Goal: Transaction & Acquisition: Purchase product/service

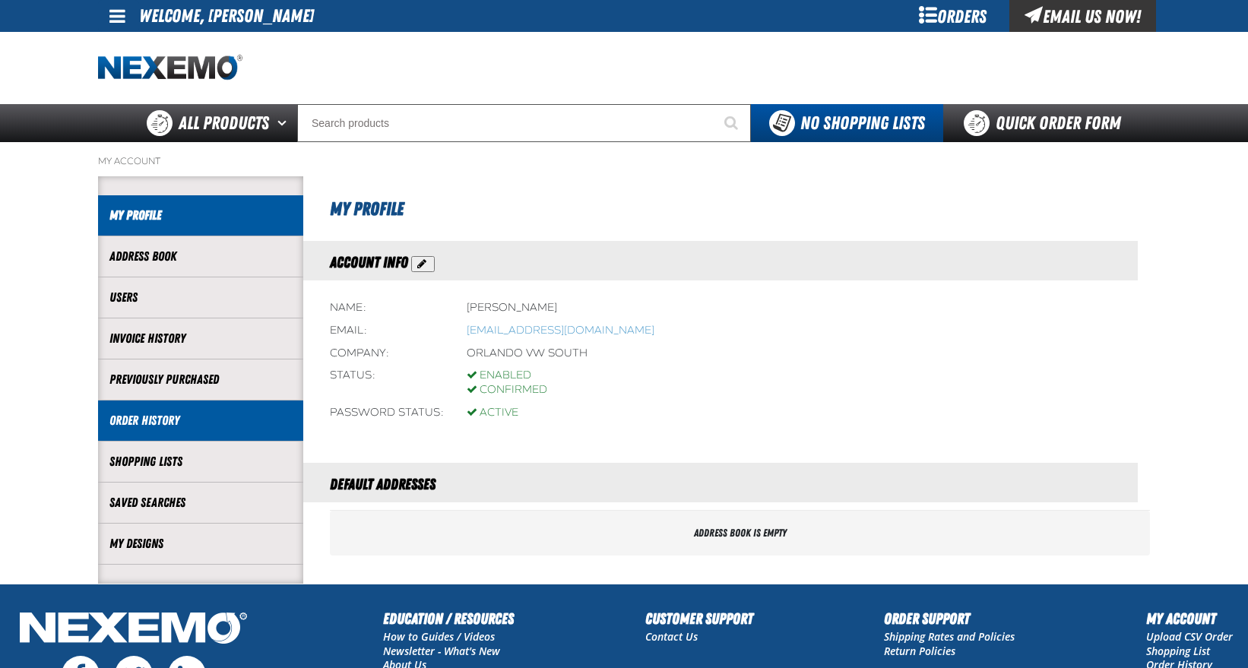
click at [155, 422] on link "Order History" at bounding box center [200, 420] width 182 height 17
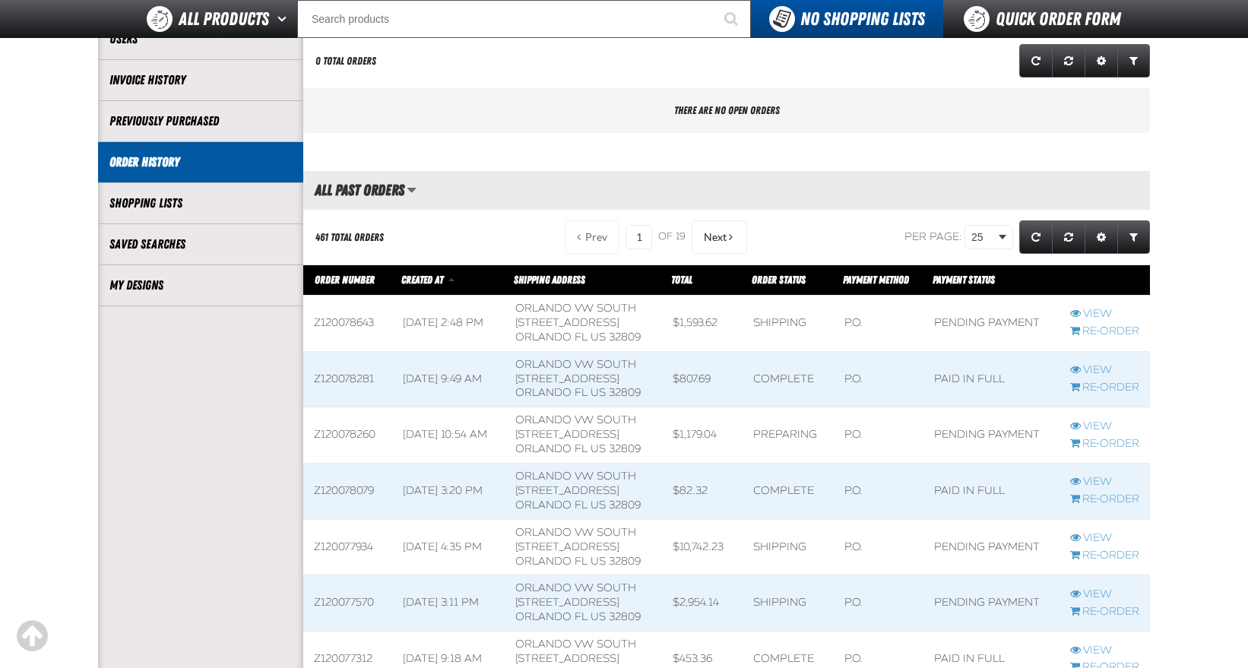
scroll to position [228, 0]
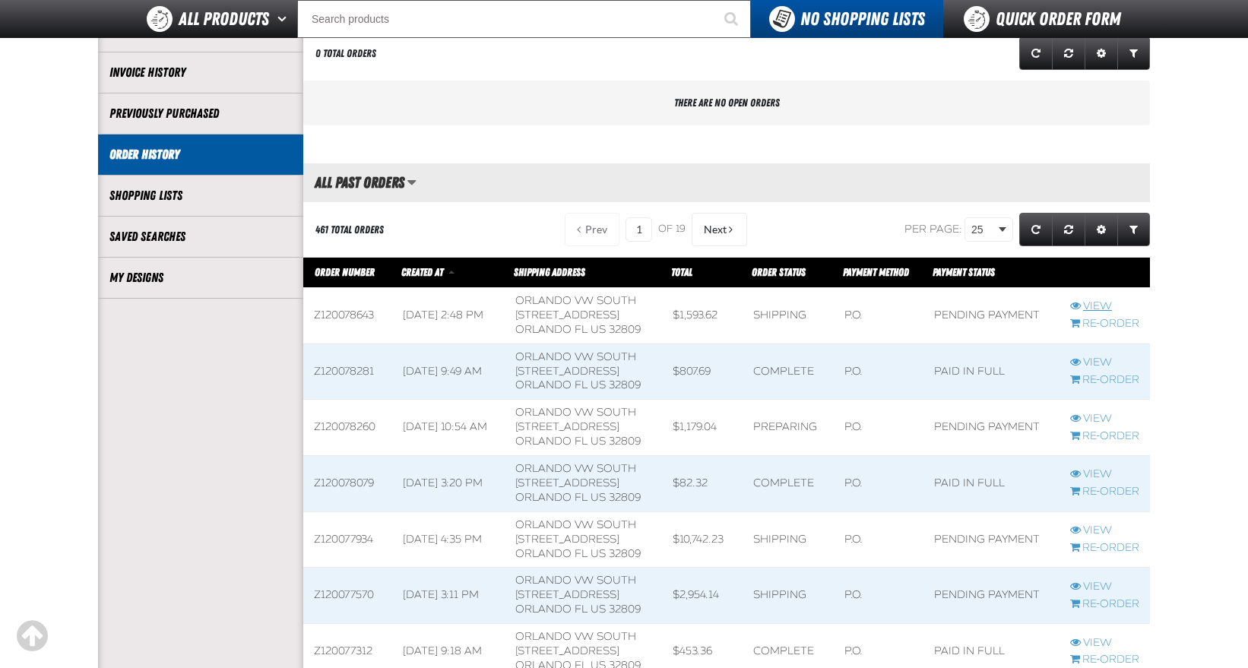
click at [1094, 303] on link "View" at bounding box center [1105, 307] width 69 height 14
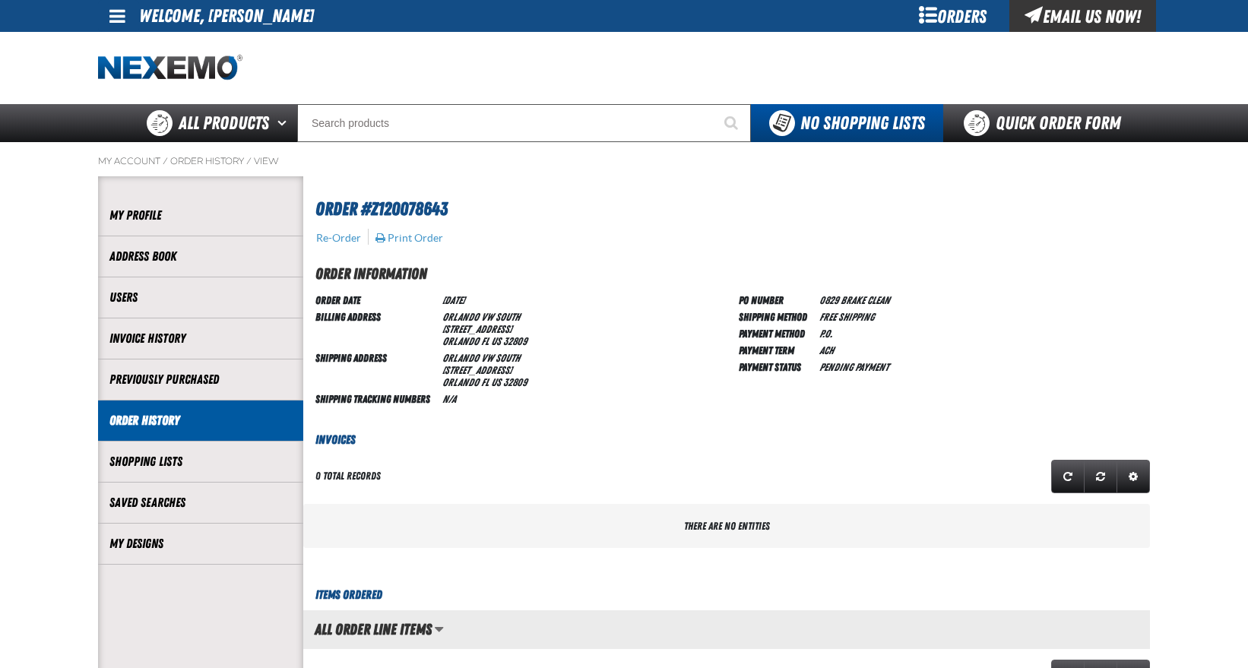
click at [201, 418] on link "Order History" at bounding box center [200, 420] width 182 height 17
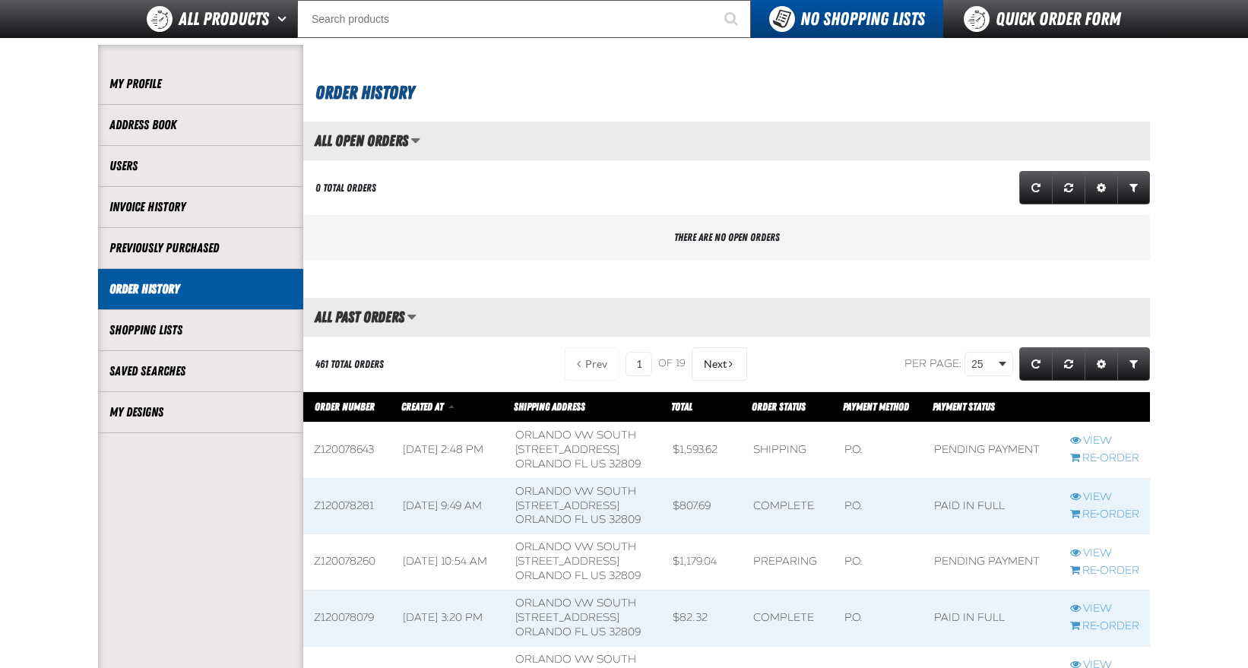
scroll to position [152, 0]
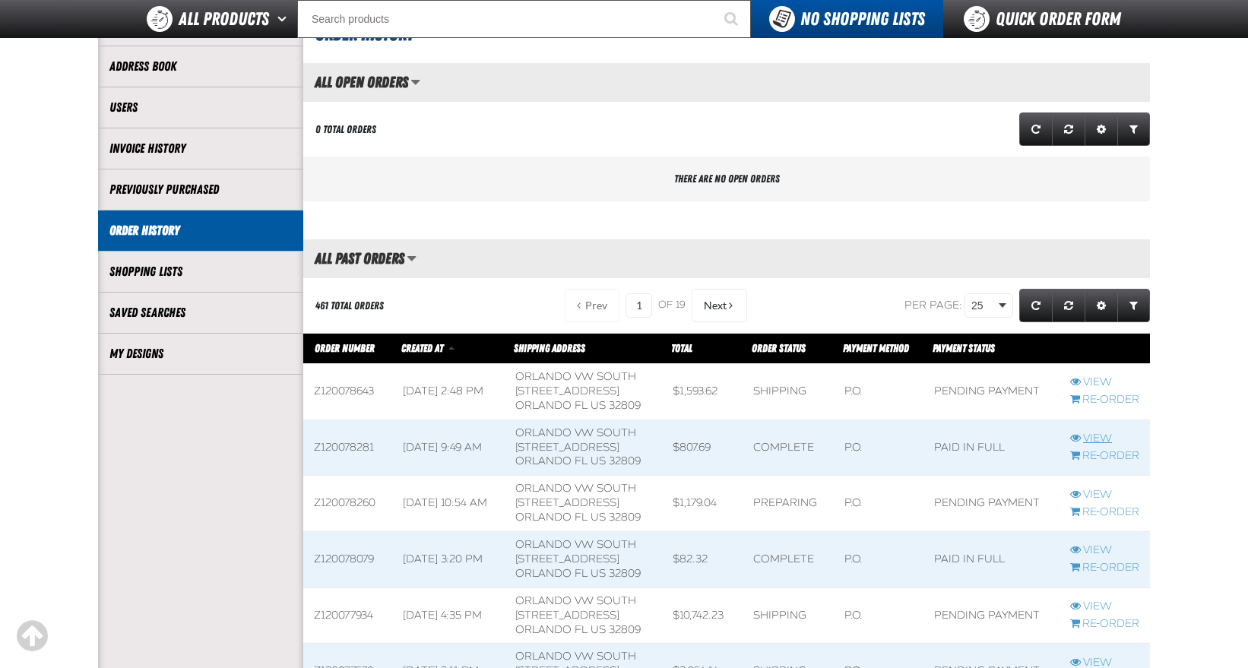
click at [1103, 435] on link "View" at bounding box center [1105, 439] width 69 height 14
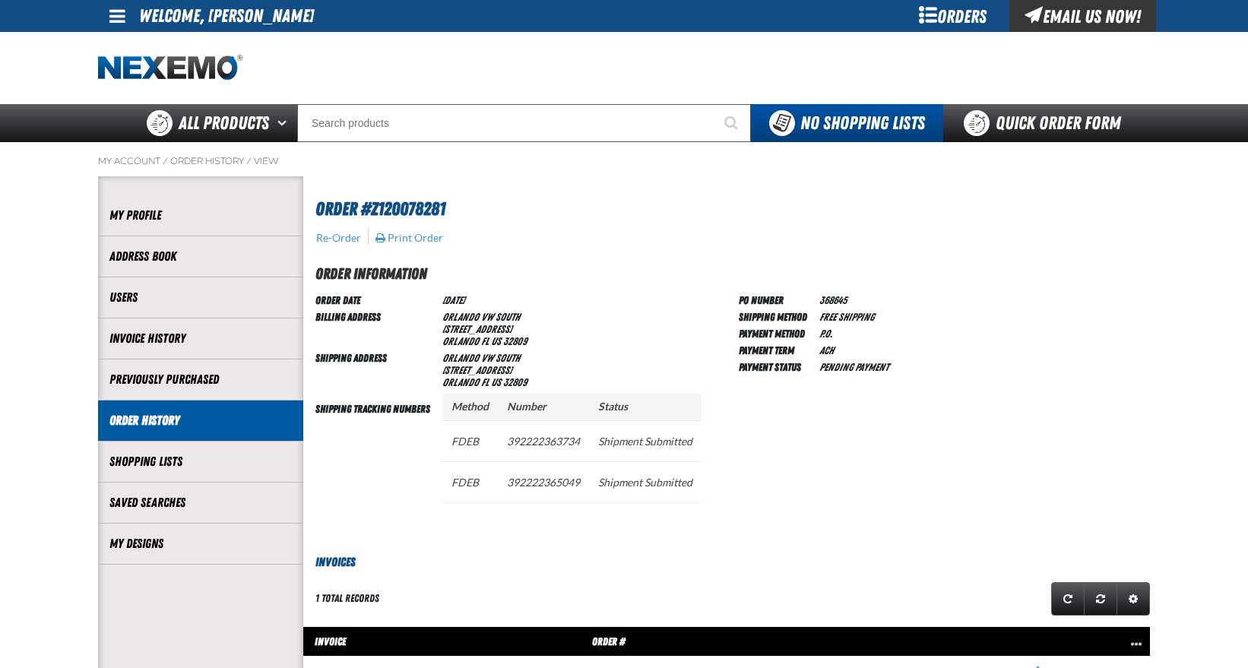
click at [179, 417] on link "Order History" at bounding box center [200, 420] width 182 height 17
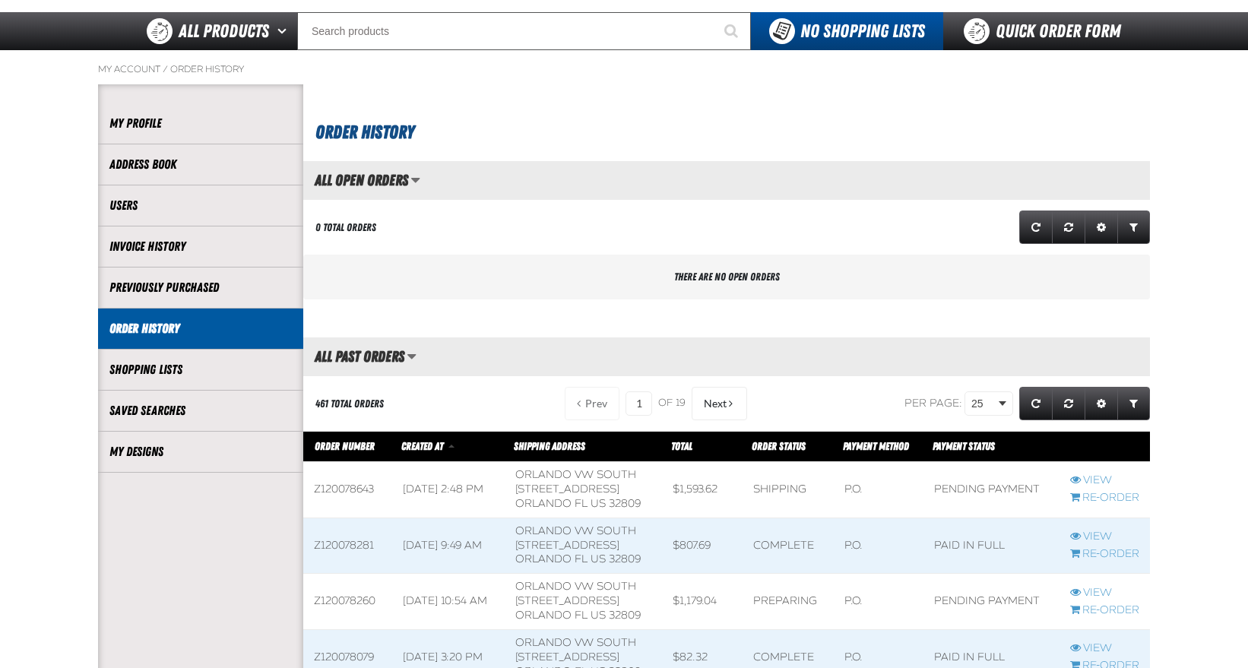
scroll to position [304, 0]
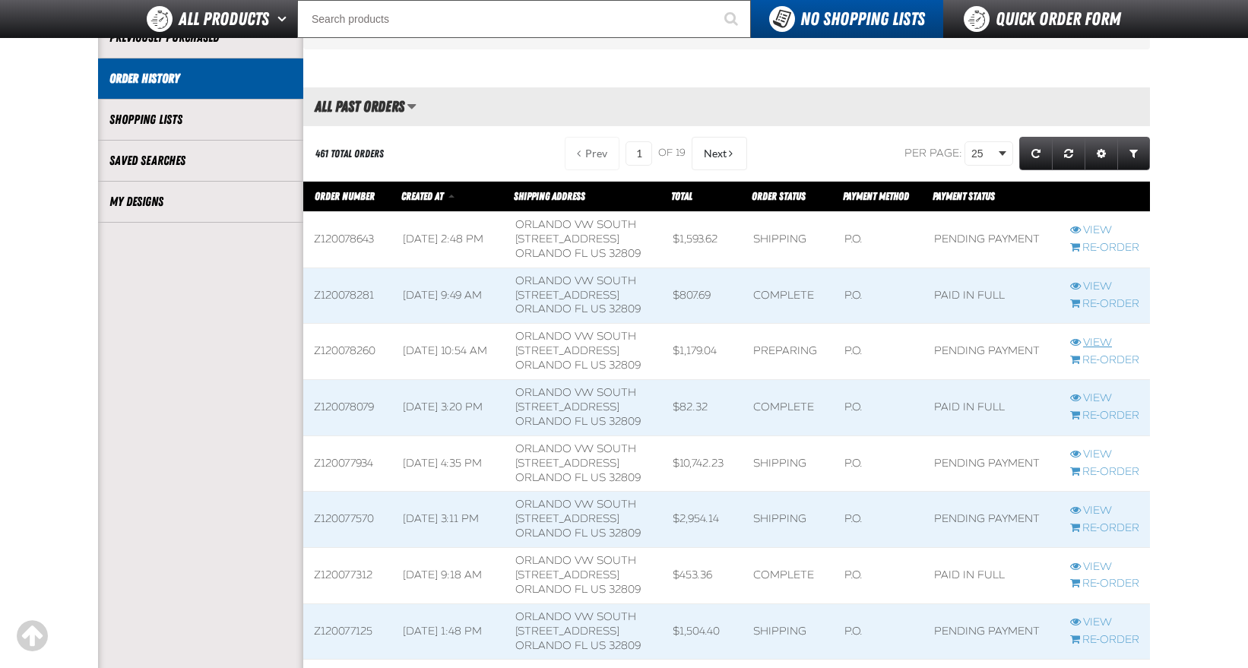
click at [1085, 339] on link "View" at bounding box center [1105, 343] width 69 height 14
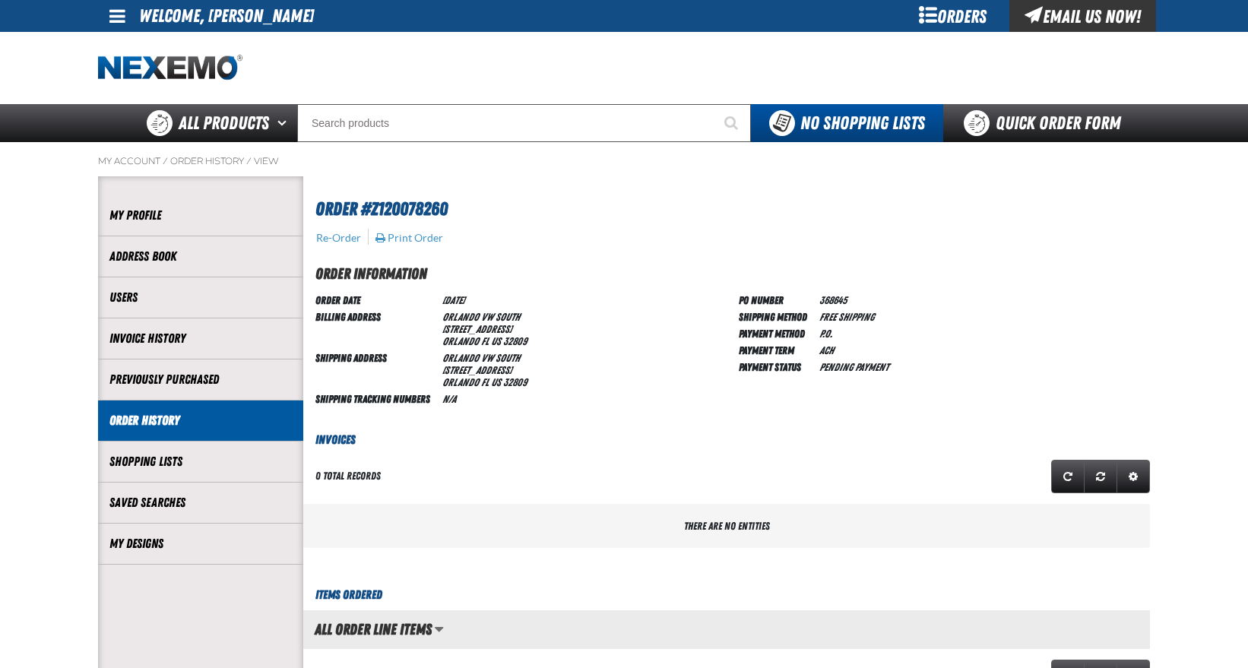
click at [162, 420] on link "Order History" at bounding box center [200, 420] width 182 height 17
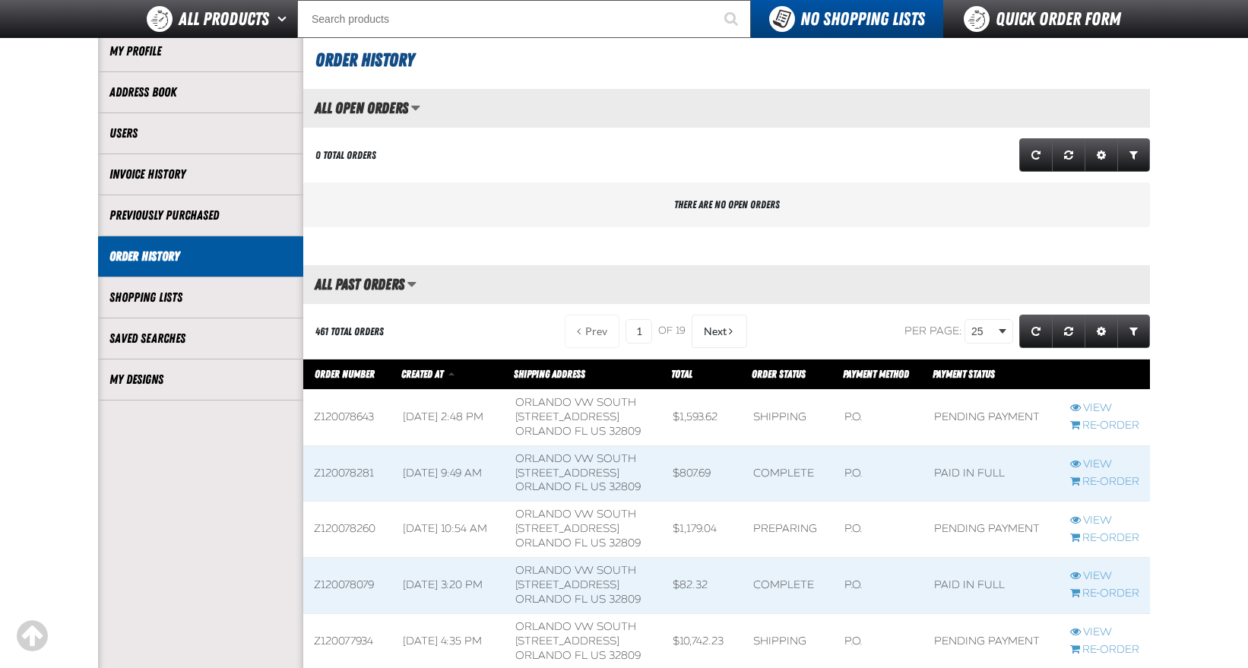
scroll to position [304, 0]
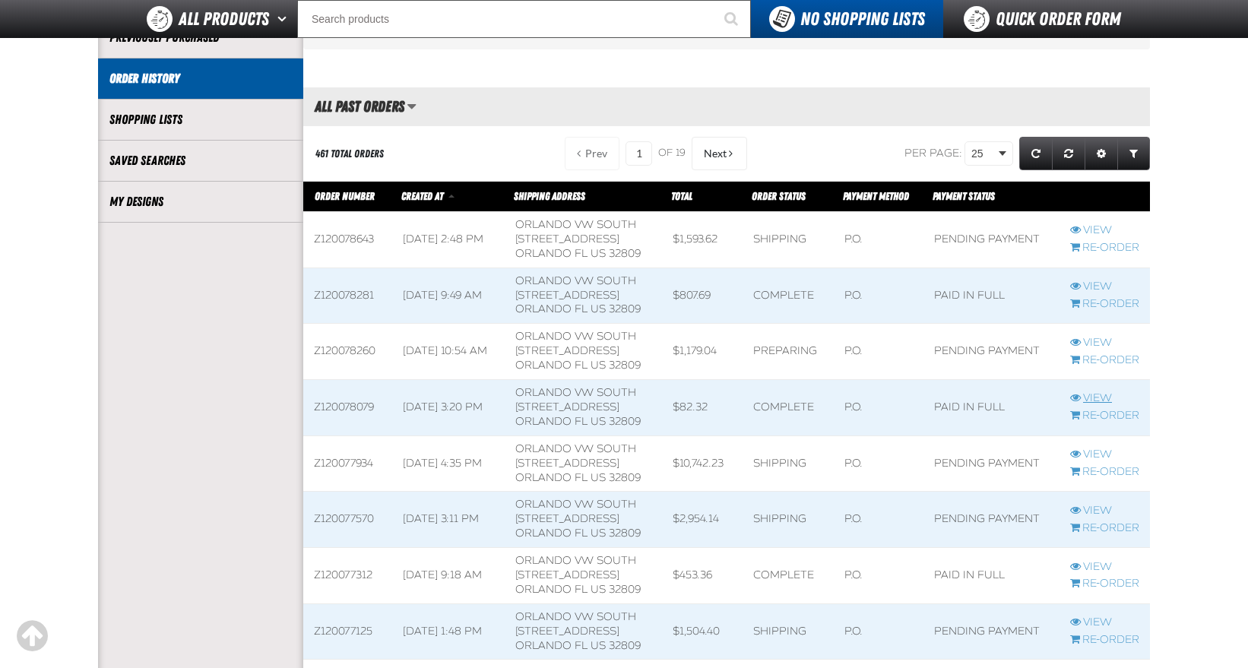
click at [1099, 394] on link "View" at bounding box center [1105, 399] width 69 height 14
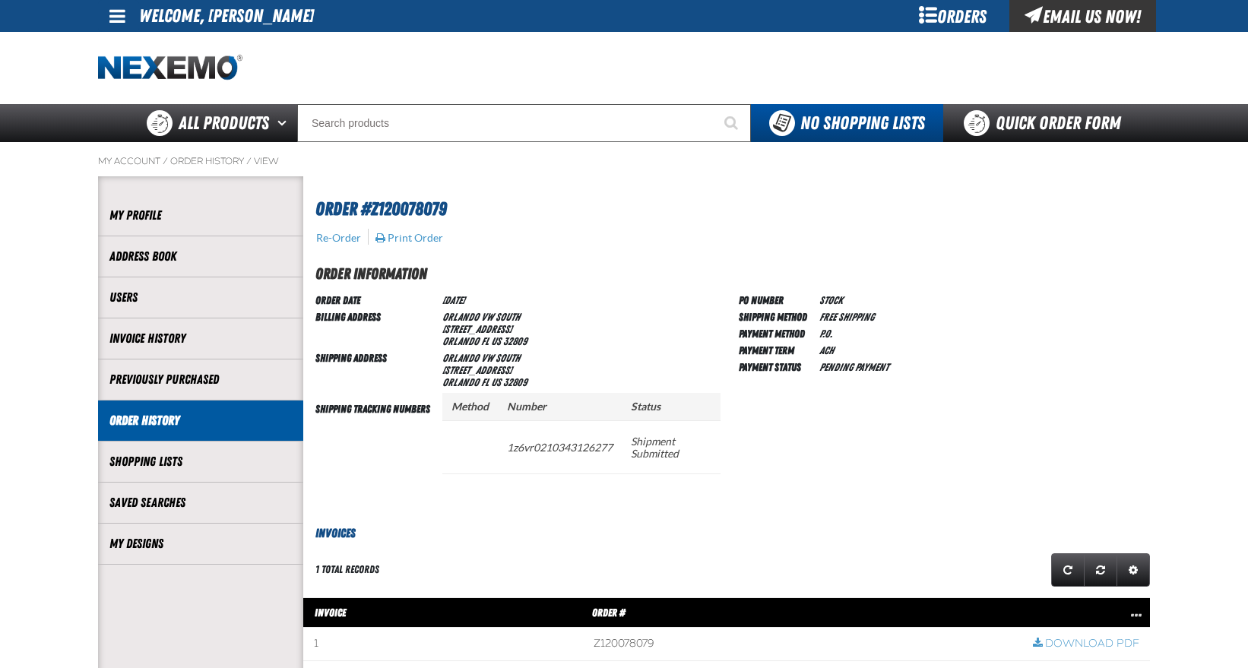
click at [170, 415] on link "Order History" at bounding box center [200, 420] width 182 height 17
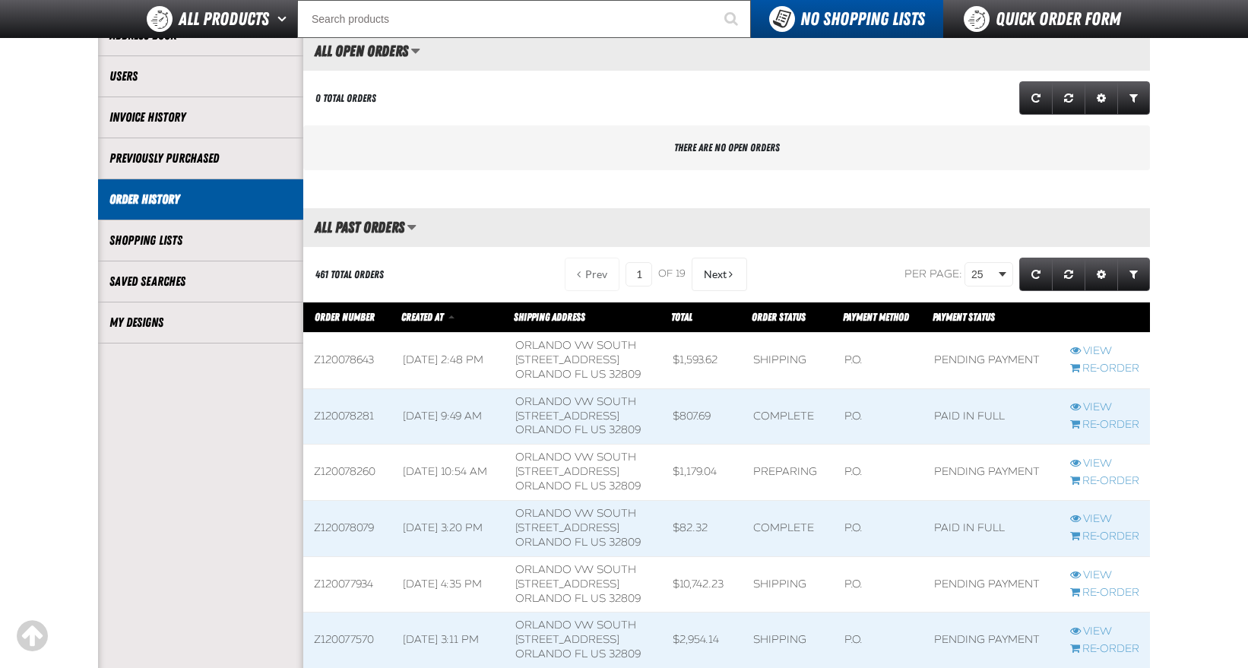
scroll to position [456, 0]
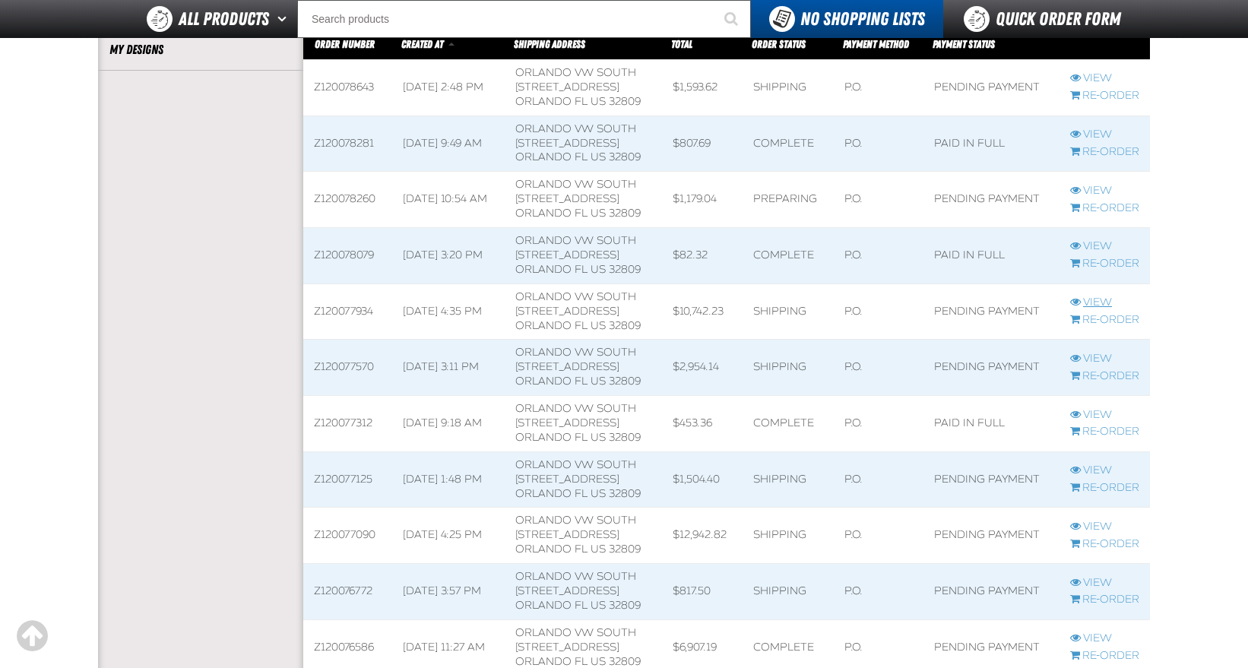
click at [1093, 300] on link "View" at bounding box center [1105, 303] width 69 height 14
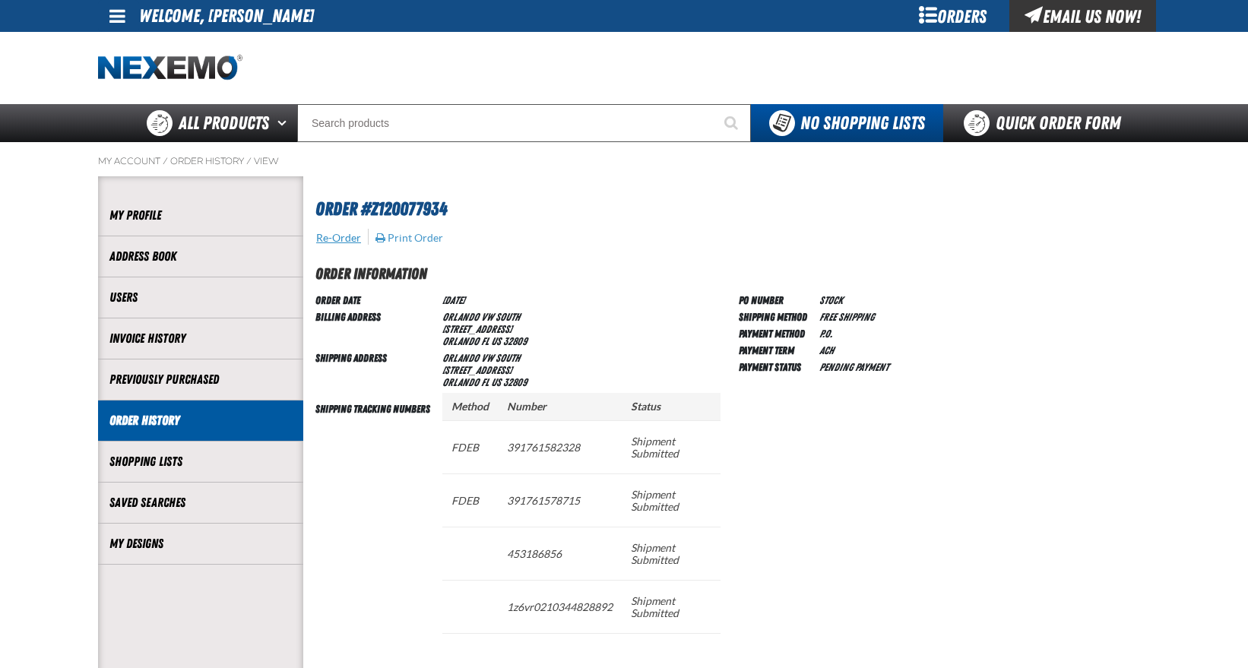
click at [331, 240] on button "Re-Order" at bounding box center [339, 238] width 46 height 14
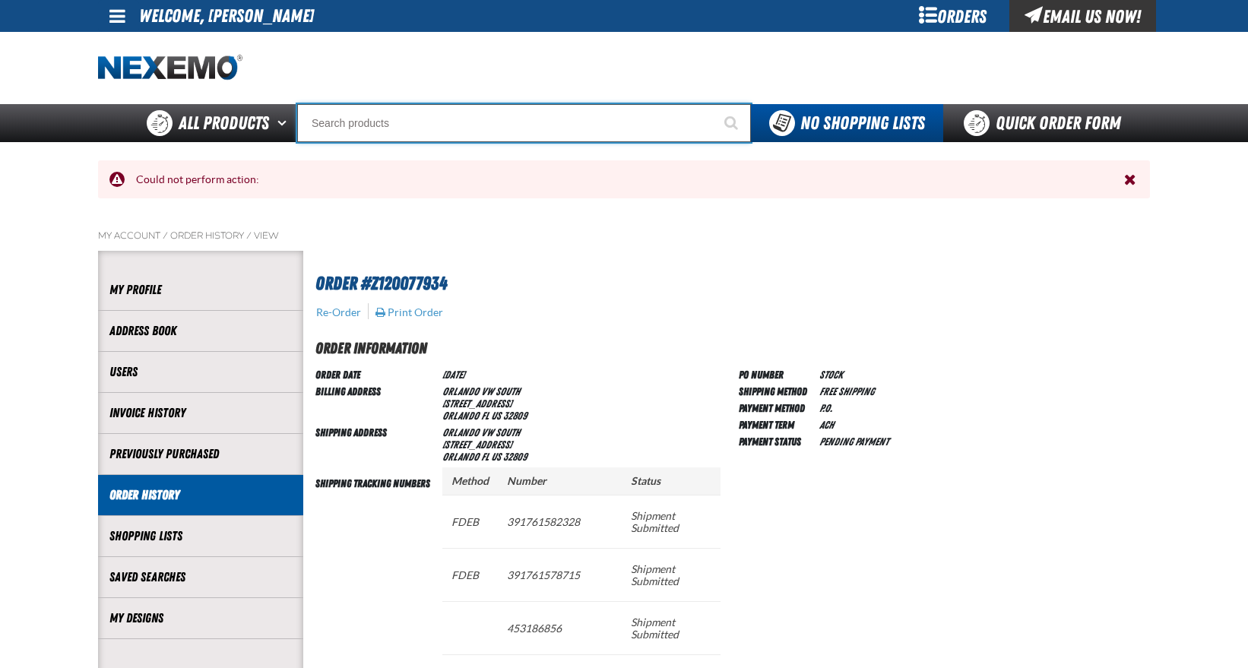
click at [404, 116] on input "Search" at bounding box center [524, 123] width 454 height 38
click at [344, 123] on input "Search" at bounding box center [524, 123] width 454 height 38
click at [378, 123] on input "Search" at bounding box center [524, 123] width 454 height 38
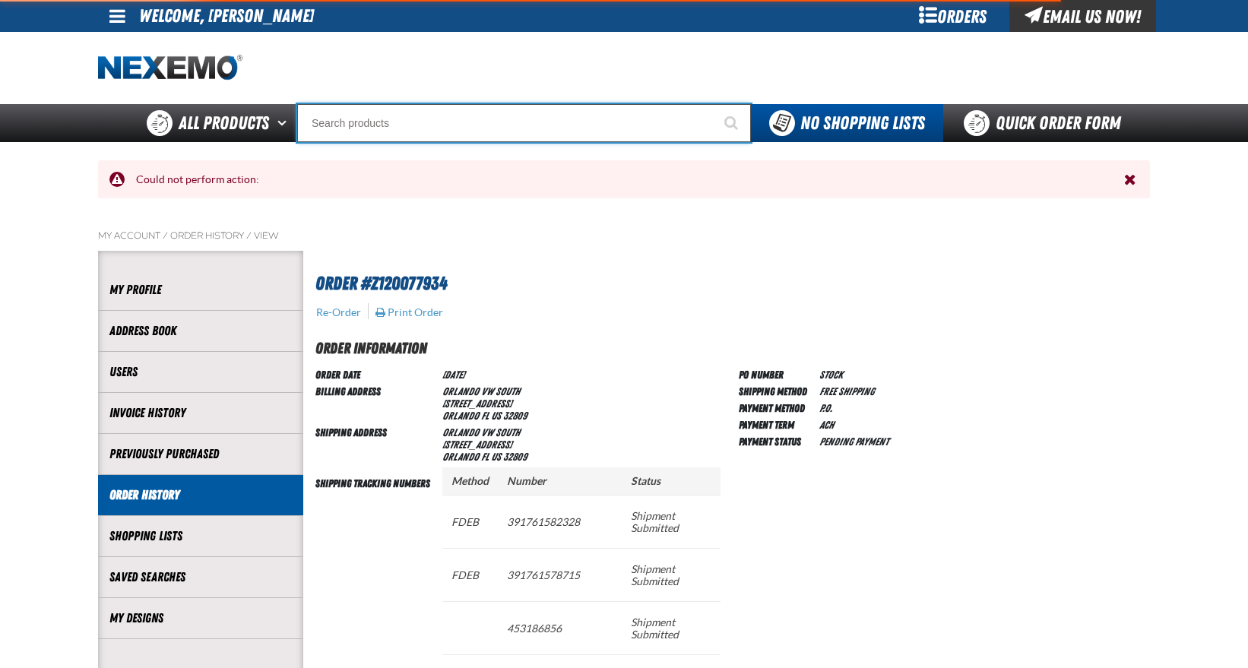
type input "C"
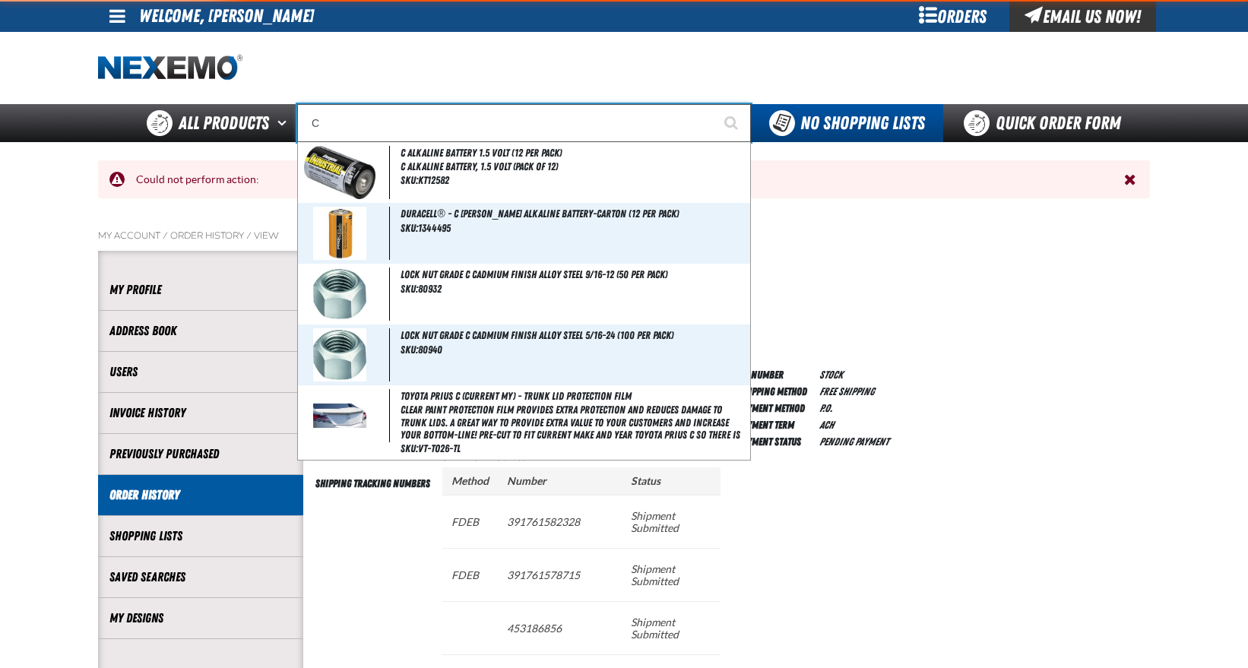
type input "C Alkaline Battery 1.5 Volt (12 per pack)"
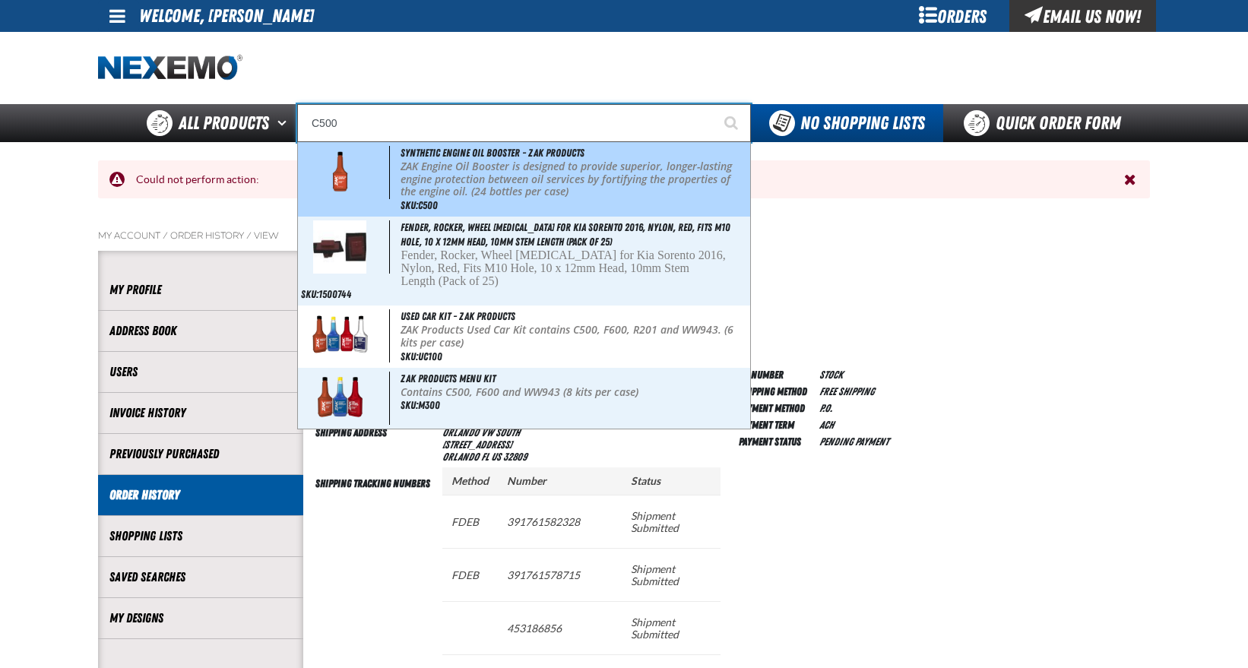
click at [454, 179] on p "ZAK Engine Oil Booster is designed to provide superior, longer-lasting engine p…" at bounding box center [574, 179] width 347 height 38
type input "Synthetic Engine Oil Booster - ZAK Products"
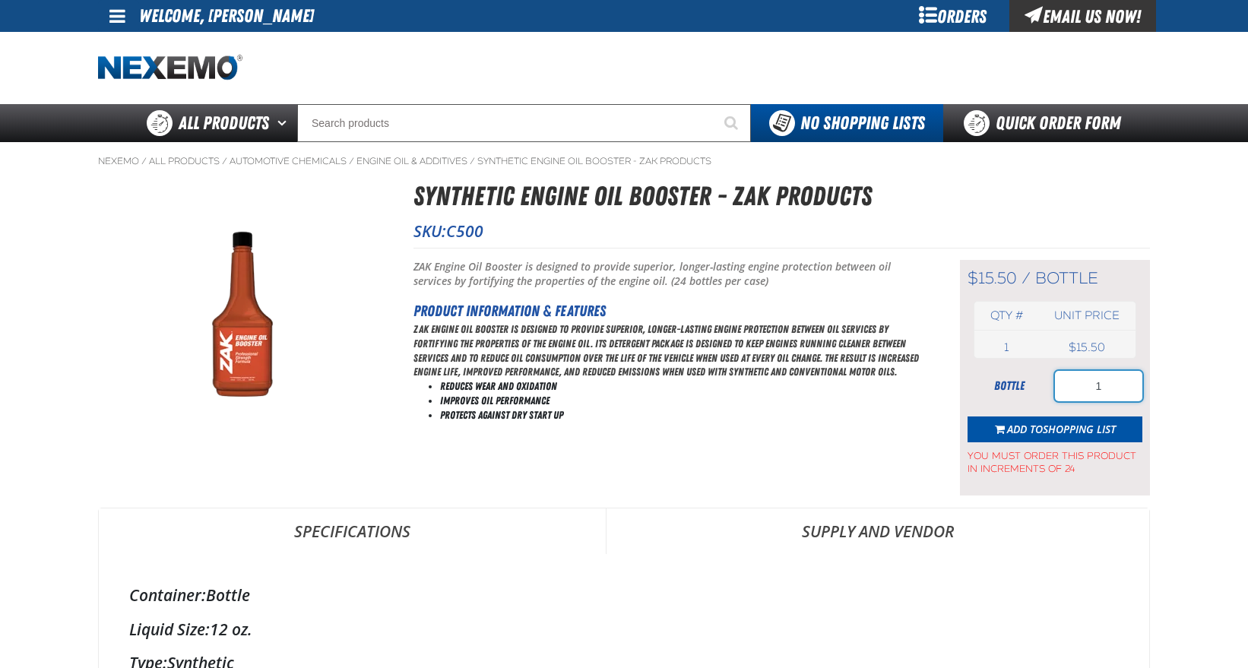
drag, startPoint x: 1113, startPoint y: 384, endPoint x: 864, endPoint y: 367, distance: 249.2
click at [864, 367] on div "Short Description: ZAK Engine Oil Booster is designed to provide superior, long…" at bounding box center [782, 372] width 737 height 248
drag, startPoint x: 1119, startPoint y: 381, endPoint x: 950, endPoint y: 376, distance: 169.6
click at [950, 376] on div "Short Description: ZAK Engine Oil Booster is designed to provide superior, long…" at bounding box center [782, 372] width 737 height 248
type input "240"
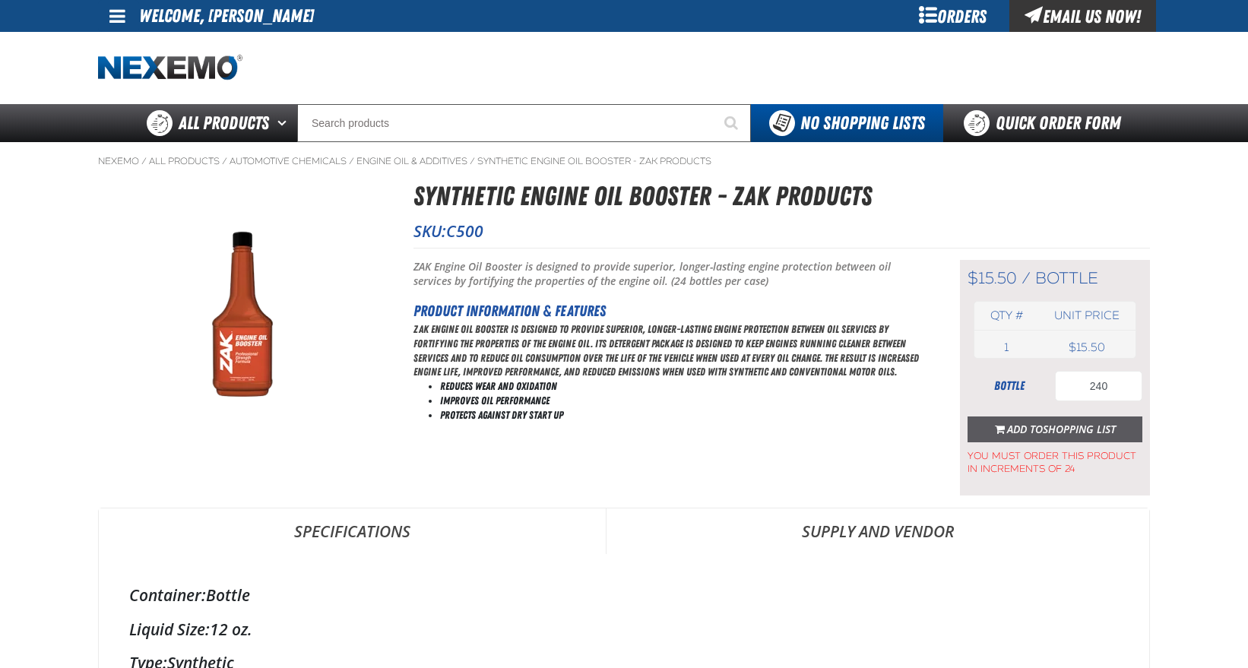
click at [1048, 429] on span "Shopping List" at bounding box center [1079, 429] width 73 height 14
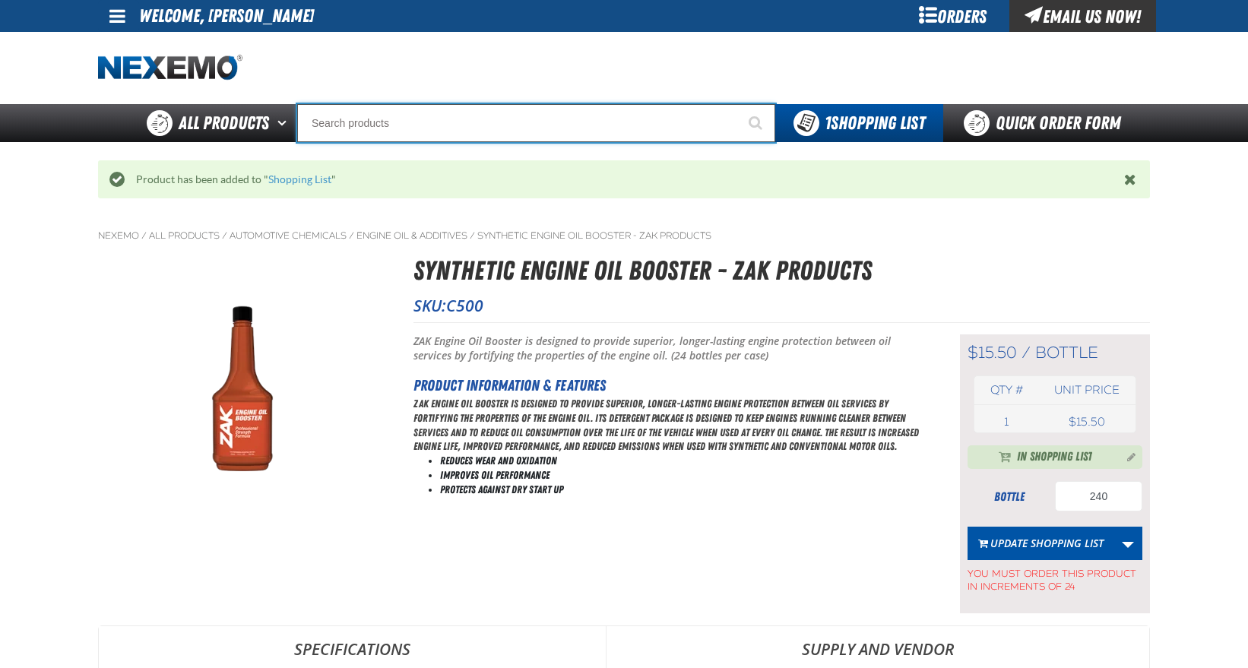
click at [352, 118] on input "Search" at bounding box center [536, 123] width 478 height 38
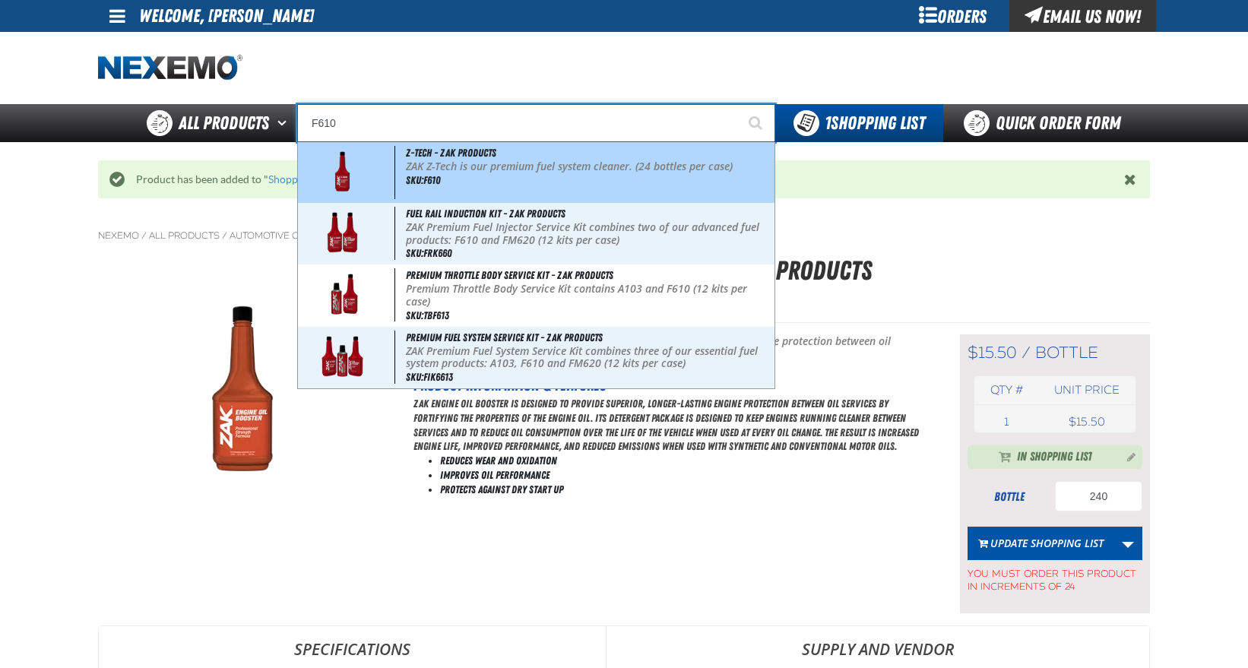
click at [449, 171] on p "ZAK Z-Tech is our premium fuel system cleaner. (24 bottles per case)" at bounding box center [589, 166] width 366 height 13
type input "Z-Tech - ZAK Products"
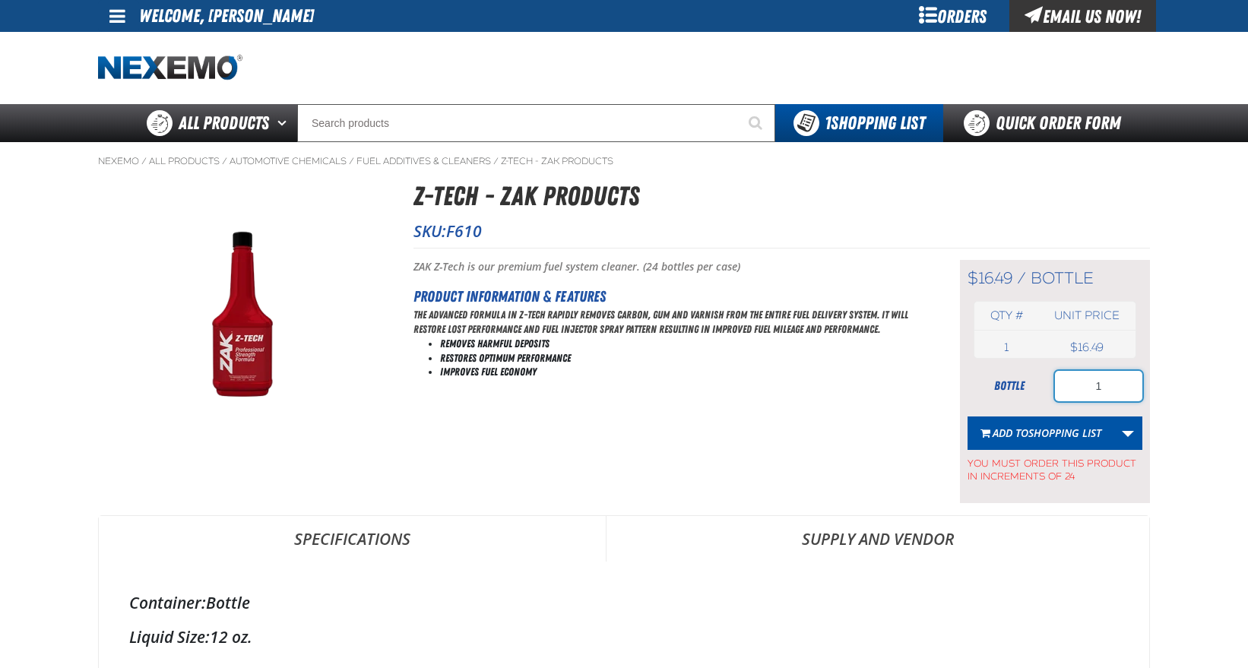
drag, startPoint x: 1071, startPoint y: 382, endPoint x: 1023, endPoint y: 374, distance: 49.3
click at [1028, 375] on div "bottle 1" at bounding box center [1055, 386] width 175 height 30
type input "96"
click at [1057, 436] on span "Shopping List" at bounding box center [1065, 433] width 73 height 14
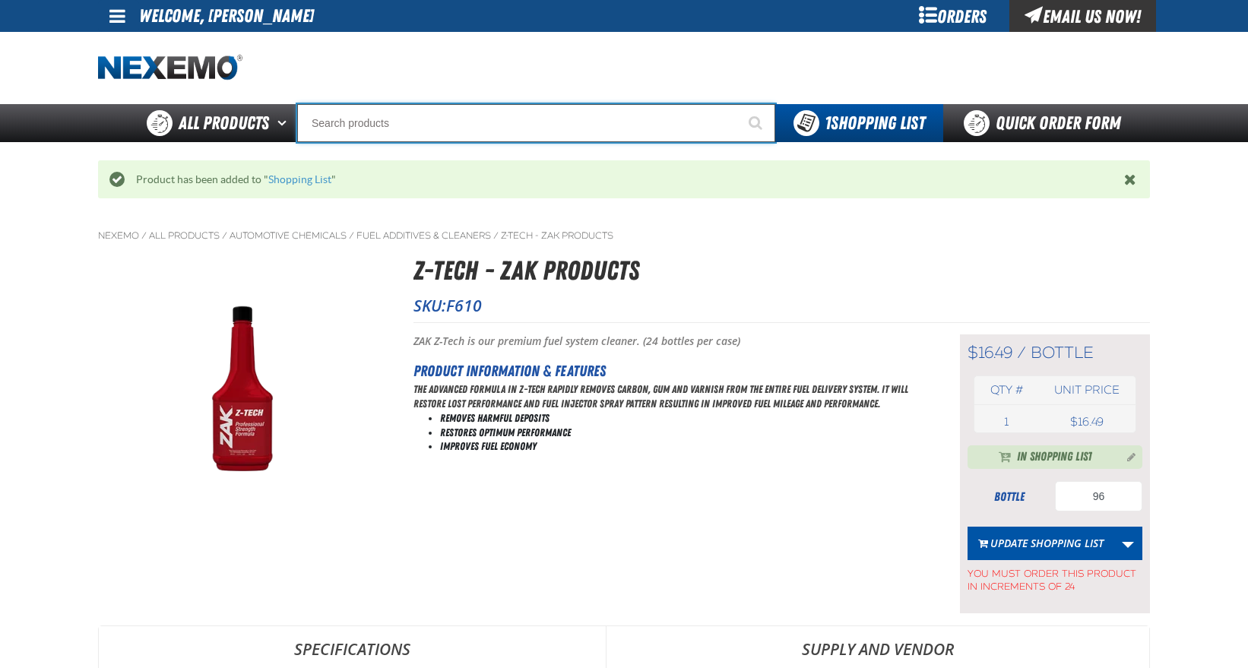
click at [352, 125] on input "Search" at bounding box center [536, 123] width 478 height 38
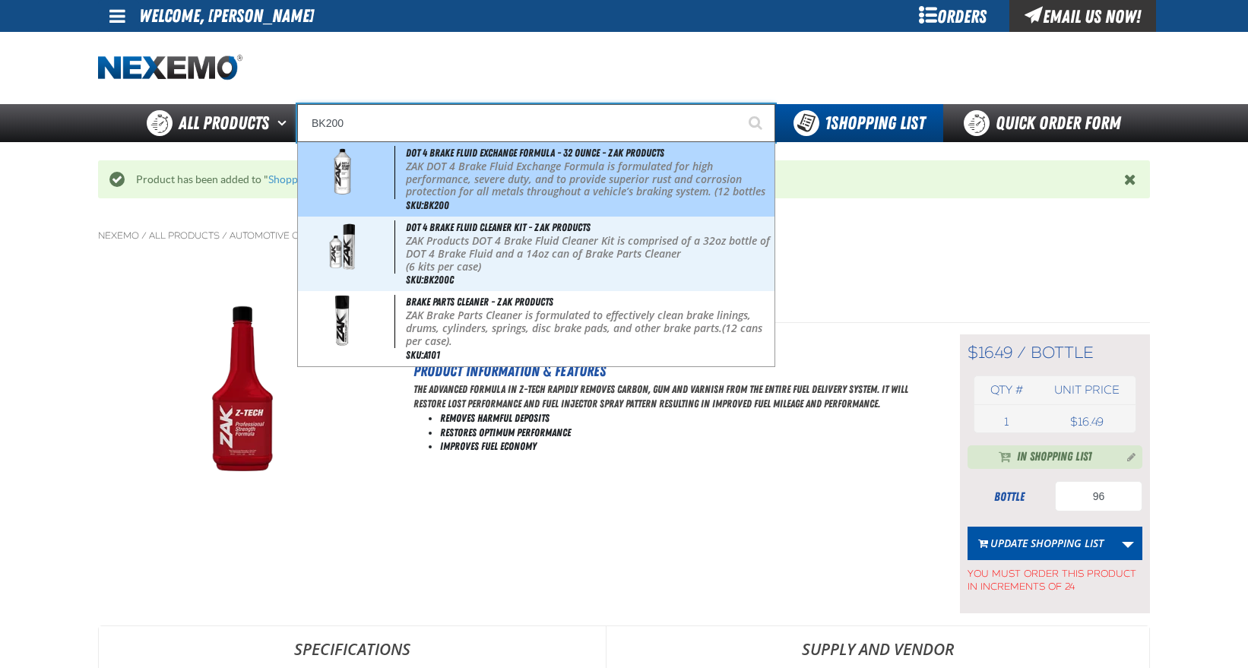
click at [427, 166] on p "ZAK DOT 4 Brake Fluid Exchange Formula is formulated for high performance, seve…" at bounding box center [589, 185] width 366 height 51
type input "DOT 4 Brake Fluid Exchange Formula - 32 Ounce - ZAK Products"
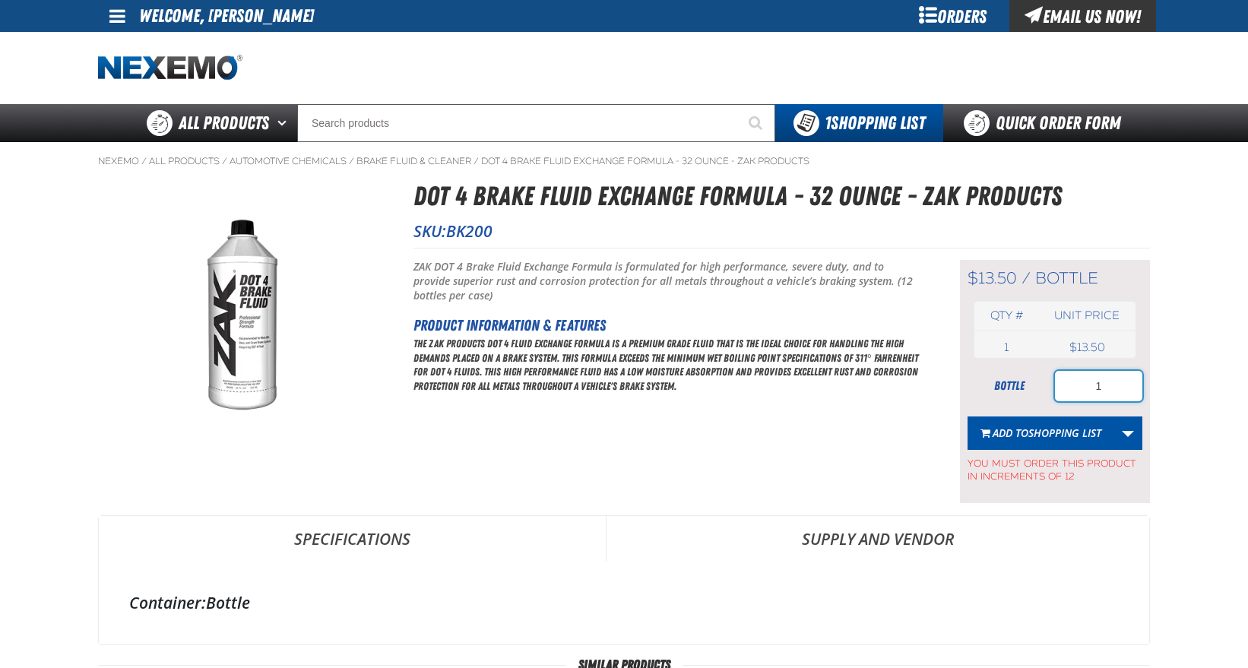
drag, startPoint x: 1118, startPoint y: 383, endPoint x: 949, endPoint y: 368, distance: 170.2
click at [949, 368] on div "Short Description: ZAK DOT 4 Brake Fluid Exchange Formula is formulated for hig…" at bounding box center [782, 375] width 737 height 255
type input "72"
click at [1065, 439] on span "Shopping List" at bounding box center [1065, 433] width 73 height 14
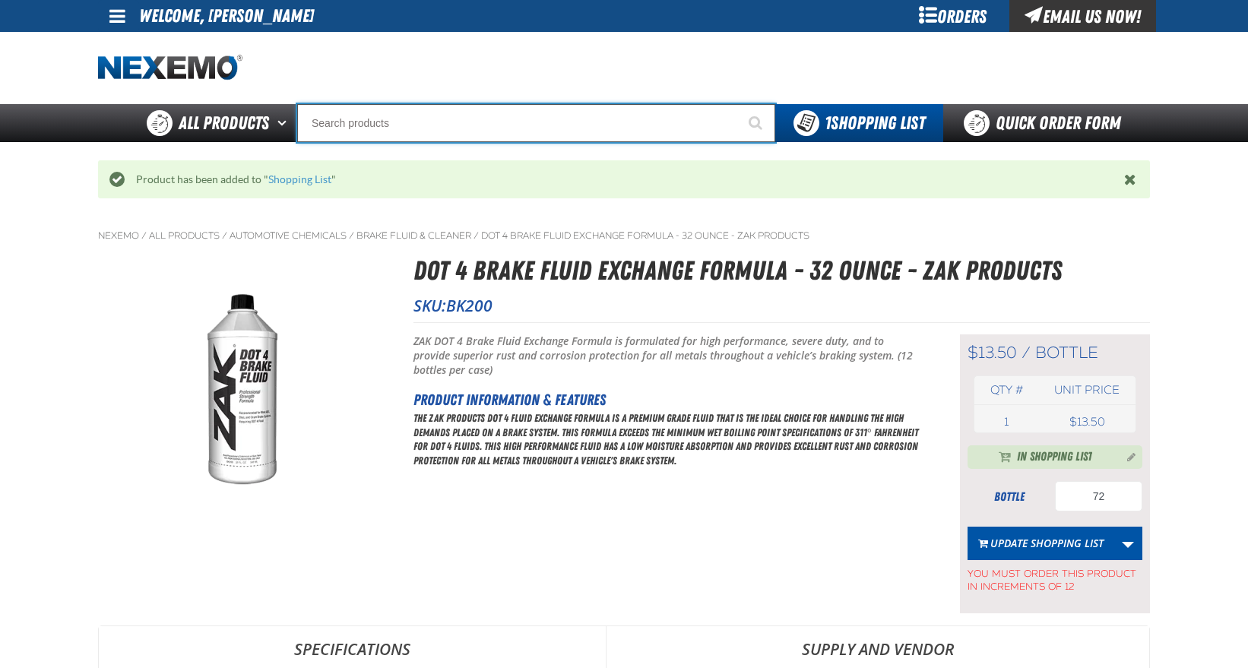
click at [404, 120] on input "Search" at bounding box center [536, 123] width 478 height 38
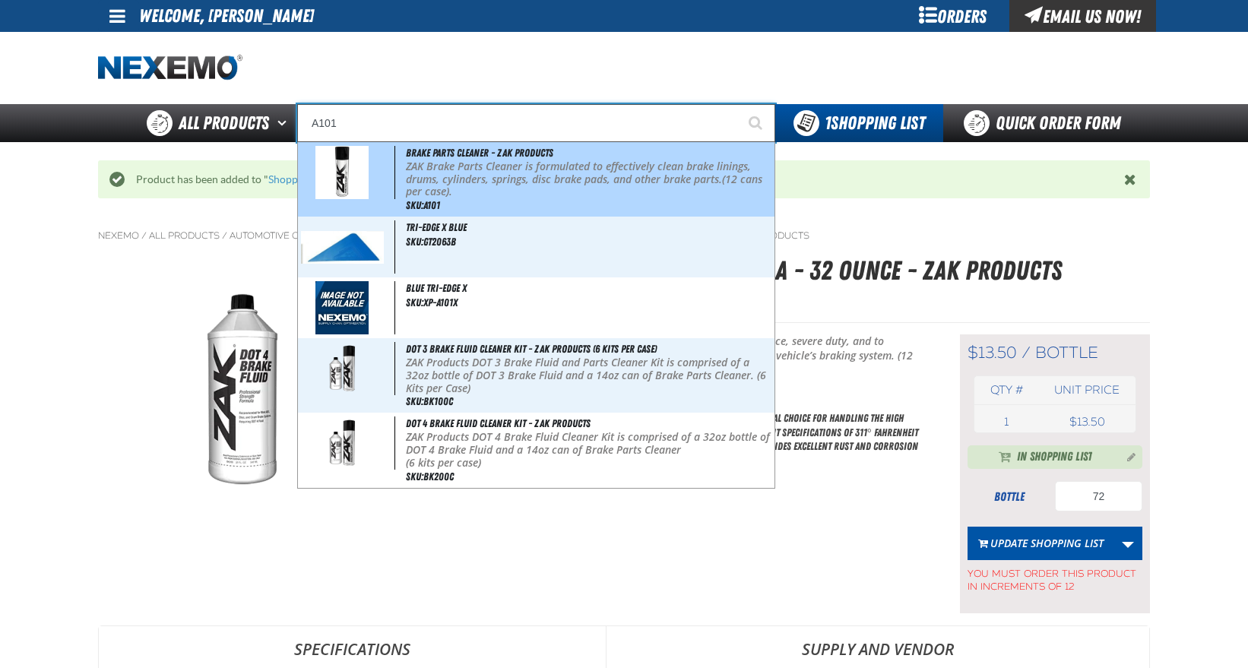
click at [477, 170] on p "ZAK Brake Parts Cleaner is formulated to effectively clean brake linings, drums…" at bounding box center [589, 179] width 366 height 38
type input "Brake Parts Cleaner - ZAK Products"
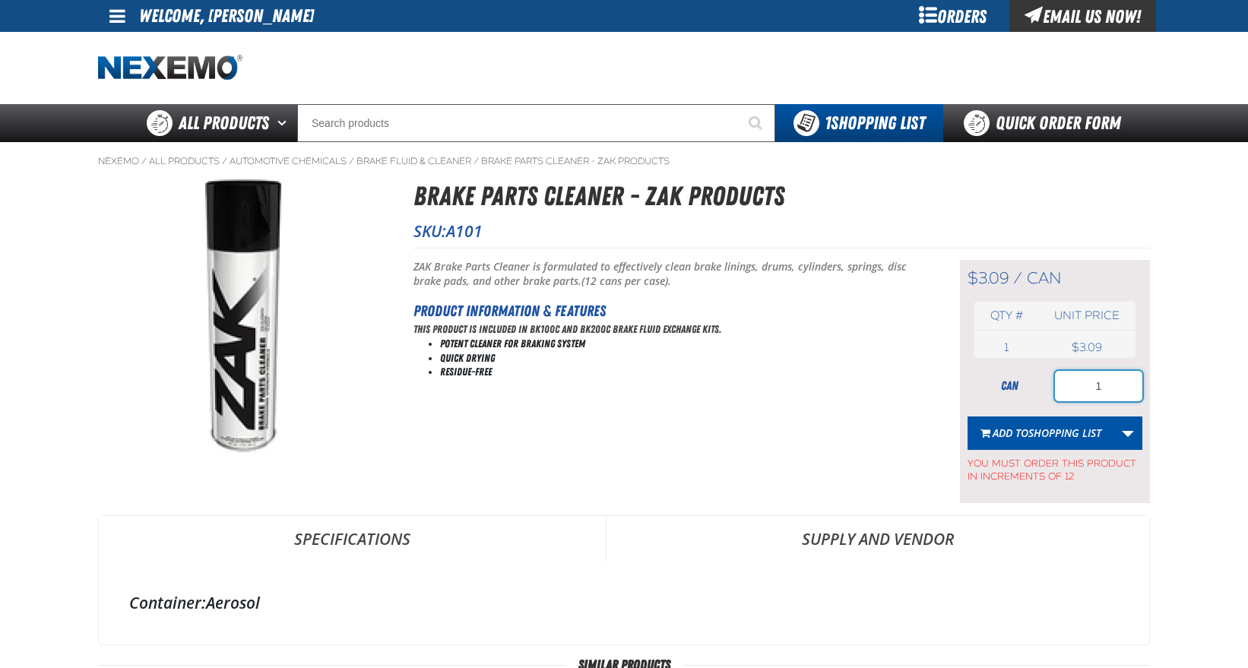
click at [1118, 389] on input "1" at bounding box center [1098, 386] width 87 height 30
type input "12"
click at [1064, 436] on span "Shopping List" at bounding box center [1065, 433] width 73 height 14
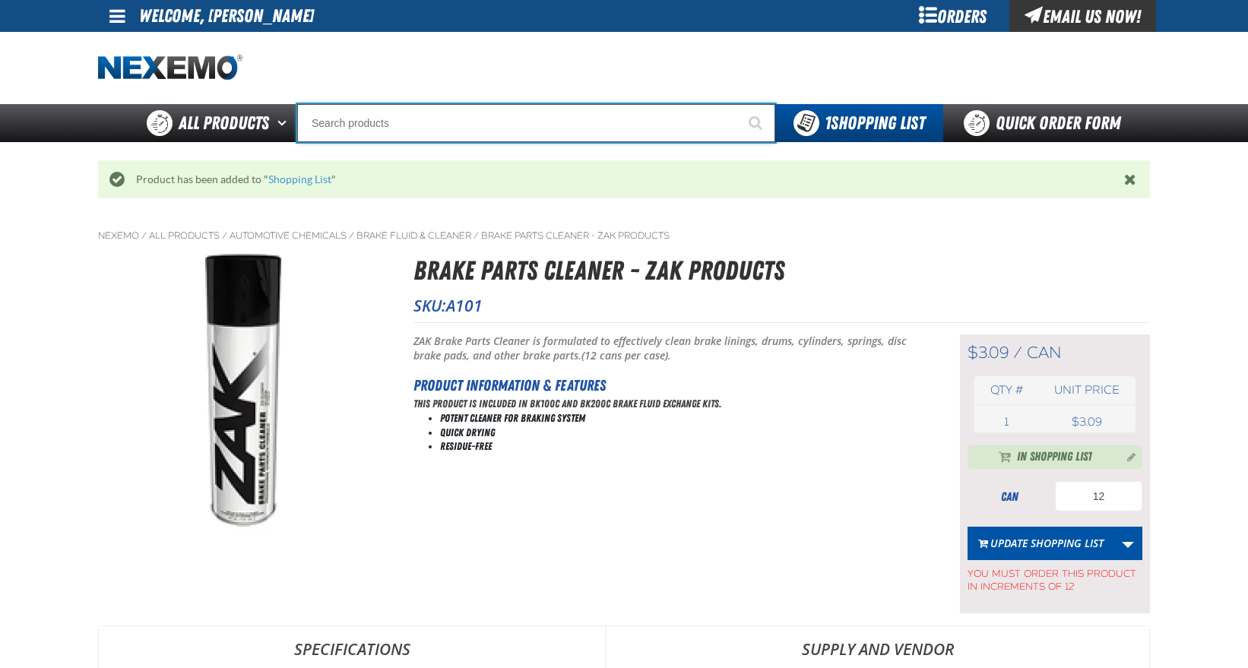
click at [331, 122] on input "Search" at bounding box center [536, 123] width 478 height 38
type input "BK801"
click at [738, 104] on button "Start Searching" at bounding box center [757, 123] width 38 height 38
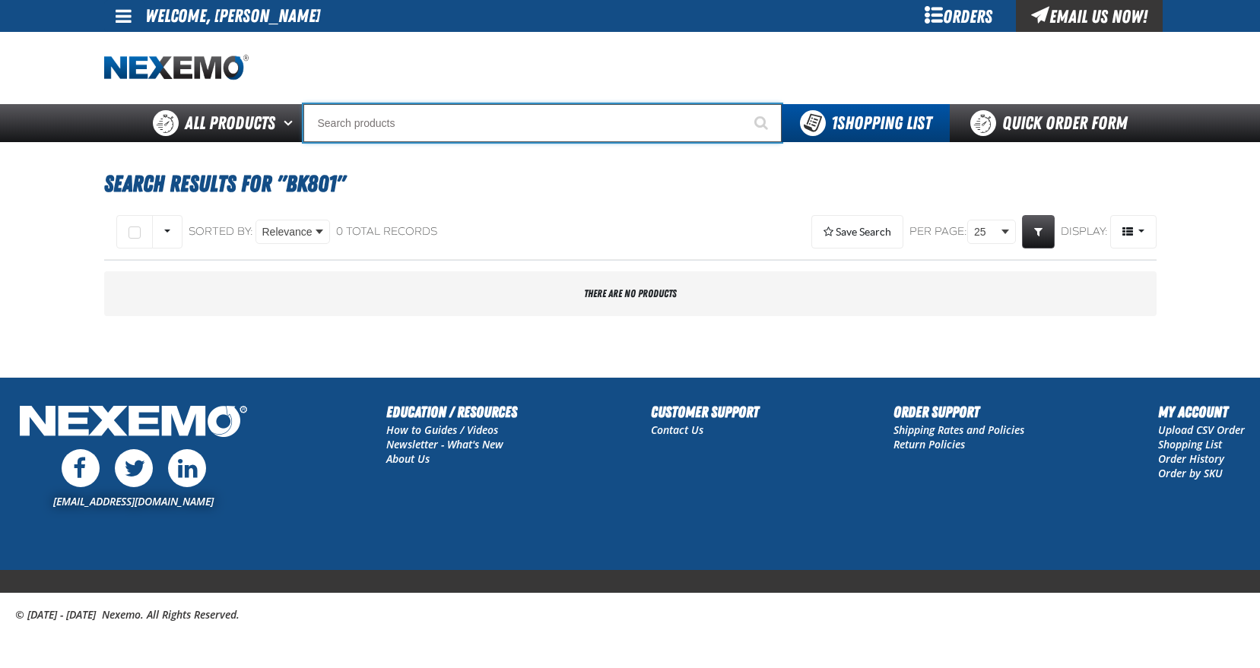
click at [391, 121] on input "Search" at bounding box center [542, 123] width 478 height 38
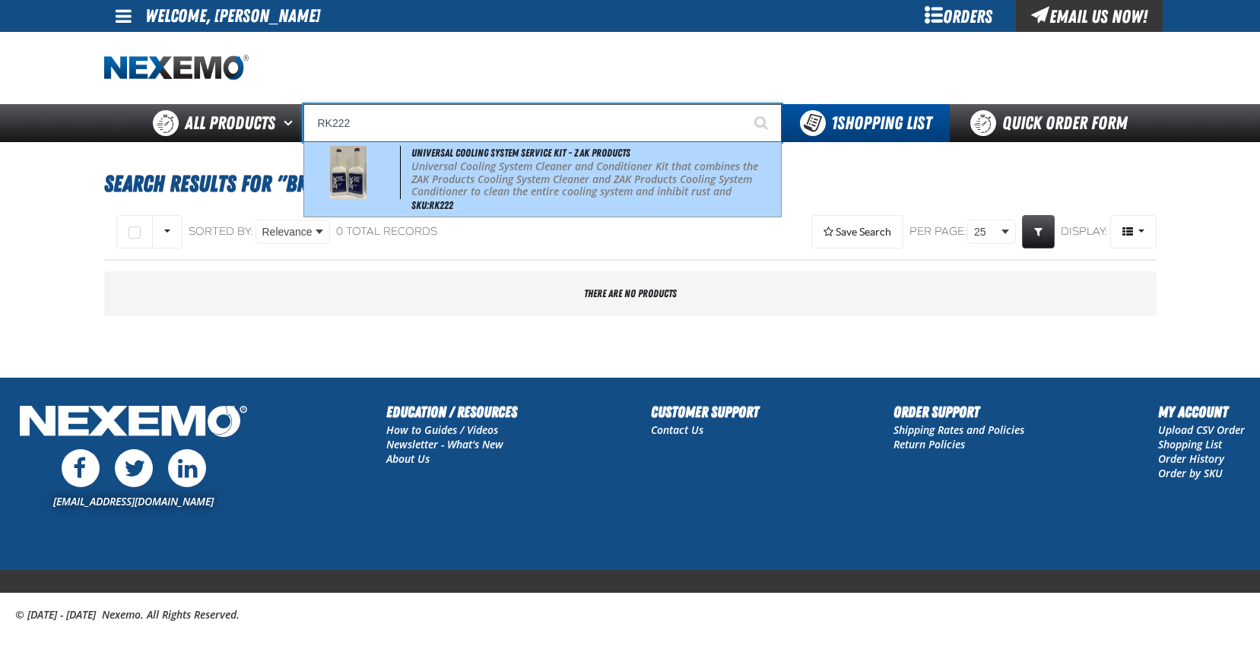
type input "Universal Cooling System Service Kit - ZAK Products"
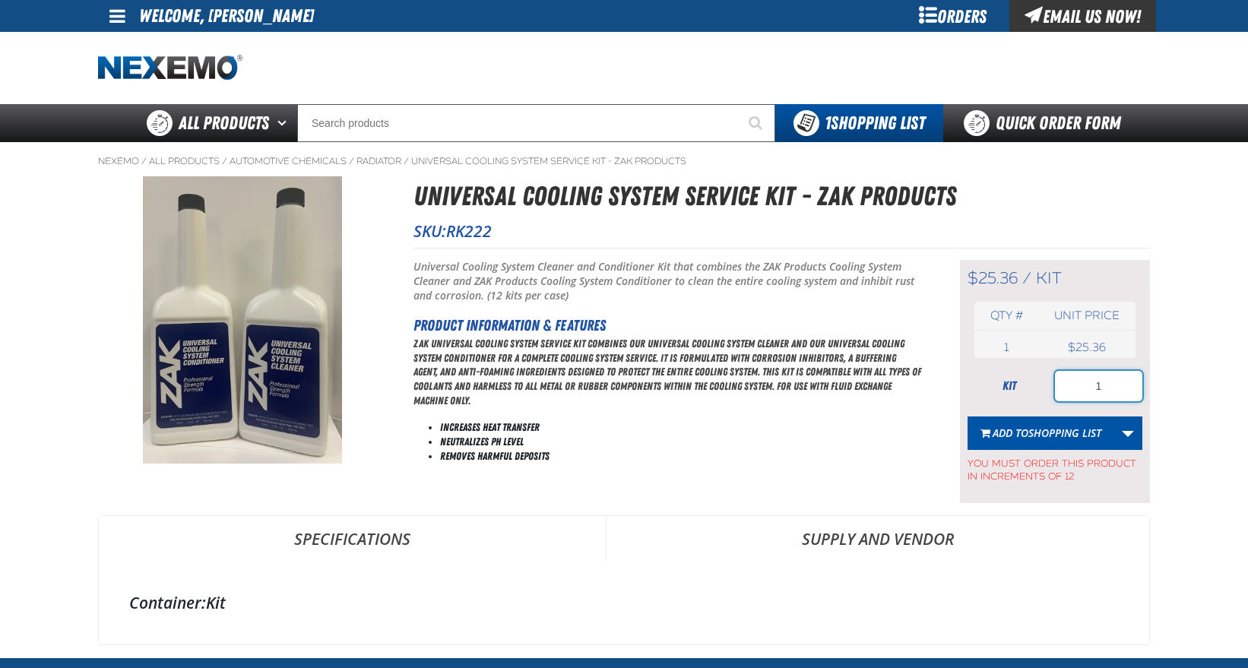
click at [1113, 385] on input "1" at bounding box center [1098, 386] width 87 height 30
drag, startPoint x: 1113, startPoint y: 385, endPoint x: 1034, endPoint y: 382, distance: 79.1
click at [1042, 384] on div "kit 1" at bounding box center [1055, 386] width 175 height 30
type input "24"
click at [1034, 430] on span "Shopping List" at bounding box center [1065, 433] width 73 height 14
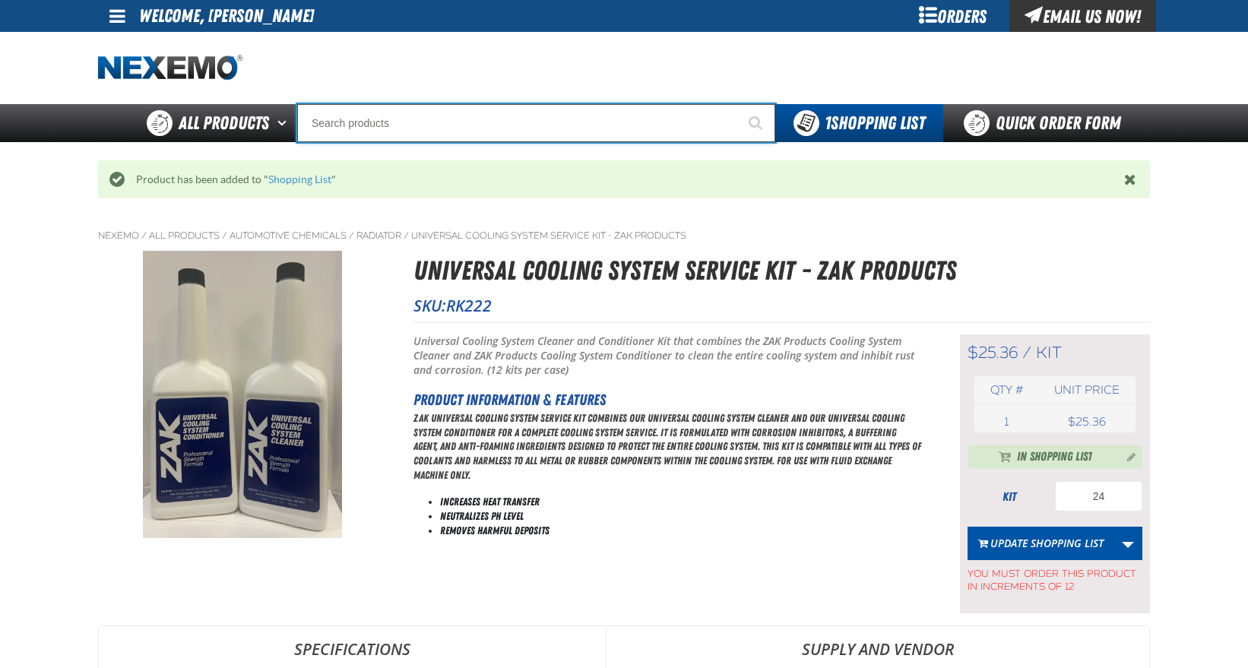
click at [383, 125] on input "Search" at bounding box center [536, 123] width 478 height 38
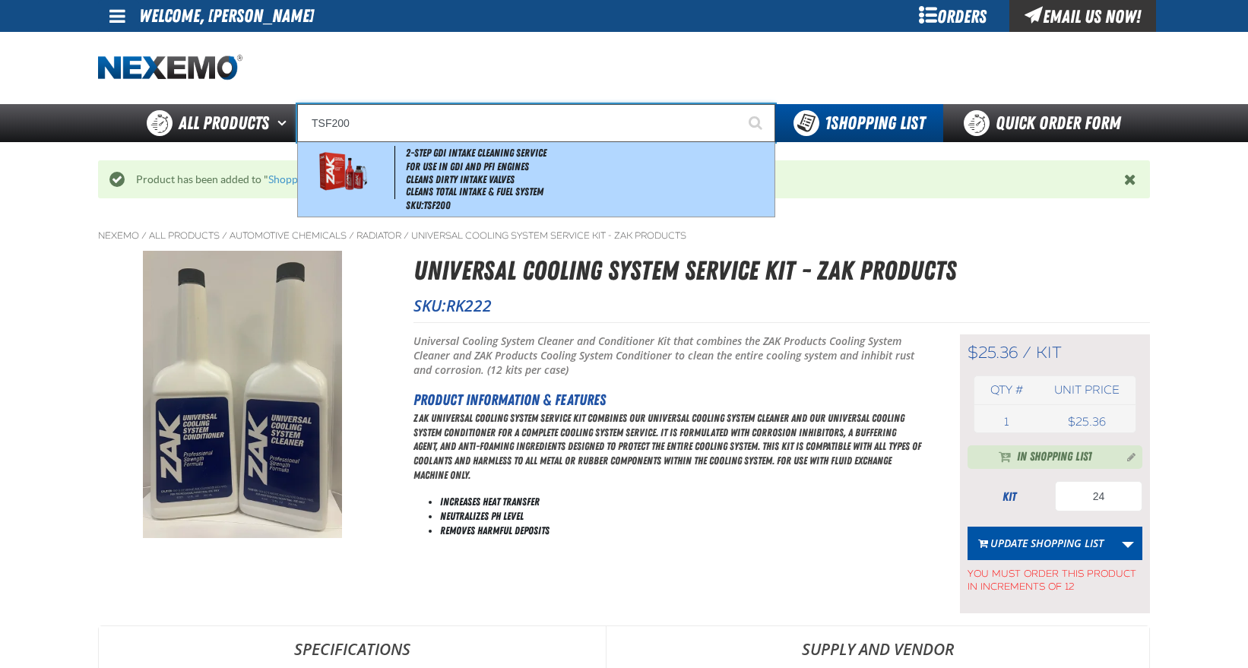
click at [406, 173] on li "Cleans Dirty Intake Valves" at bounding box center [589, 179] width 366 height 13
type input "2-Step GDI Intake Cleaning Service"
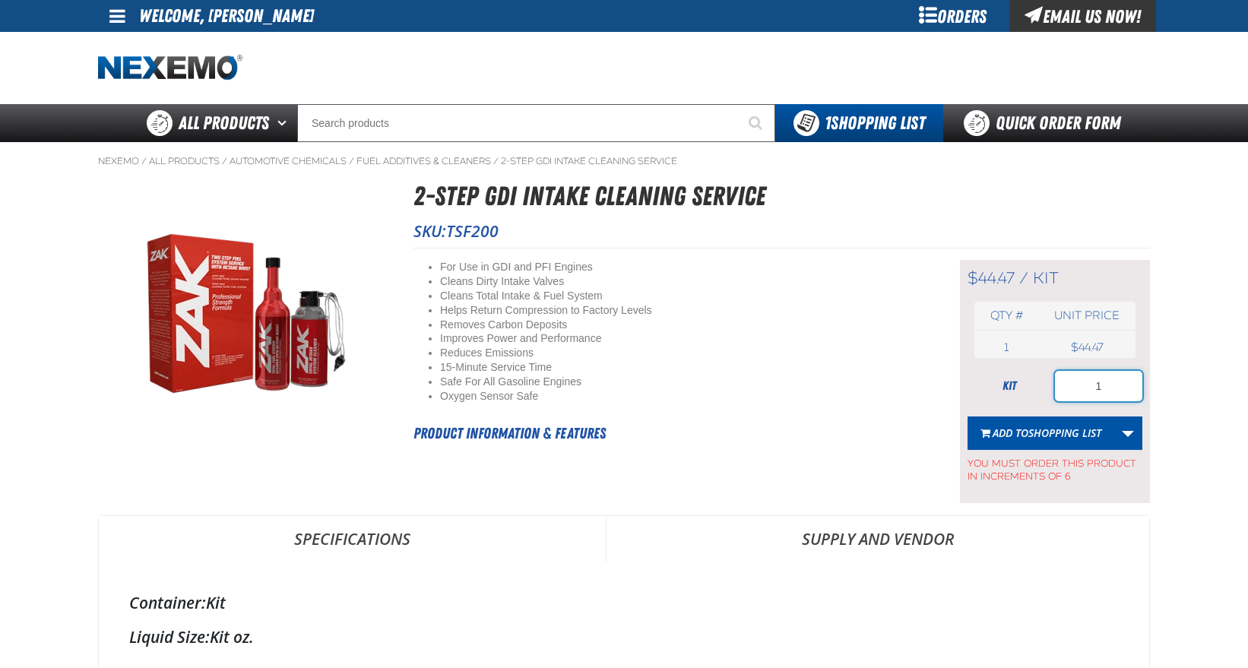
click at [1109, 389] on input "1" at bounding box center [1098, 386] width 87 height 30
type input "12"
click at [1077, 436] on span "Shopping List" at bounding box center [1065, 433] width 73 height 14
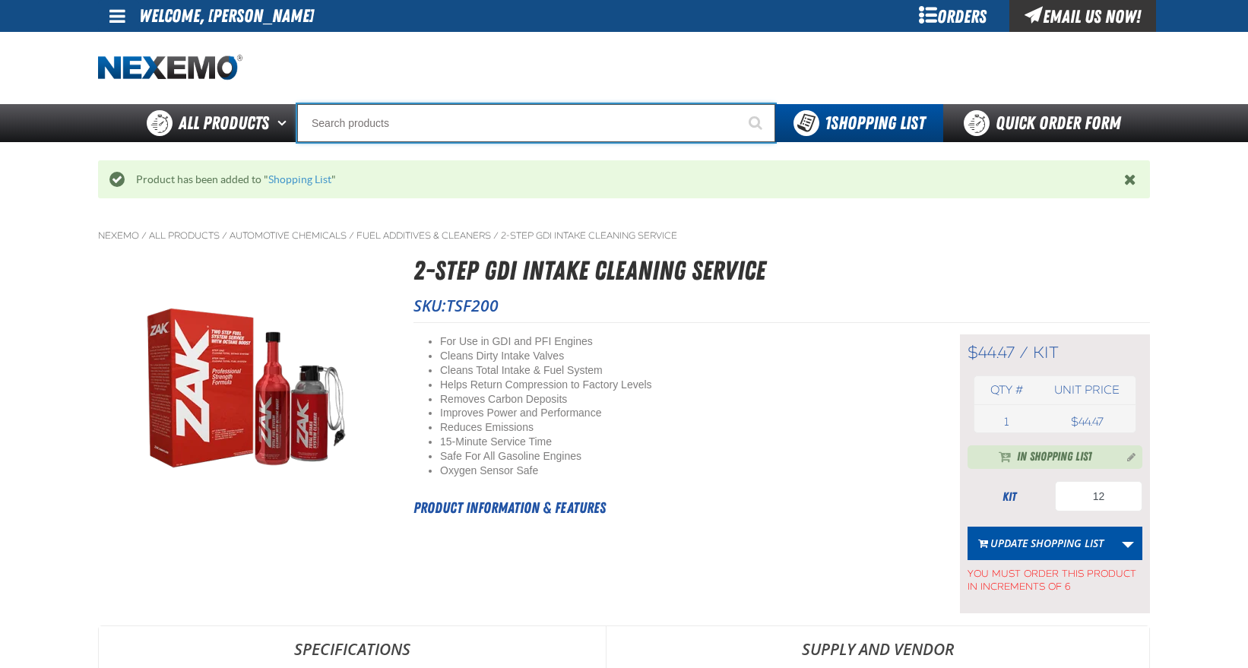
click at [434, 130] on input "Search" at bounding box center [536, 123] width 478 height 38
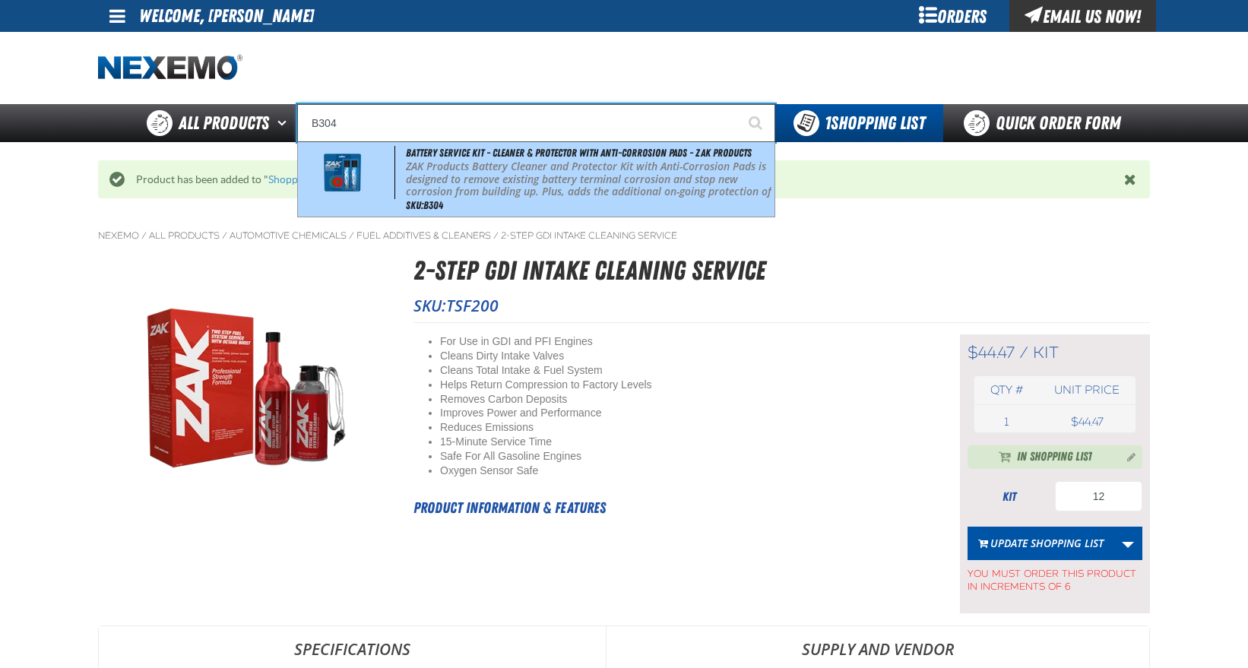
click at [496, 180] on p "ZAK Products Battery Cleaner and Protector Kit with Anti-Corrosion Pads is desi…" at bounding box center [589, 185] width 366 height 51
type input "Battery Service Kit - Cleaner & Protector with Anti-Corrosion Pads - ZAK Produc…"
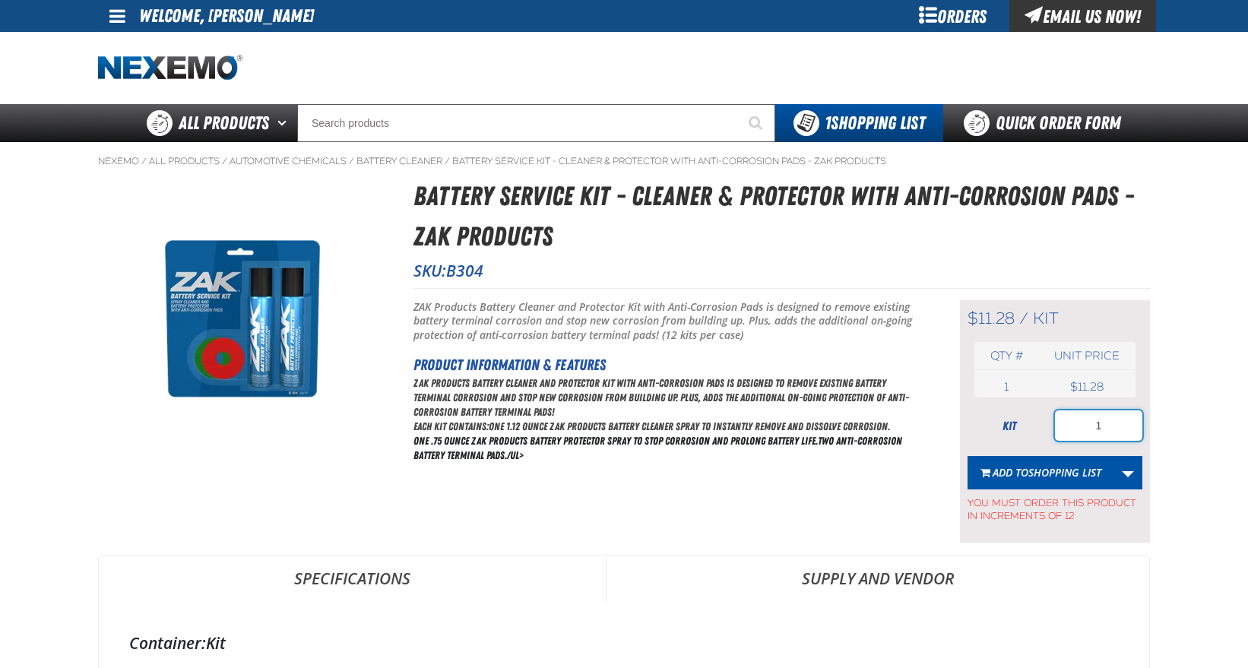
drag, startPoint x: 1114, startPoint y: 423, endPoint x: 959, endPoint y: 429, distance: 155.2
click at [961, 427] on div "$11.28 / kit kit Qty # Unit price 1 kit USD 1" at bounding box center [1055, 421] width 190 height 243
drag, startPoint x: 880, startPoint y: 473, endPoint x: 1115, endPoint y: 425, distance: 240.5
click at [1118, 427] on input "1" at bounding box center [1098, 426] width 87 height 30
drag, startPoint x: 1110, startPoint y: 421, endPoint x: 946, endPoint y: 444, distance: 165.8
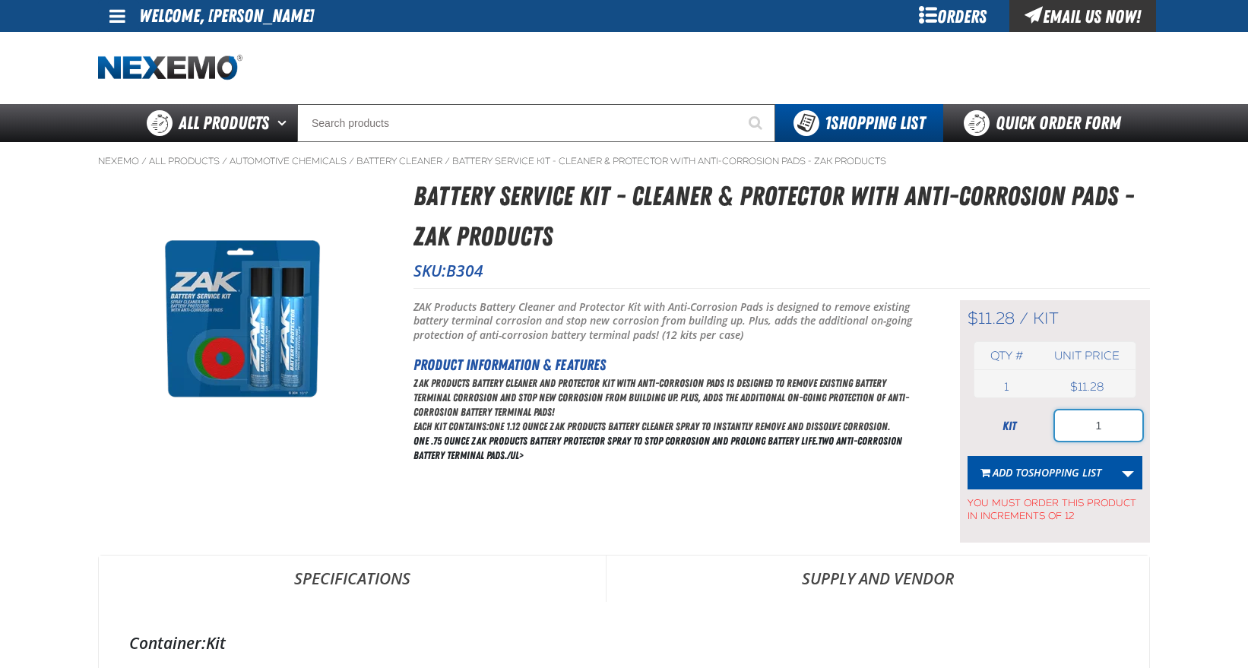
click at [966, 439] on div "$11.28 / kit kit Qty # Unit price 1 kit USD 1" at bounding box center [1055, 421] width 190 height 243
type input "72"
click at [1042, 477] on span "Shopping List" at bounding box center [1065, 472] width 73 height 14
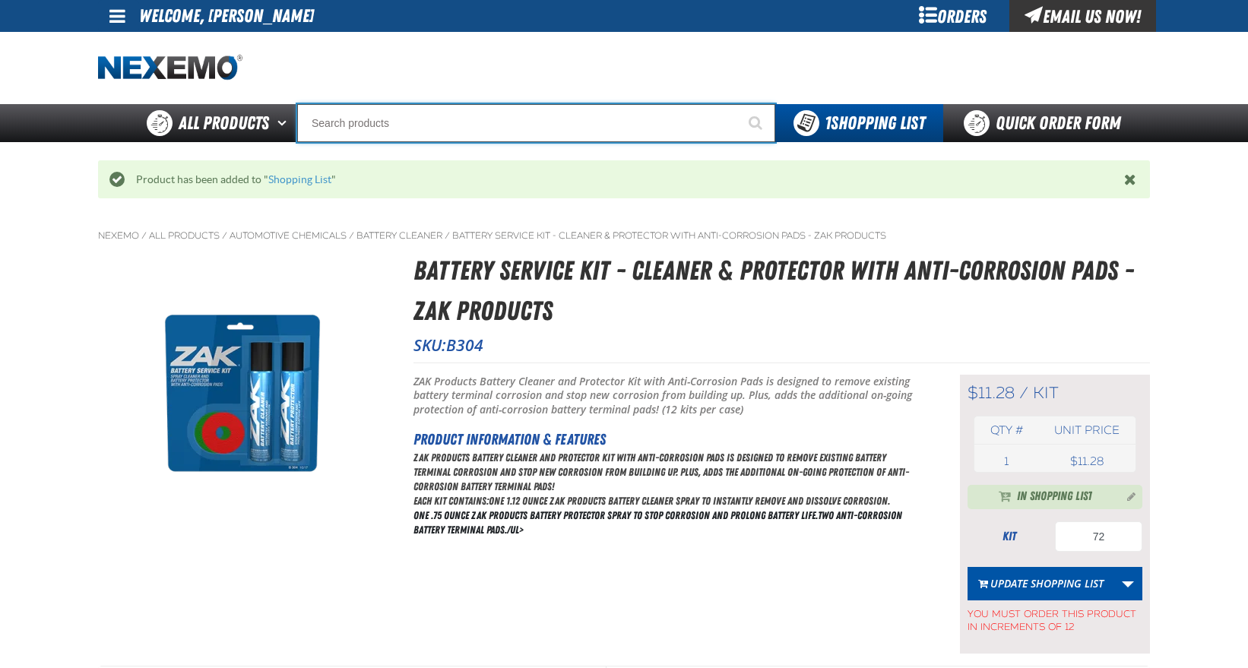
click at [371, 117] on input "Search" at bounding box center [536, 123] width 478 height 38
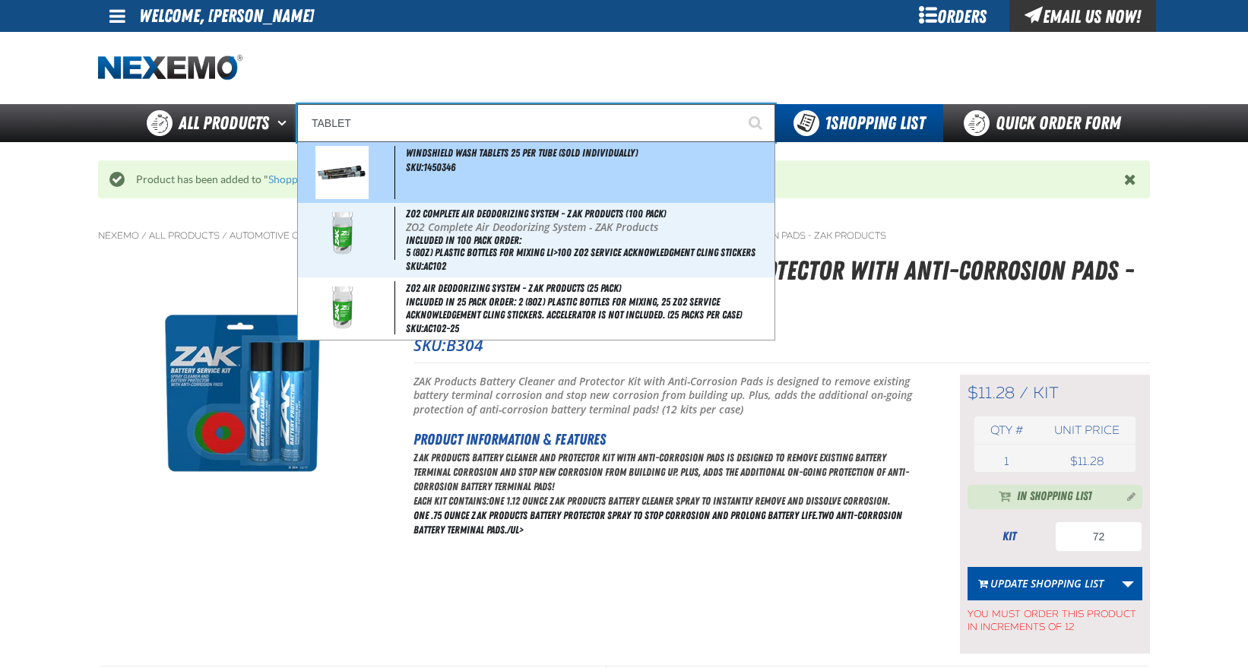
click at [403, 174] on div "Windshield Wash Tablets 25 per tube (Sold Individually) SKU:1450346" at bounding box center [536, 172] width 477 height 61
type input "Windshield Wash Tablets 25 per tube (Sold Individually)"
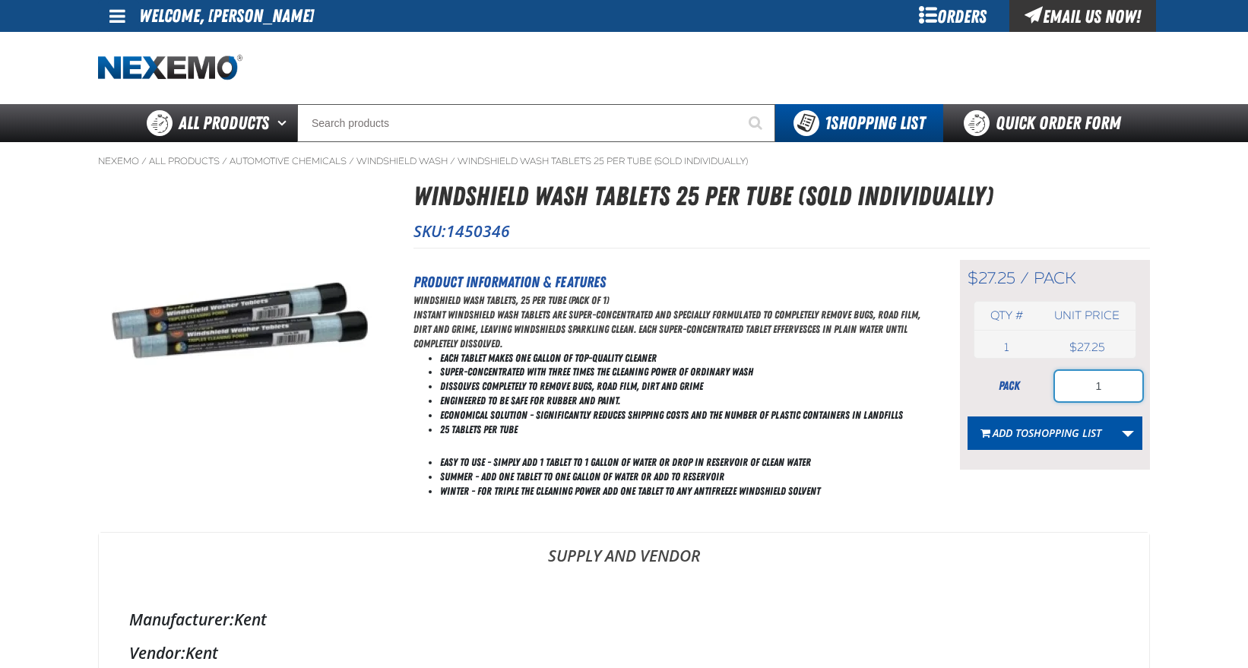
click at [1128, 385] on input "1" at bounding box center [1098, 386] width 87 height 30
type input "10"
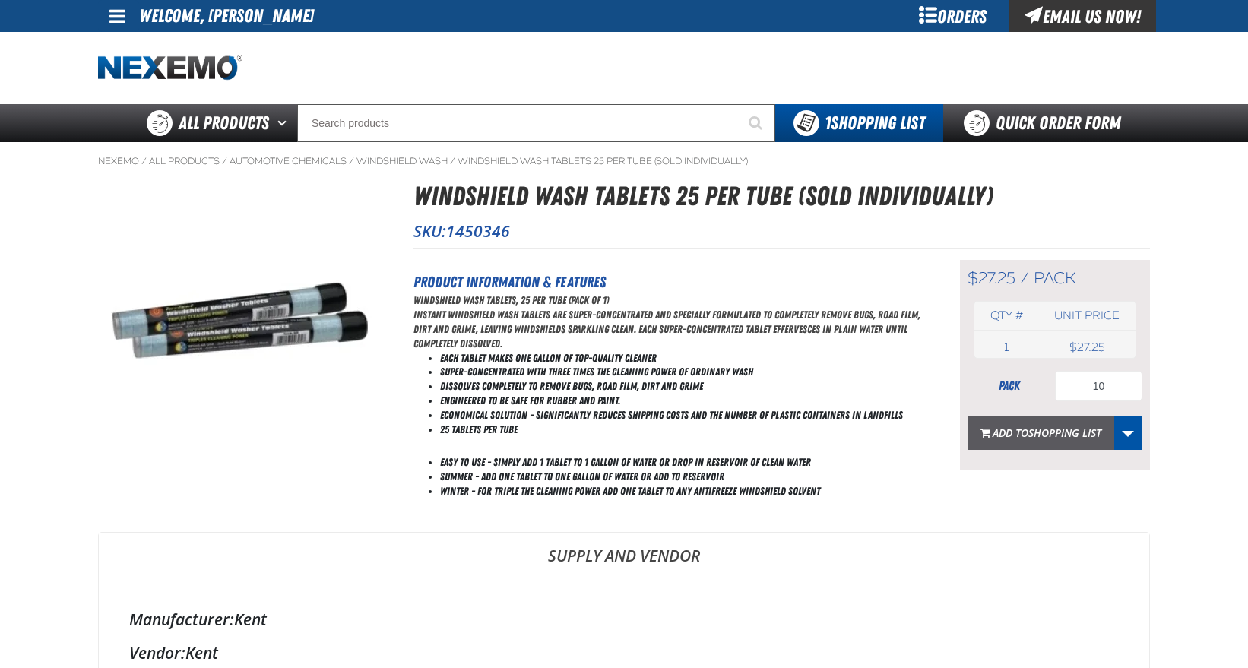
click at [1050, 435] on span "Shopping List" at bounding box center [1065, 433] width 73 height 14
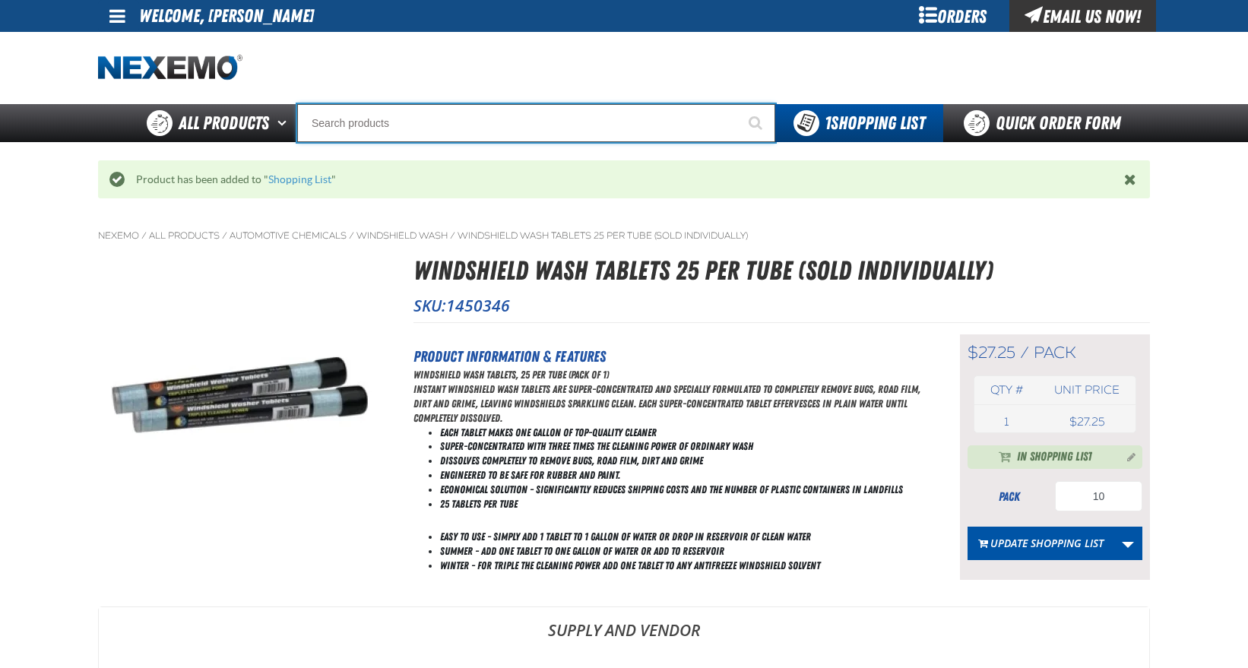
click at [389, 126] on input "Search" at bounding box center [536, 123] width 478 height 38
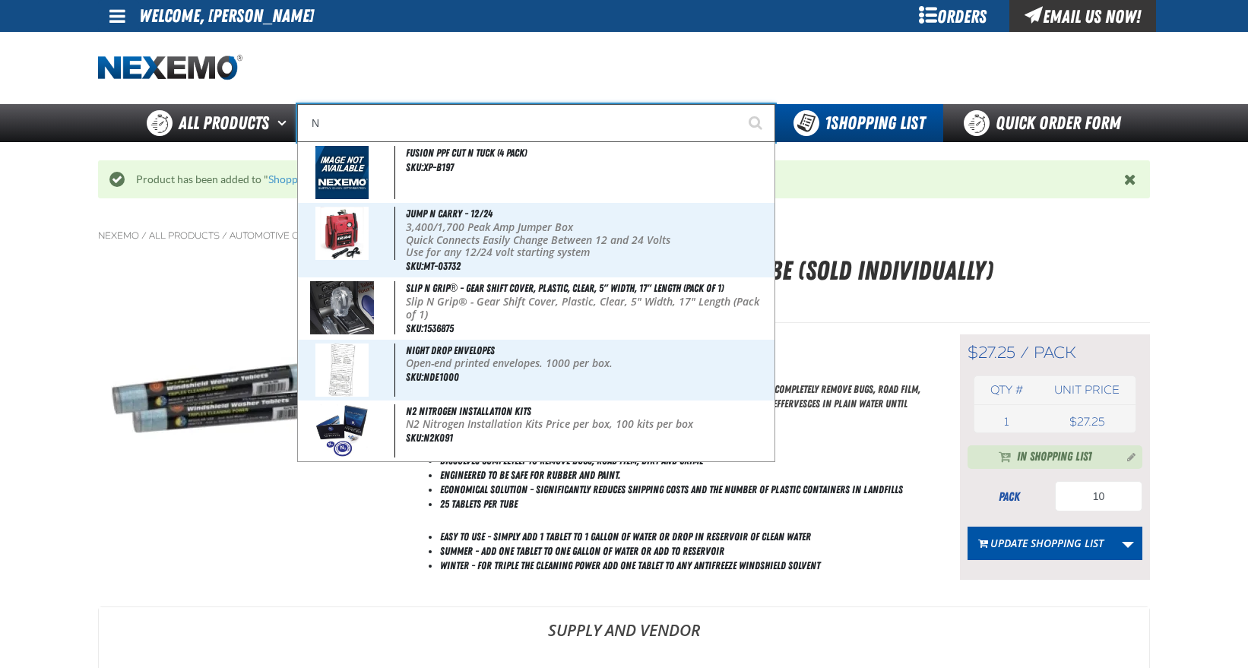
type input "NI"
type input "NISSAN"
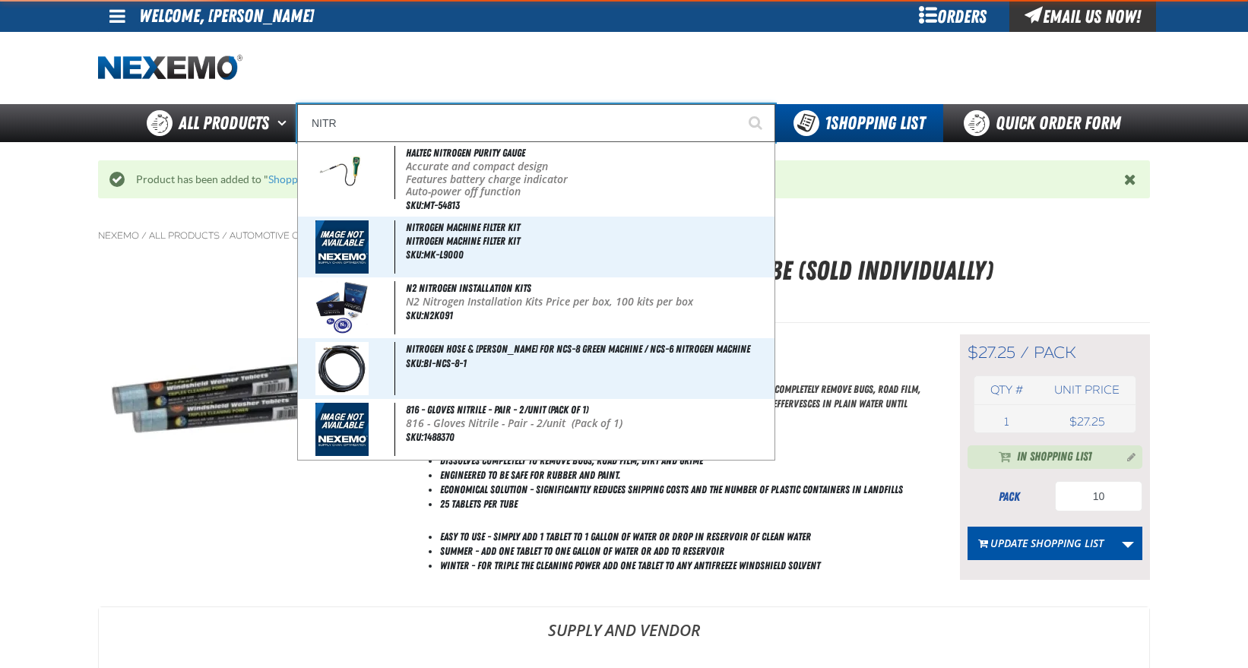
type input "NITRO"
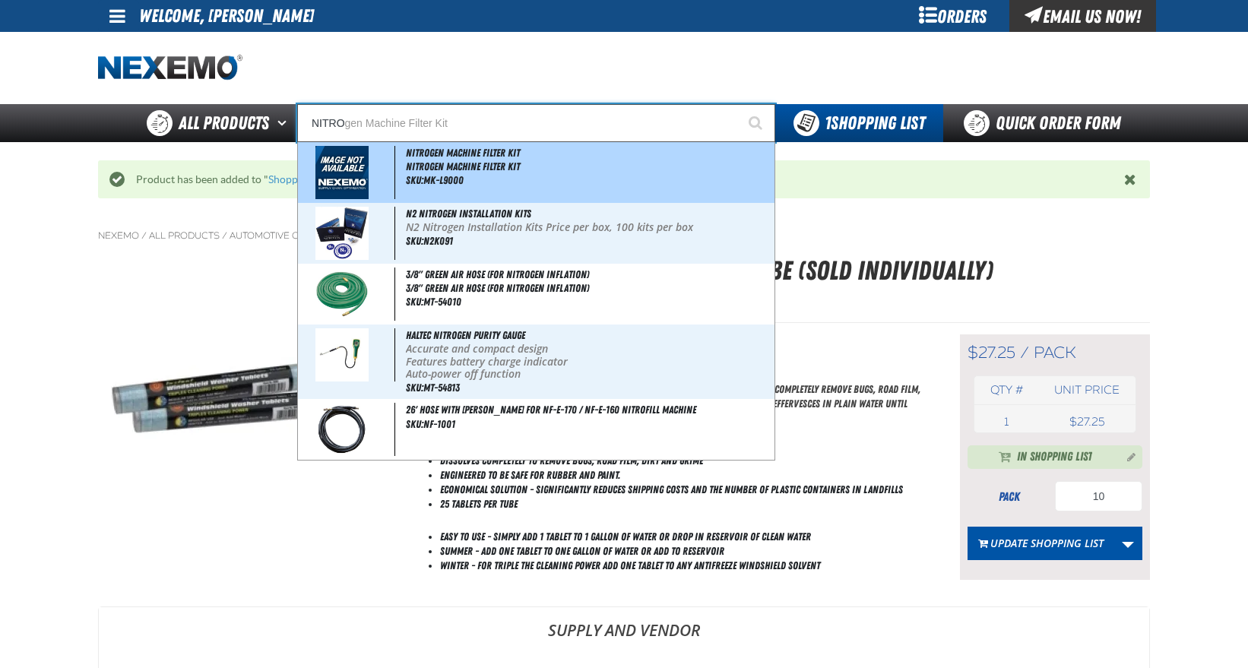
type input "NITROgen Machine Filter Kit"
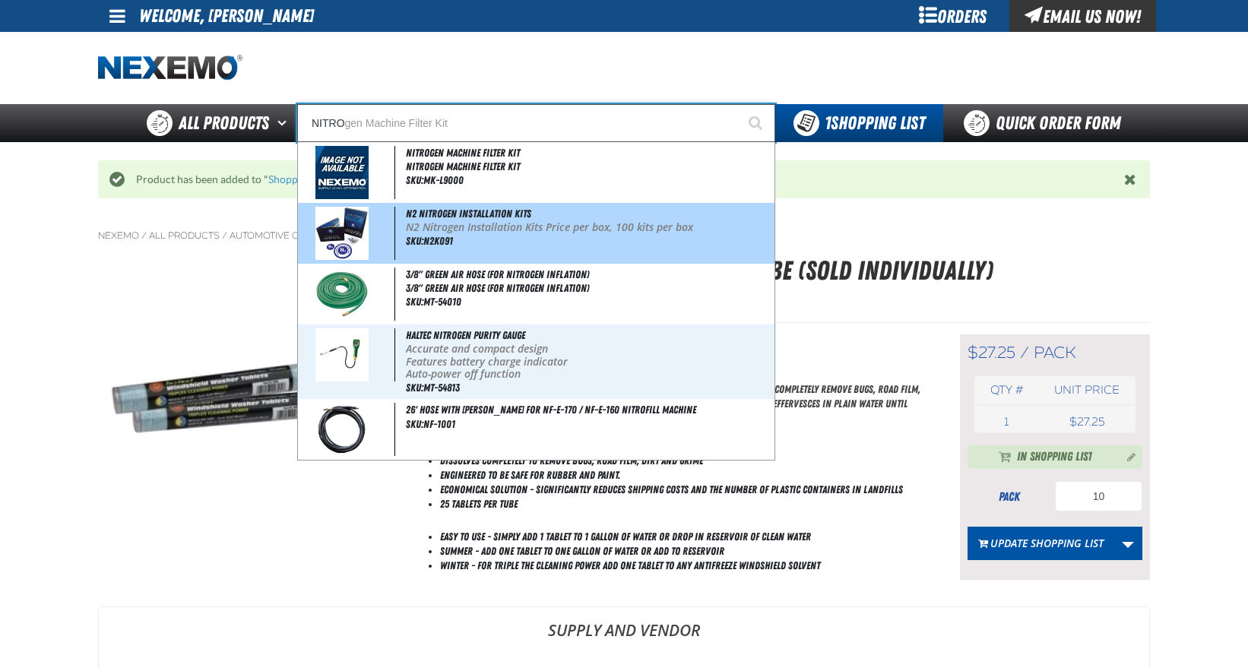
click at [569, 234] on div "N2 Nitrogen Installation Kits N2 Nitrogen Installation Kits Price per box, 100 …" at bounding box center [536, 233] width 477 height 61
type input "N2 Nitrogen Installation Kits"
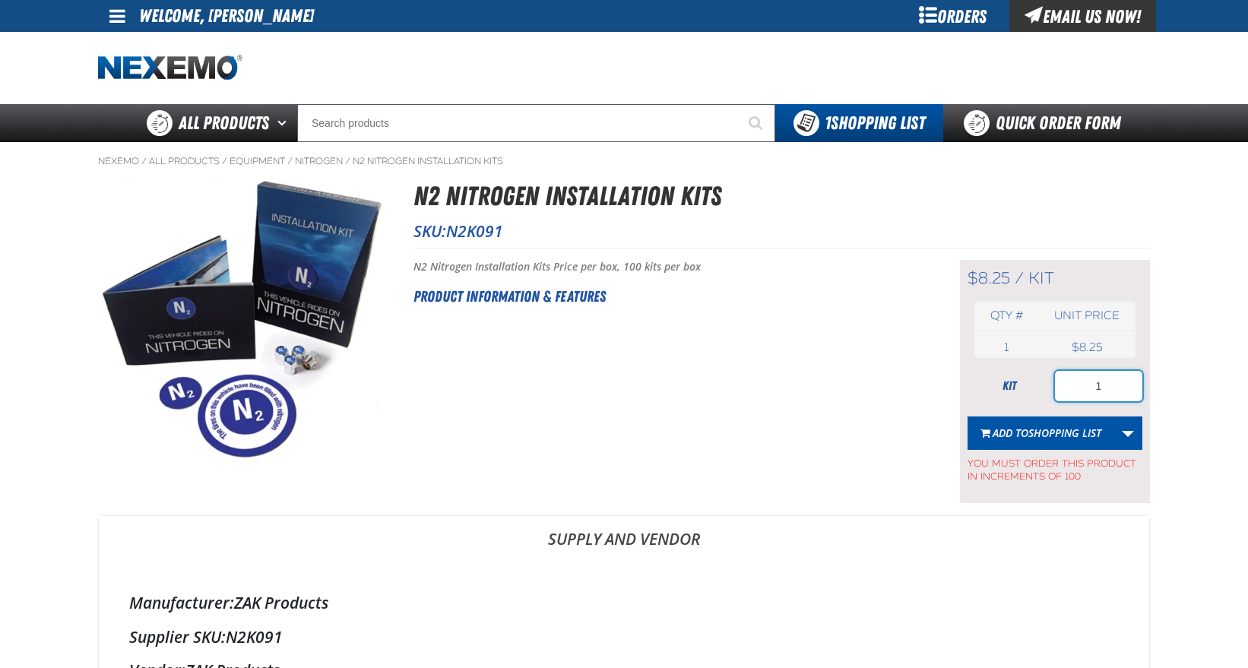
click at [1119, 388] on input "1" at bounding box center [1098, 386] width 87 height 30
type input "100"
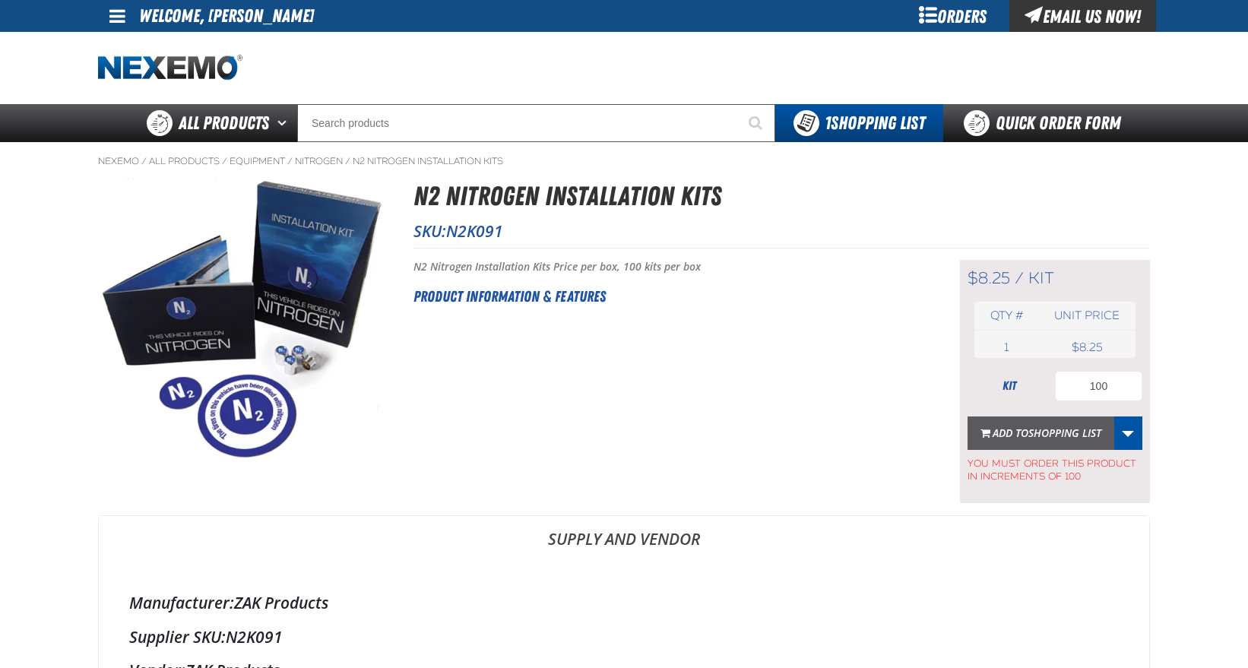
click at [1044, 430] on span "Shopping List" at bounding box center [1065, 433] width 73 height 14
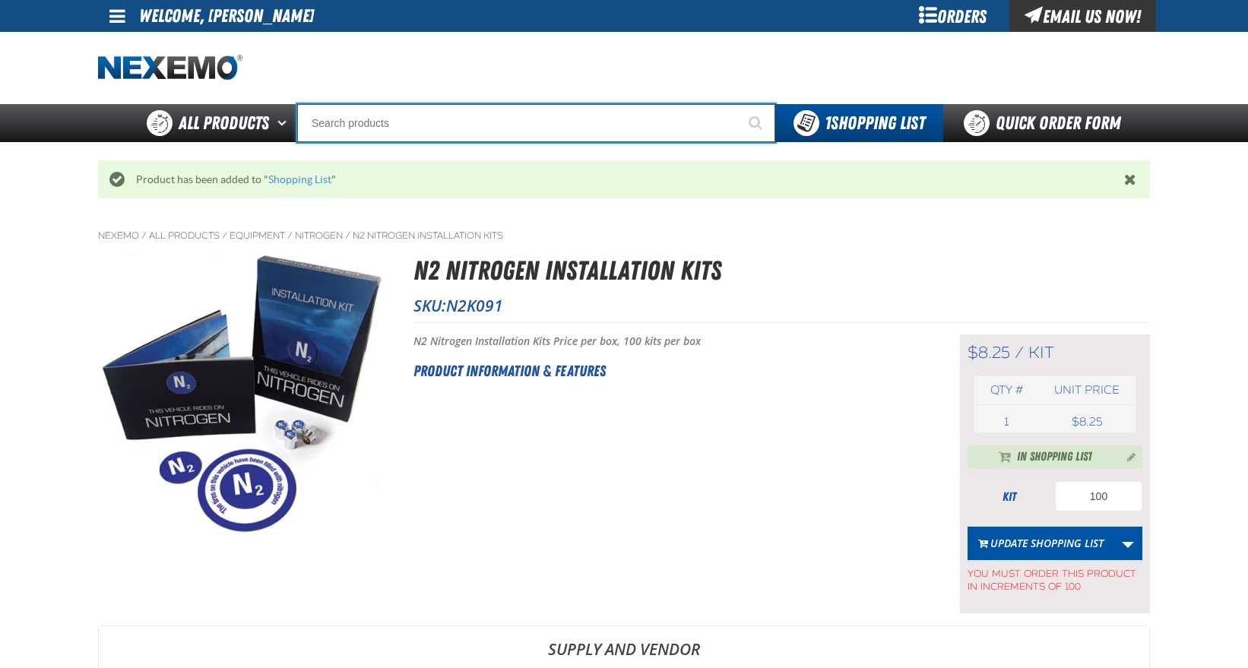
click at [363, 120] on input "Search" at bounding box center [536, 123] width 478 height 38
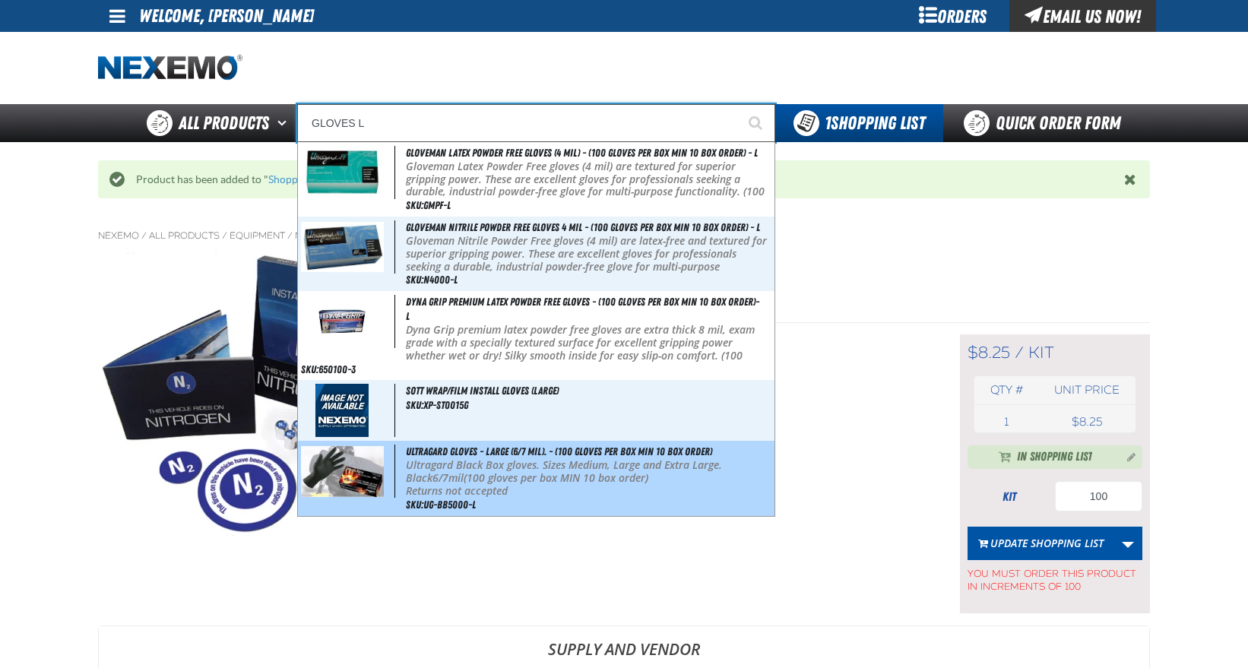
click at [605, 483] on p "Ultragard Black Box gloves. Sizes Medium, Large and Extra Large. Black 6/7mil (…" at bounding box center [589, 472] width 366 height 26
type input "Ultragard gloves - Large (6/7 mil). - (100 gloves per box MIN 10 box order)"
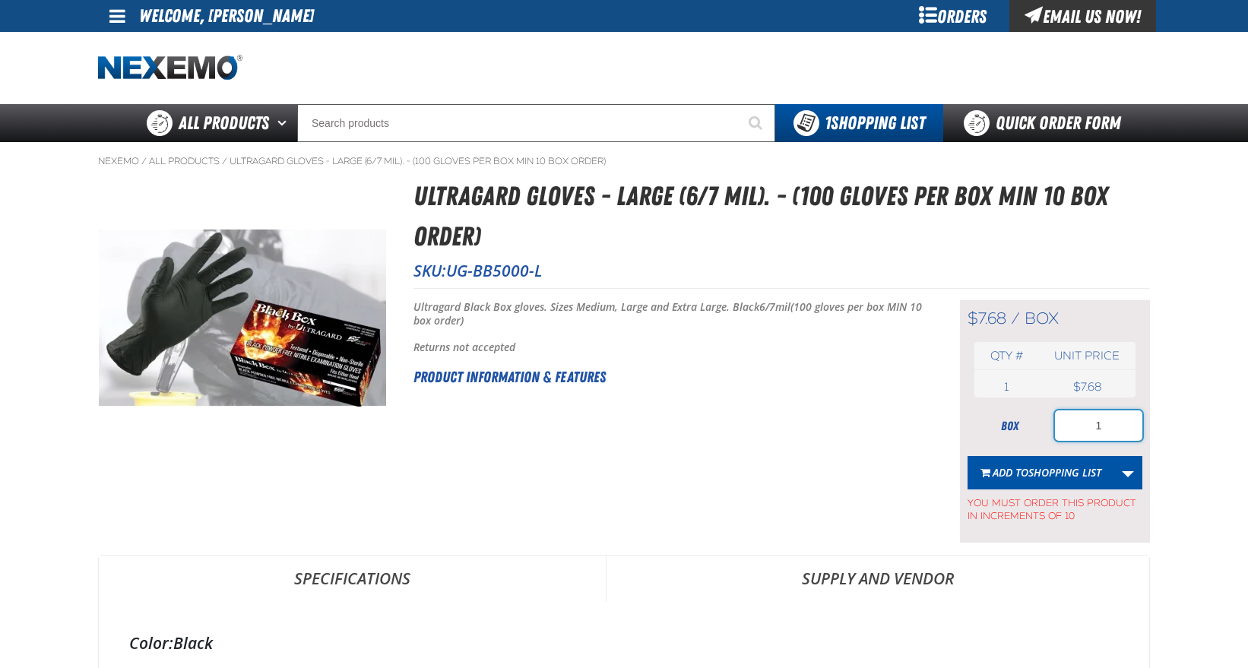
drag, startPoint x: 1112, startPoint y: 424, endPoint x: 929, endPoint y: 418, distance: 182.6
click at [925, 418] on div "Short Description: Ultragard Black Box gloves. Sizes Medium, Large and Extra La…" at bounding box center [782, 415] width 737 height 255
type input "40"
click at [1073, 474] on span "Shopping List" at bounding box center [1065, 472] width 73 height 14
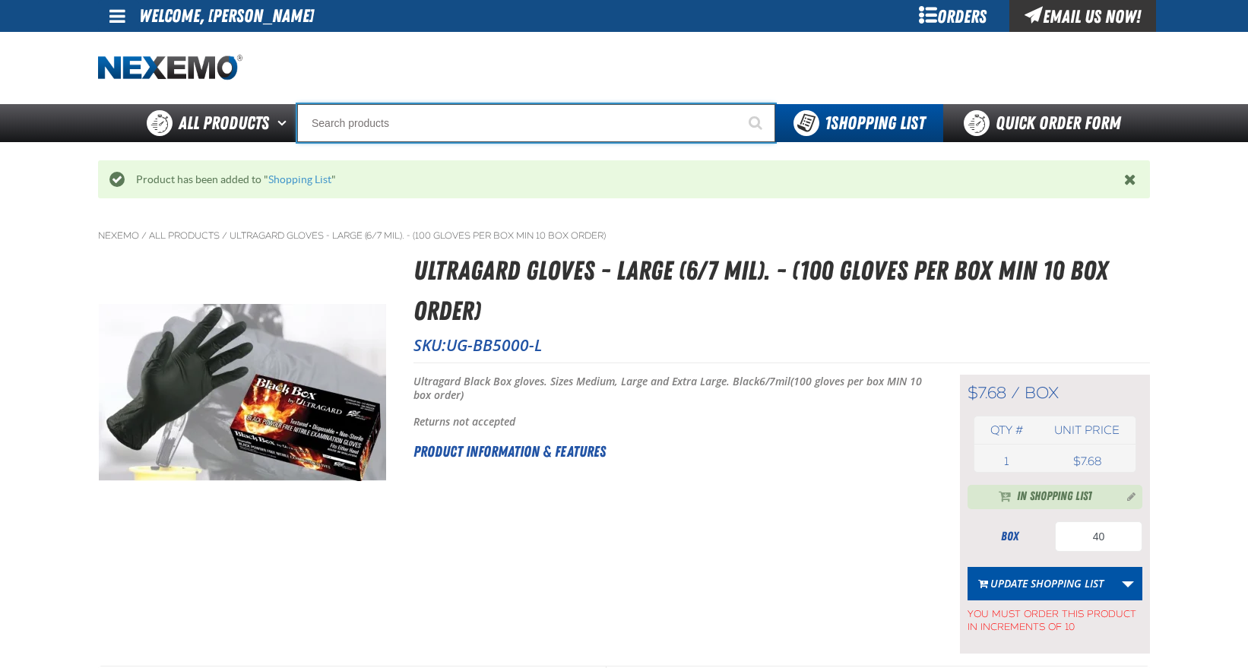
click at [391, 119] on input "Search" at bounding box center [536, 123] width 478 height 38
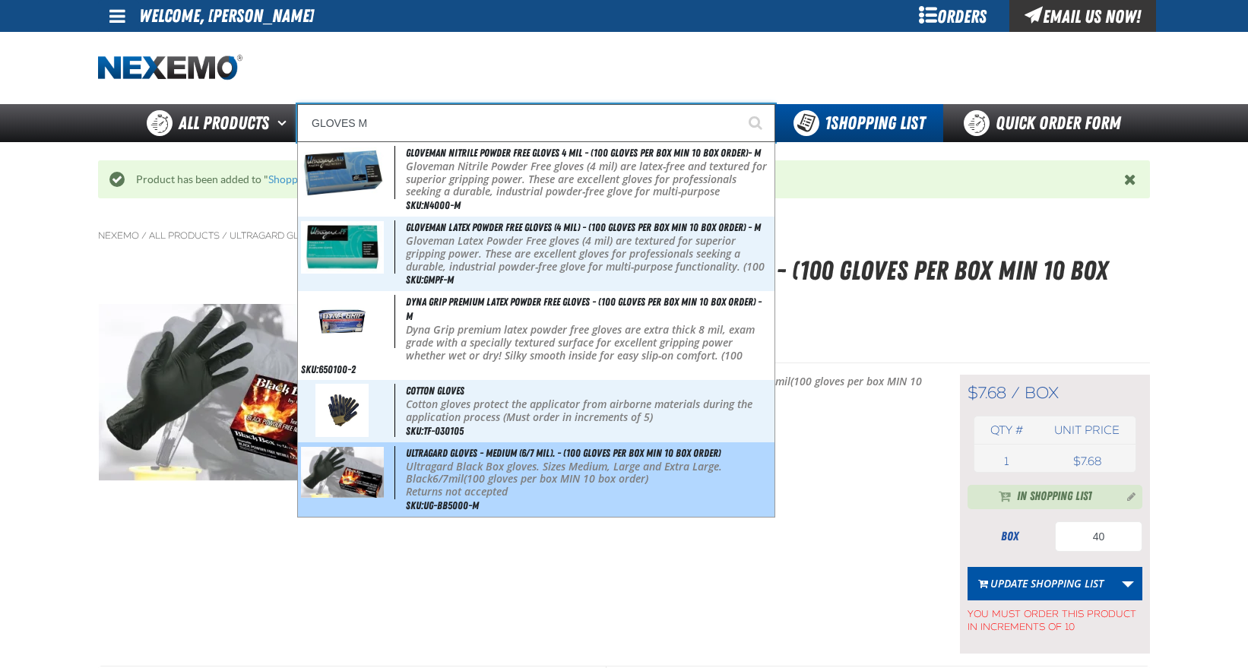
click at [543, 487] on p "Ultragard Black Box gloves. Sizes Medium, Large and Extra Large. Black 6/7mil (…" at bounding box center [589, 474] width 366 height 26
type input "Ultragard gloves - Medium (6/7 mil). - (100 gloves per box MIN 10 box order)"
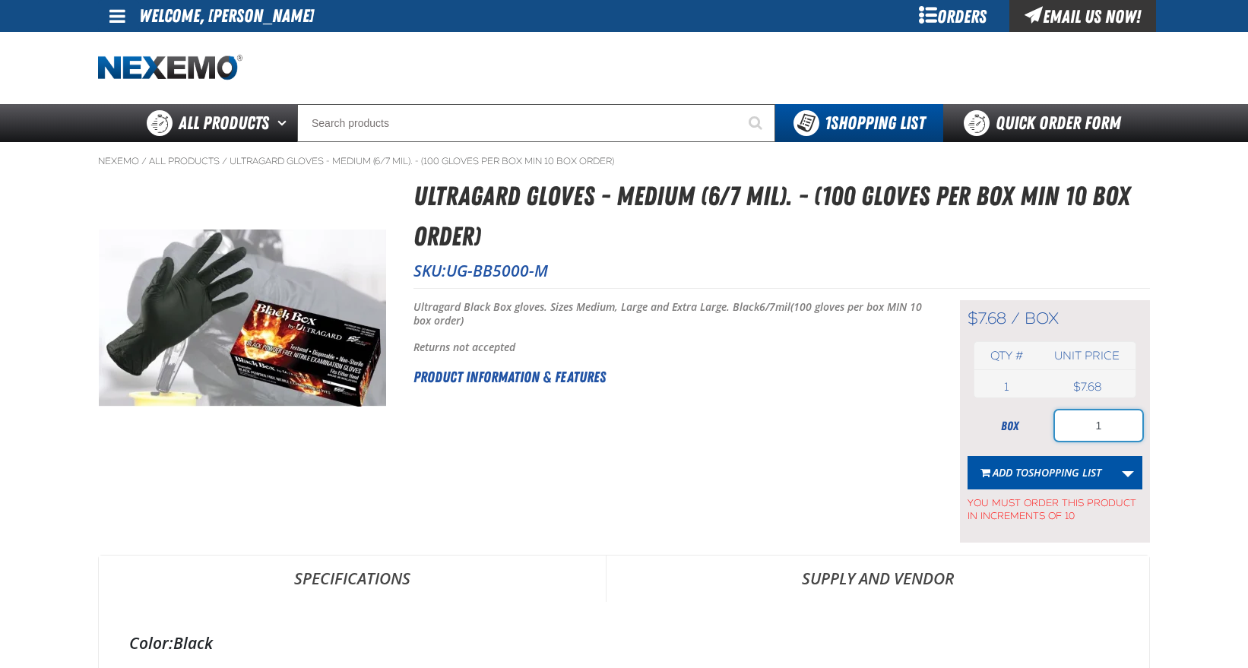
drag, startPoint x: 1112, startPoint y: 421, endPoint x: 1105, endPoint y: 433, distance: 13.6
click at [1102, 433] on input "1" at bounding box center [1098, 426] width 87 height 30
drag, startPoint x: 1111, startPoint y: 420, endPoint x: 1035, endPoint y: 425, distance: 76.2
click at [1035, 425] on div "box 1" at bounding box center [1055, 426] width 175 height 30
type input "30"
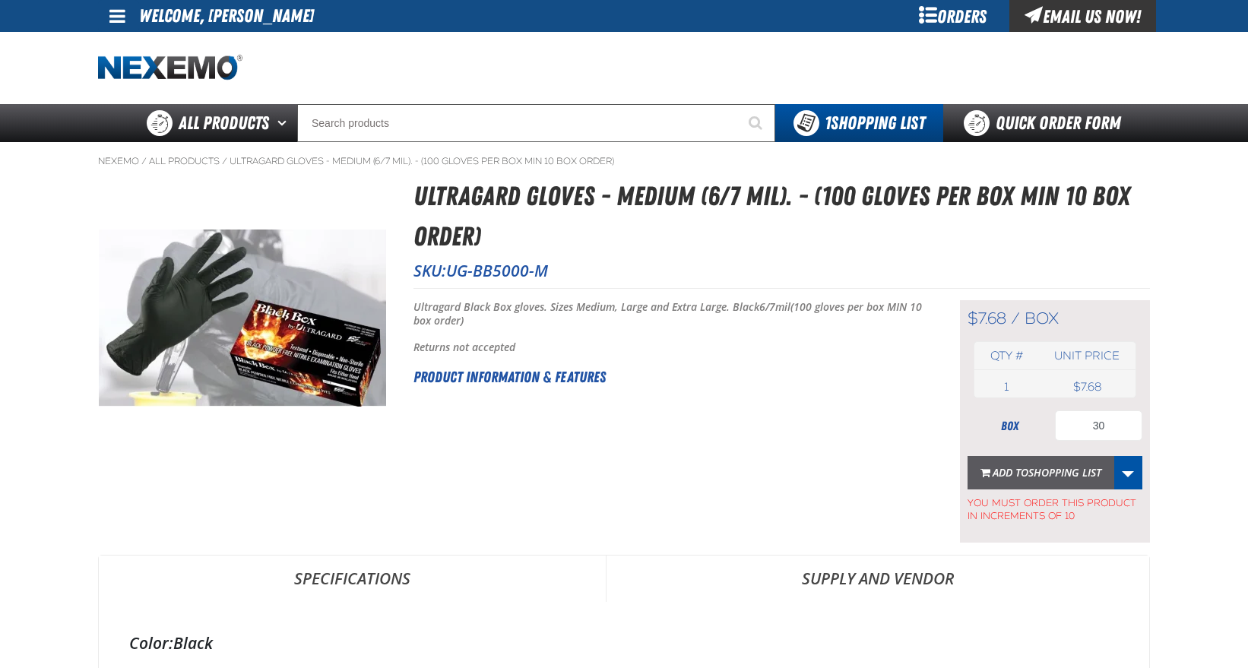
click at [1074, 472] on span "Shopping List" at bounding box center [1065, 472] width 73 height 14
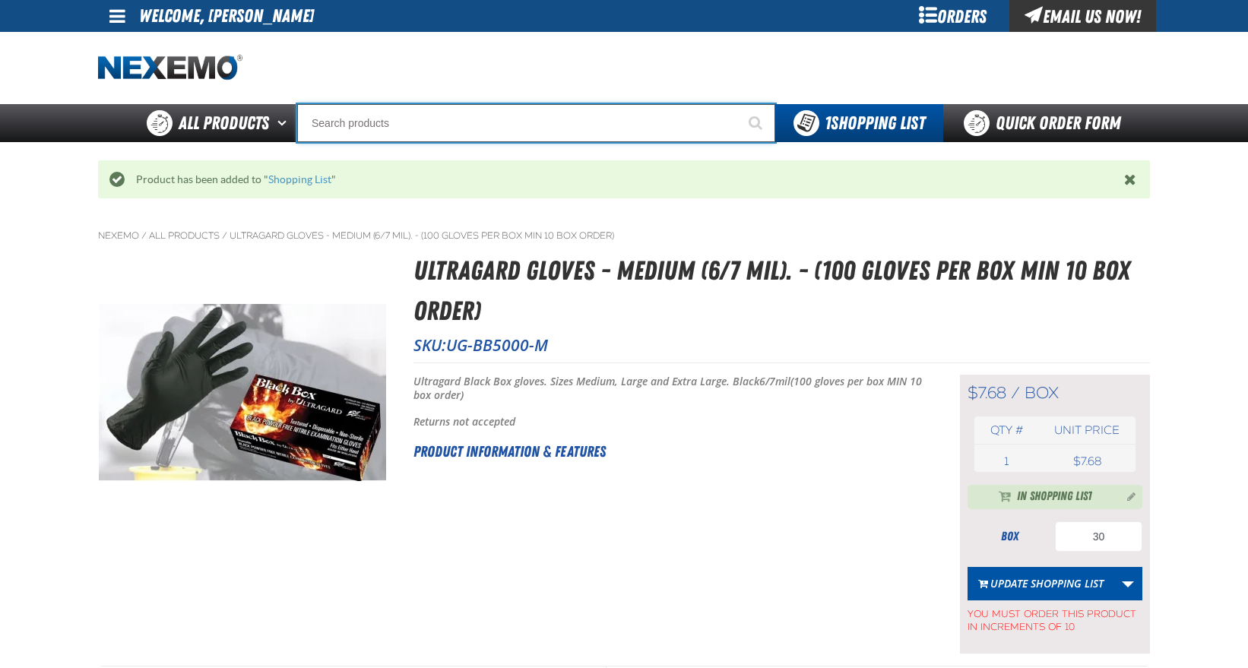
click at [412, 121] on input "Search" at bounding box center [536, 123] width 478 height 38
click at [443, 131] on input "Search" at bounding box center [536, 123] width 478 height 38
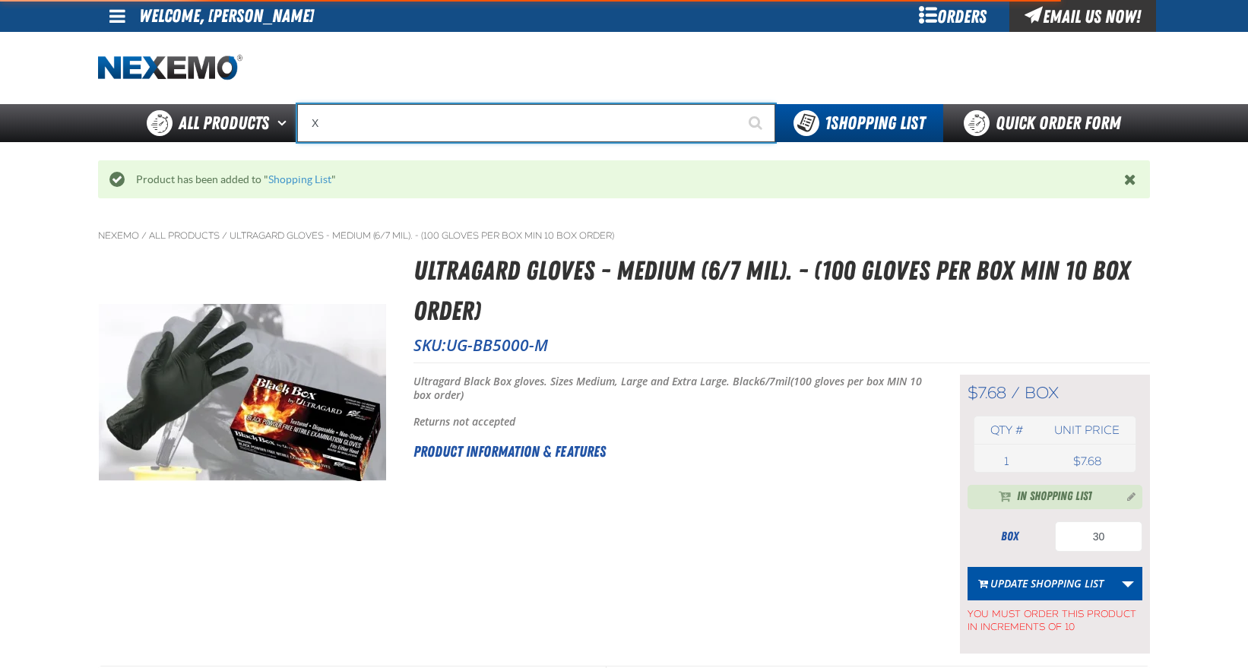
type input "XP"
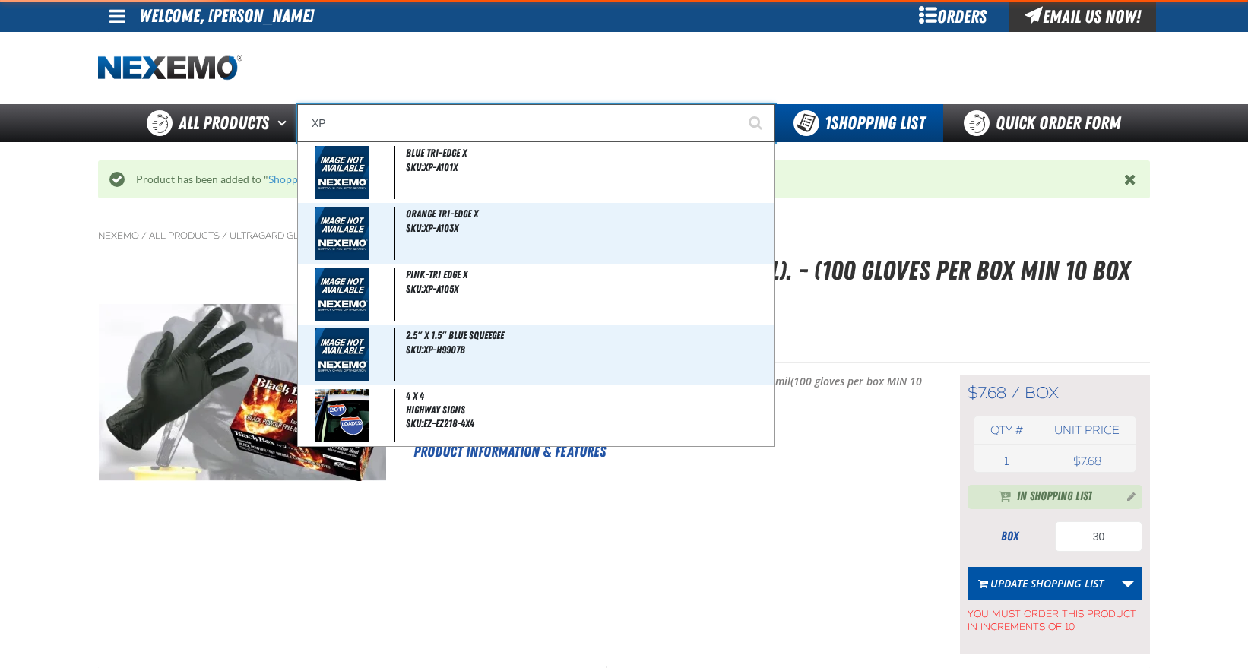
type input "XPEL Wire Brush"
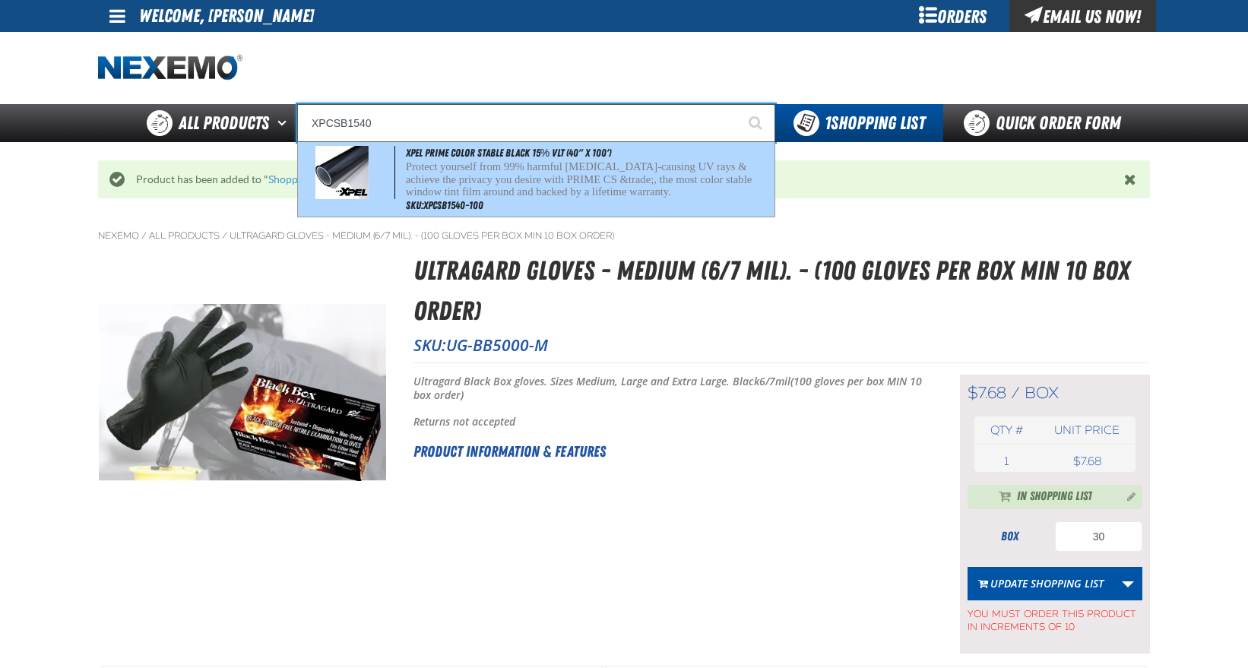
click at [516, 182] on p "Protect yourself from 99% harmful [MEDICAL_DATA]-causing UV rays & achieve the …" at bounding box center [589, 179] width 366 height 38
type input "XPEL PRIME Color Stable Black 15% VLT (40" x 100')"
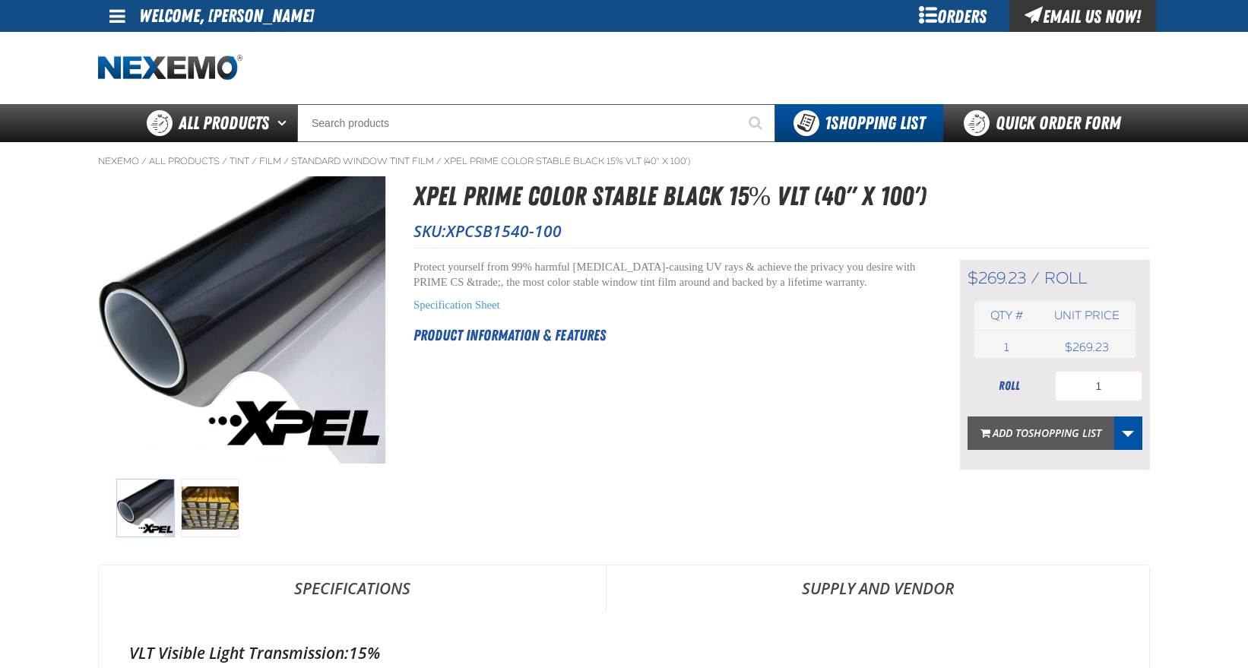
click at [1070, 439] on span "Shopping List" at bounding box center [1065, 433] width 73 height 14
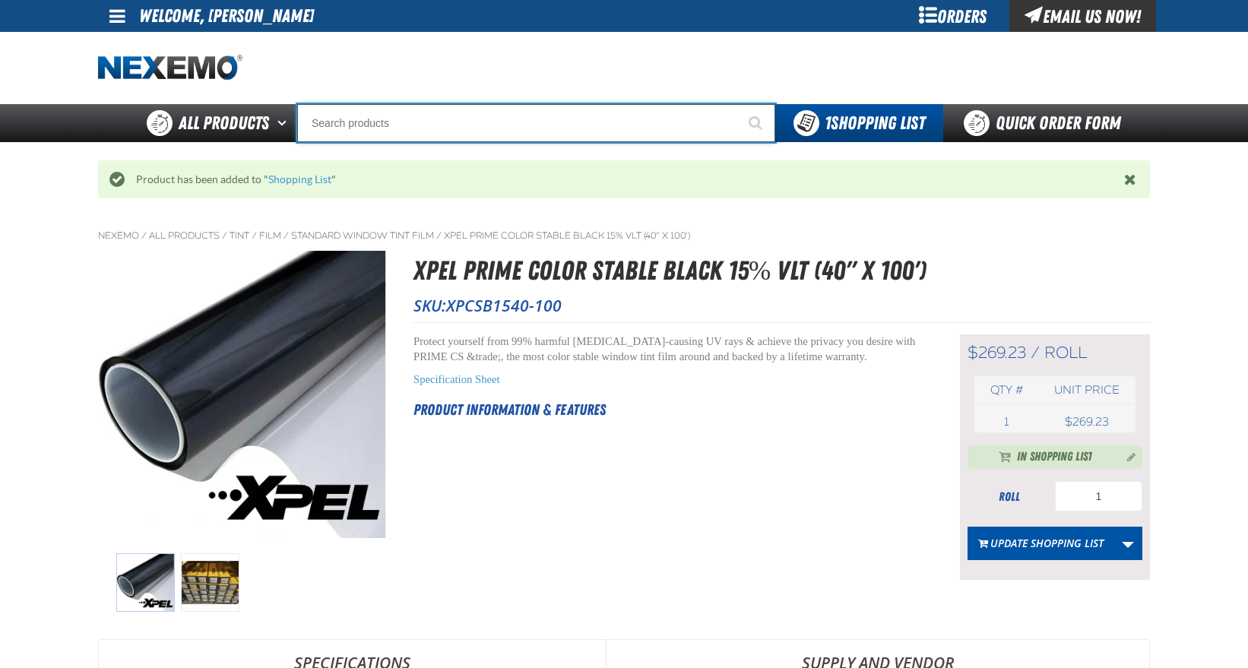
click at [401, 127] on input "Search" at bounding box center [536, 123] width 478 height 38
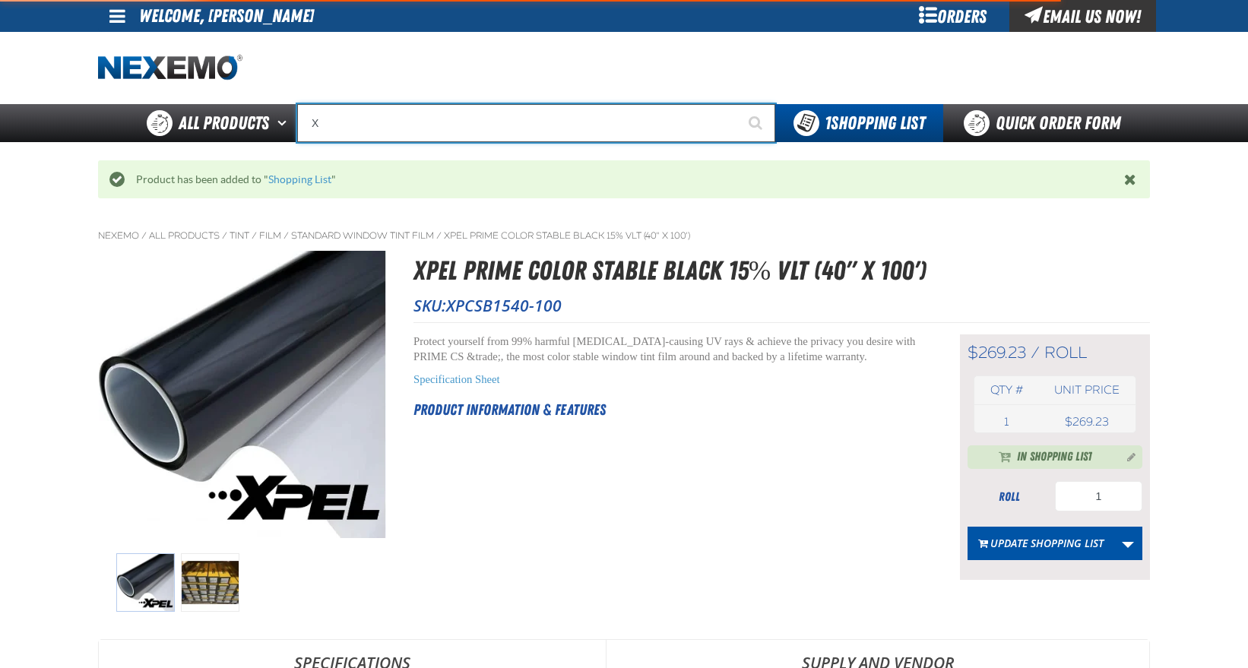
type input "XP"
type input "XPEL Wire Brush"
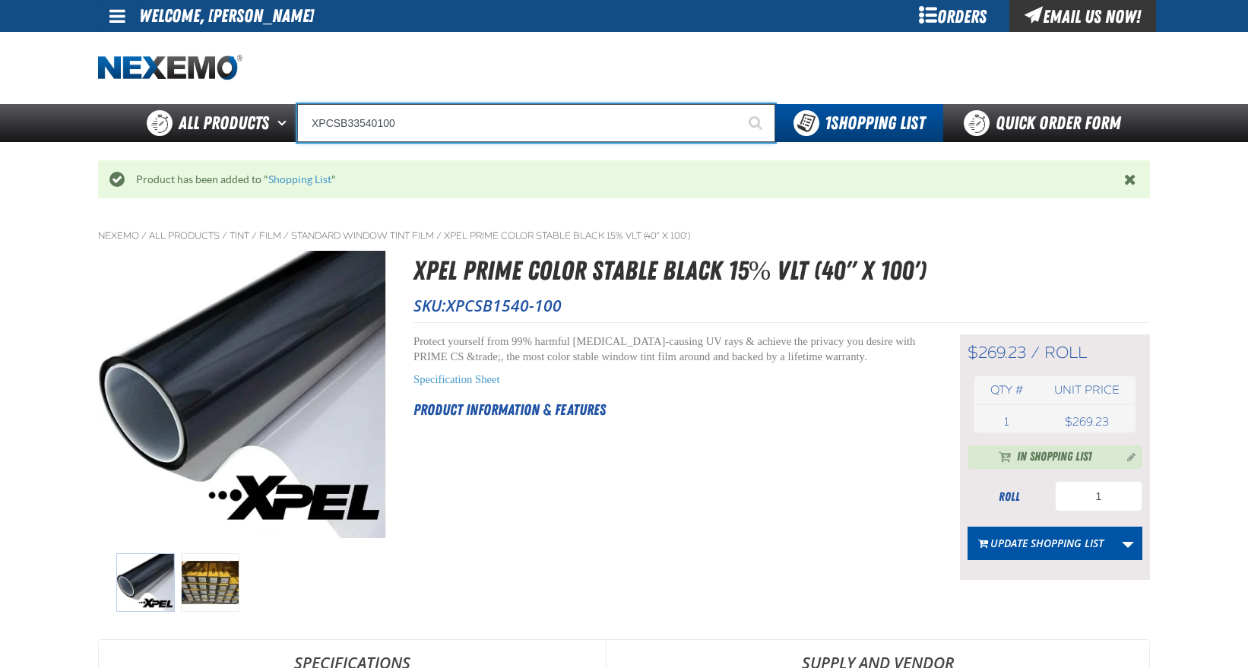
type input "XPCSB33540100"
click at [738, 104] on button "Start Searching" at bounding box center [757, 123] width 38 height 38
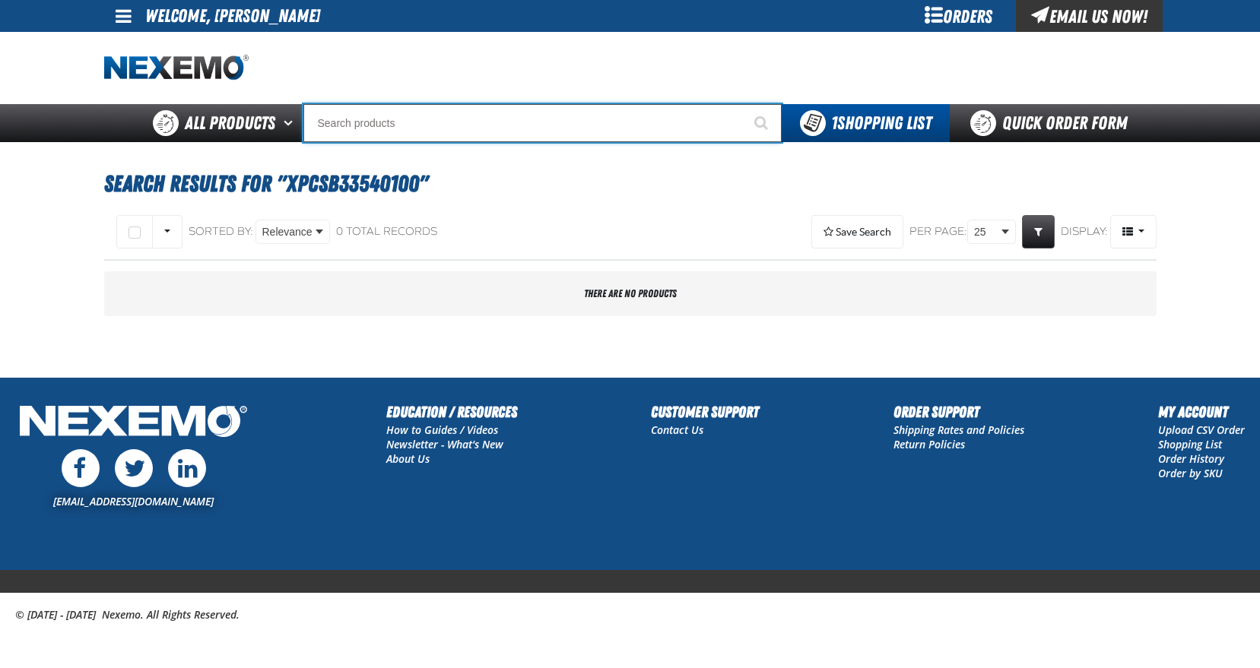
click at [429, 123] on input "Search" at bounding box center [542, 123] width 478 height 38
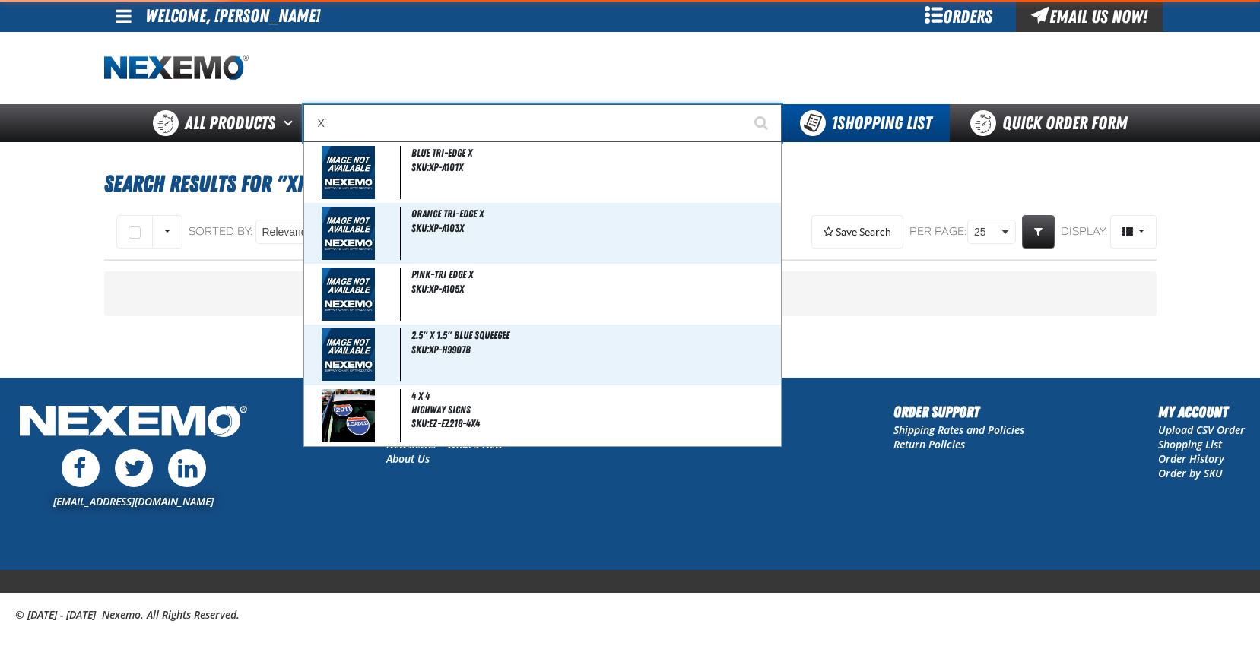
type input "XP"
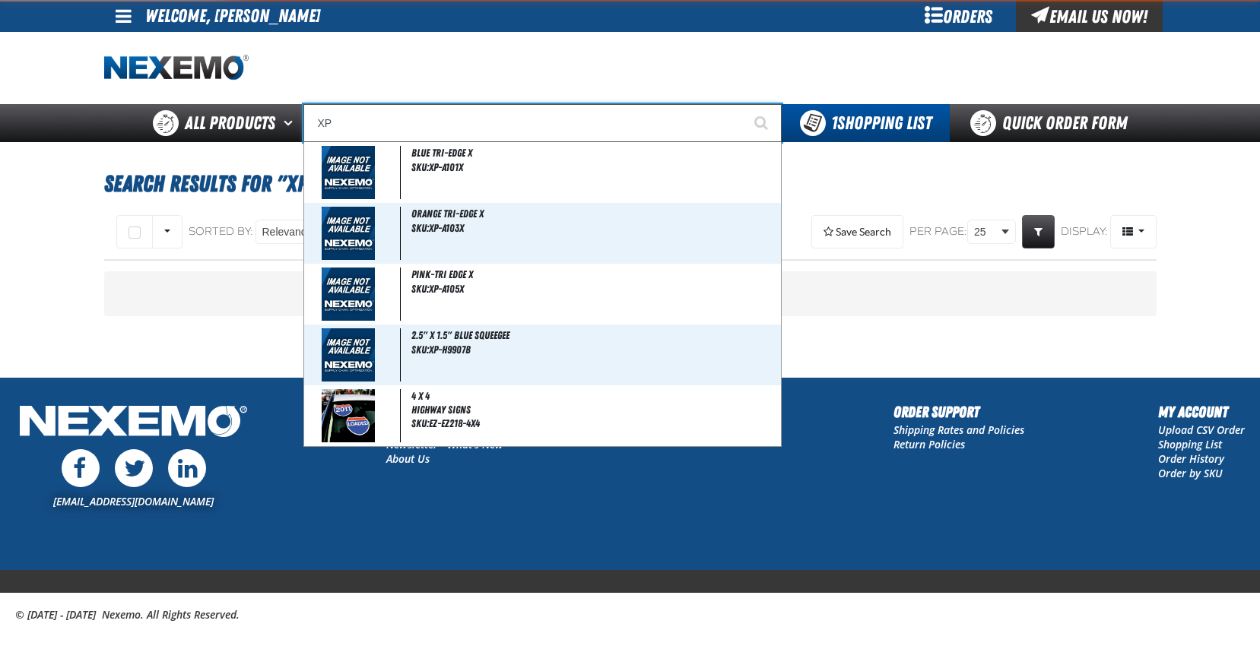
type input "XPEL Wire Brush"
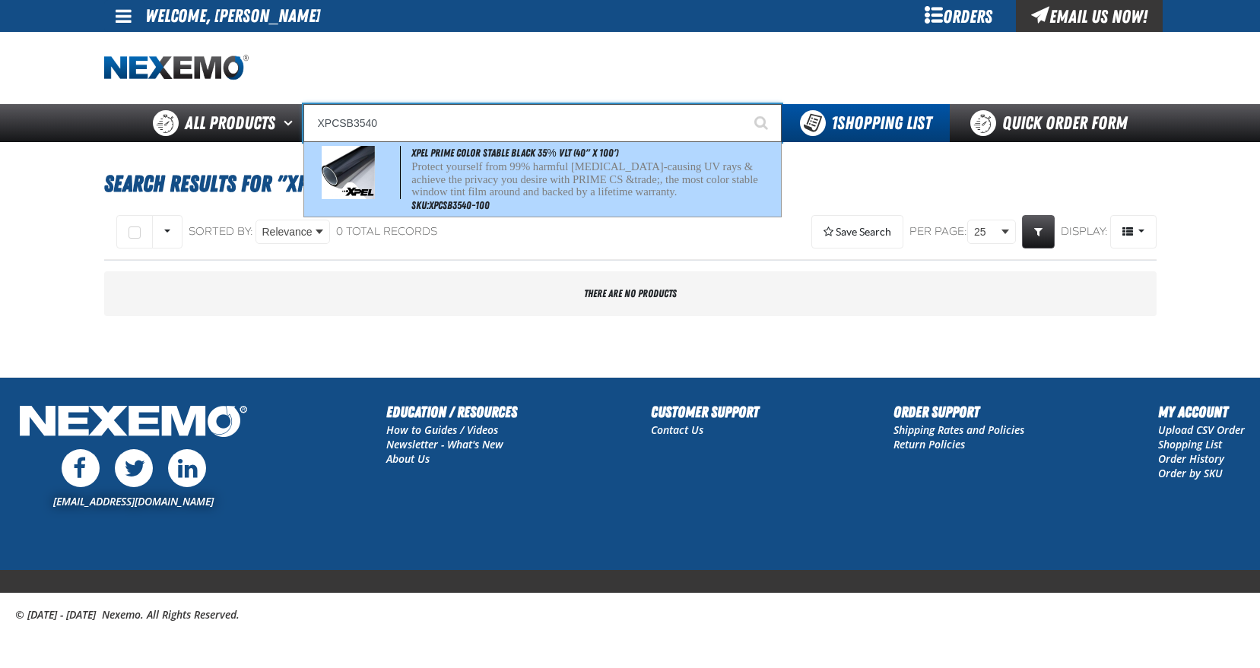
click at [538, 174] on p "Protect yourself from 99% harmful cancer-causing UV rays & achieve the privacy …" at bounding box center [594, 179] width 366 height 38
type input "XPEL PRIME Color Stable Black 35% VLT (40" x 100')"
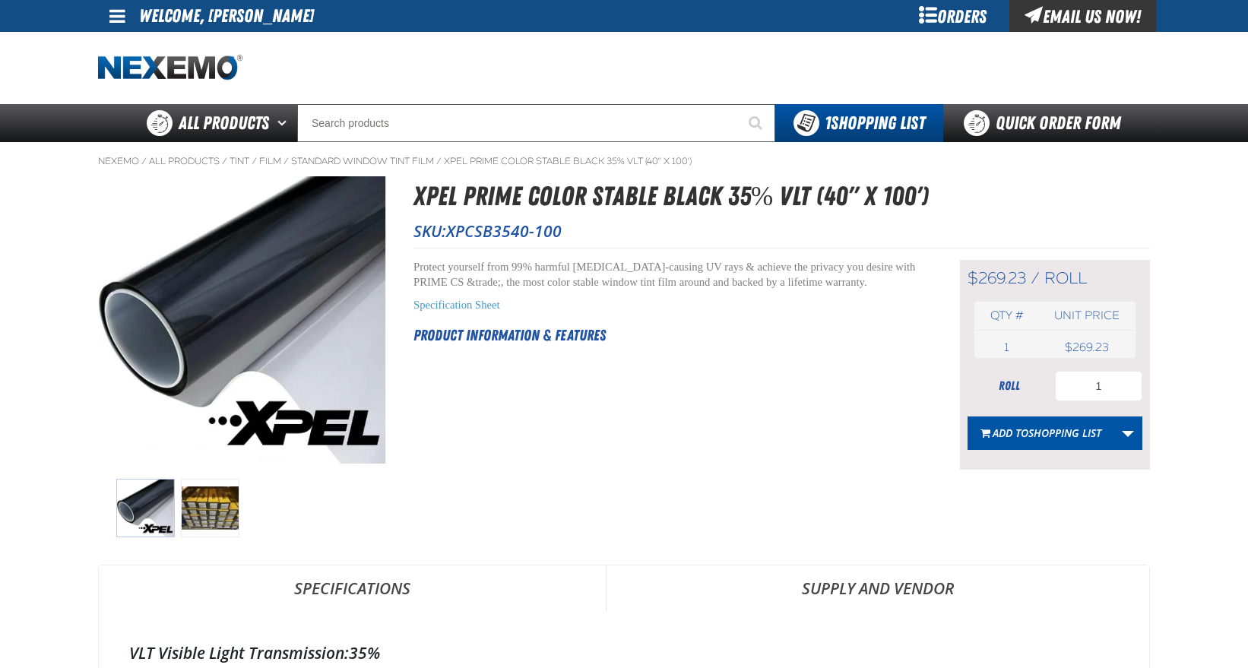
click at [1055, 436] on span "Shopping List" at bounding box center [1065, 433] width 73 height 14
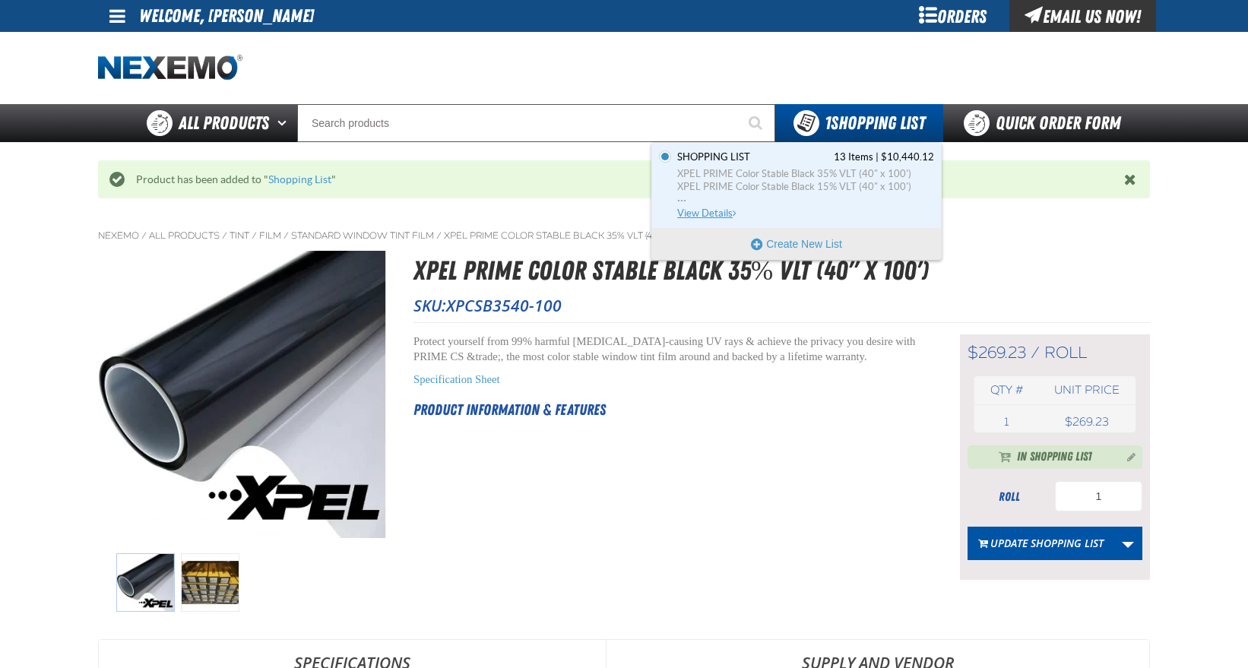
click at [833, 184] on span "XPEL PRIME Color Stable Black 15% VLT (40" x 100')" at bounding box center [805, 187] width 257 height 14
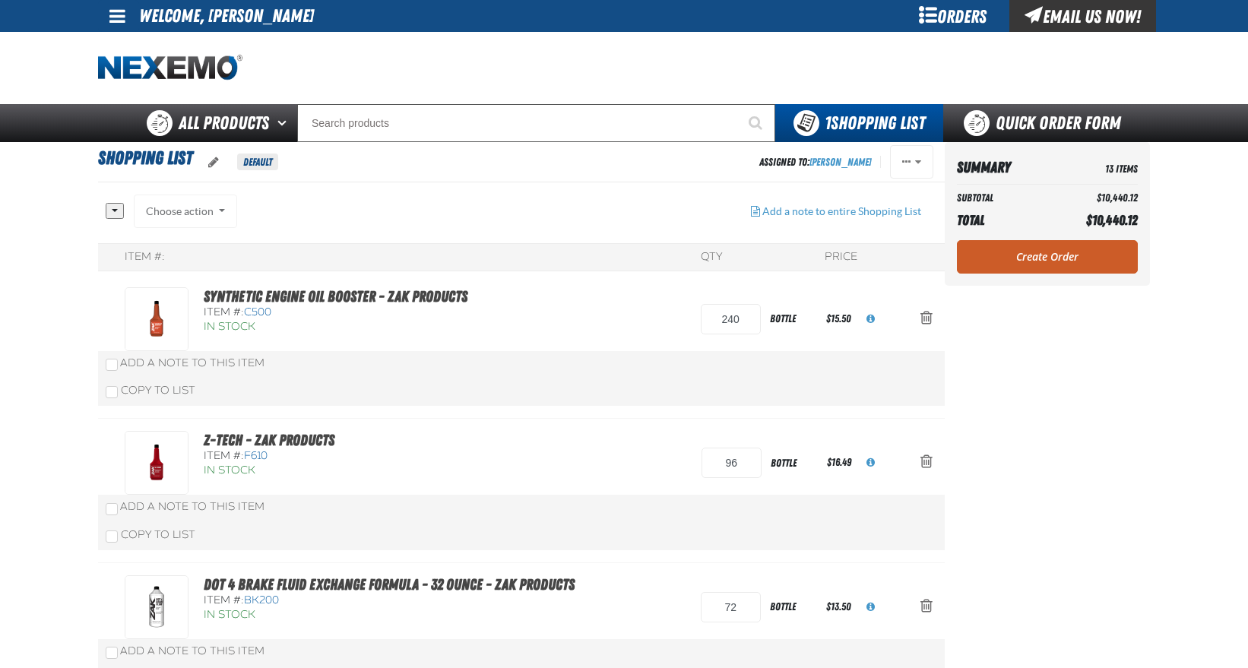
click at [1023, 253] on link "Create Order" at bounding box center [1047, 256] width 181 height 33
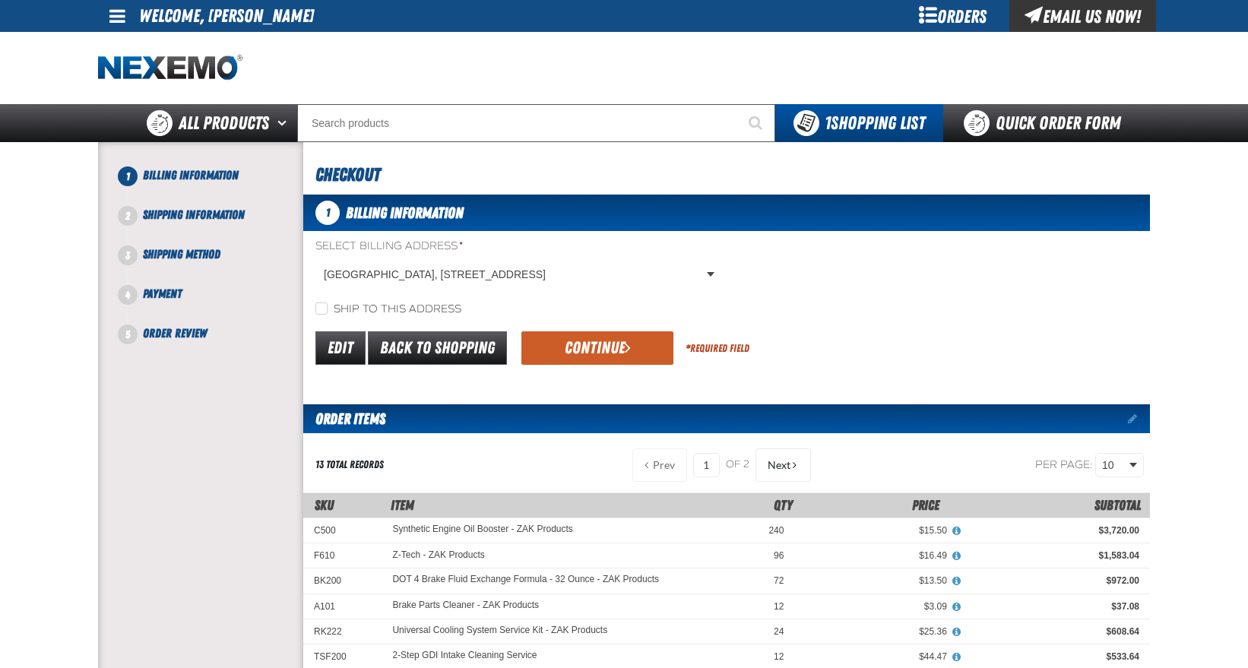
click at [355, 309] on label "Ship to this address" at bounding box center [389, 310] width 146 height 14
click at [328, 309] on input "Ship to this address" at bounding box center [322, 309] width 12 height 12
checkbox input "true"
click at [597, 345] on button "Continue" at bounding box center [598, 347] width 152 height 33
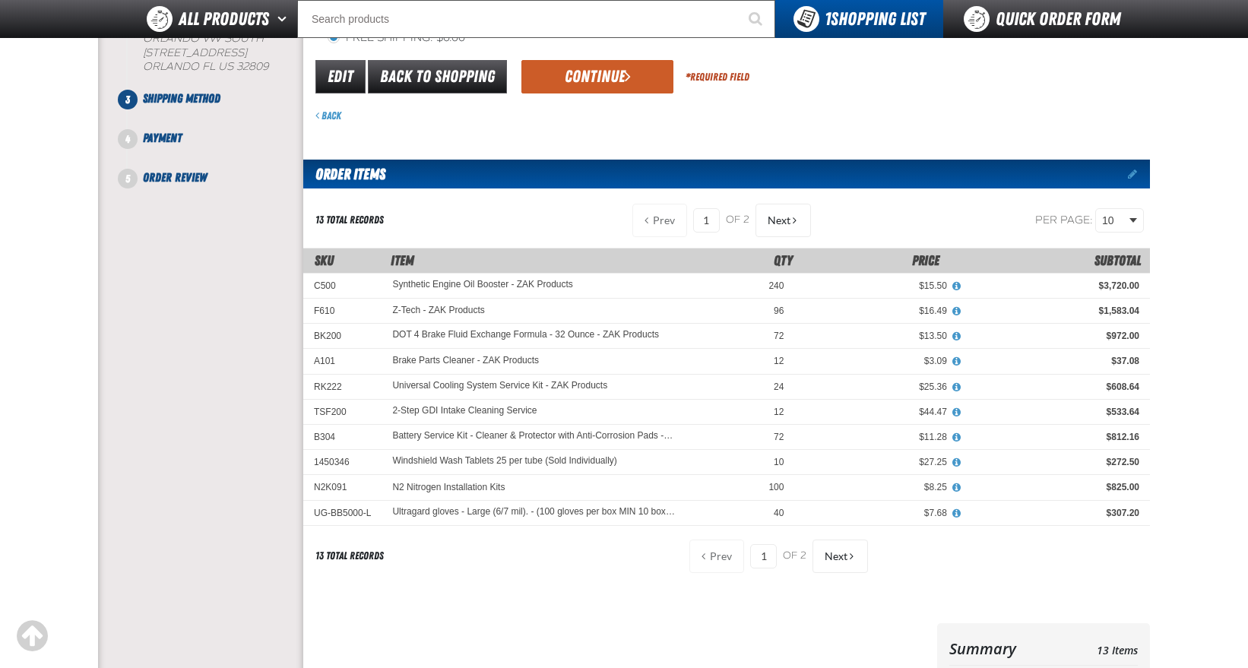
scroll to position [228, 0]
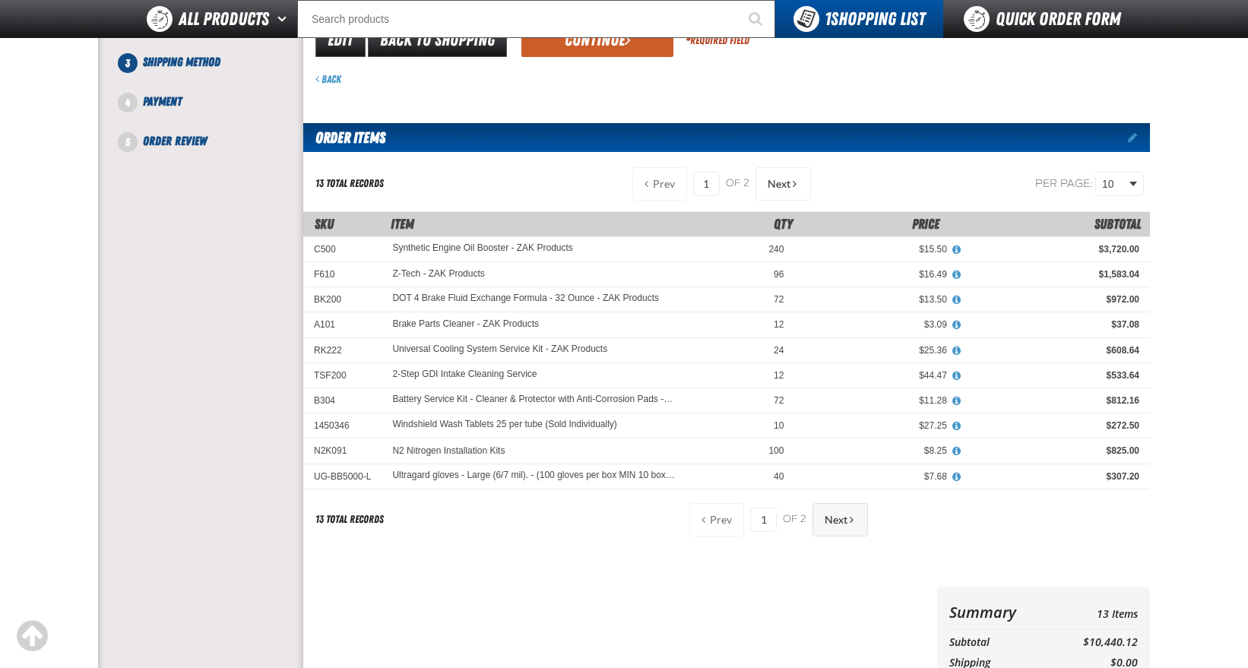
click at [845, 527] on button "Next" at bounding box center [841, 519] width 56 height 33
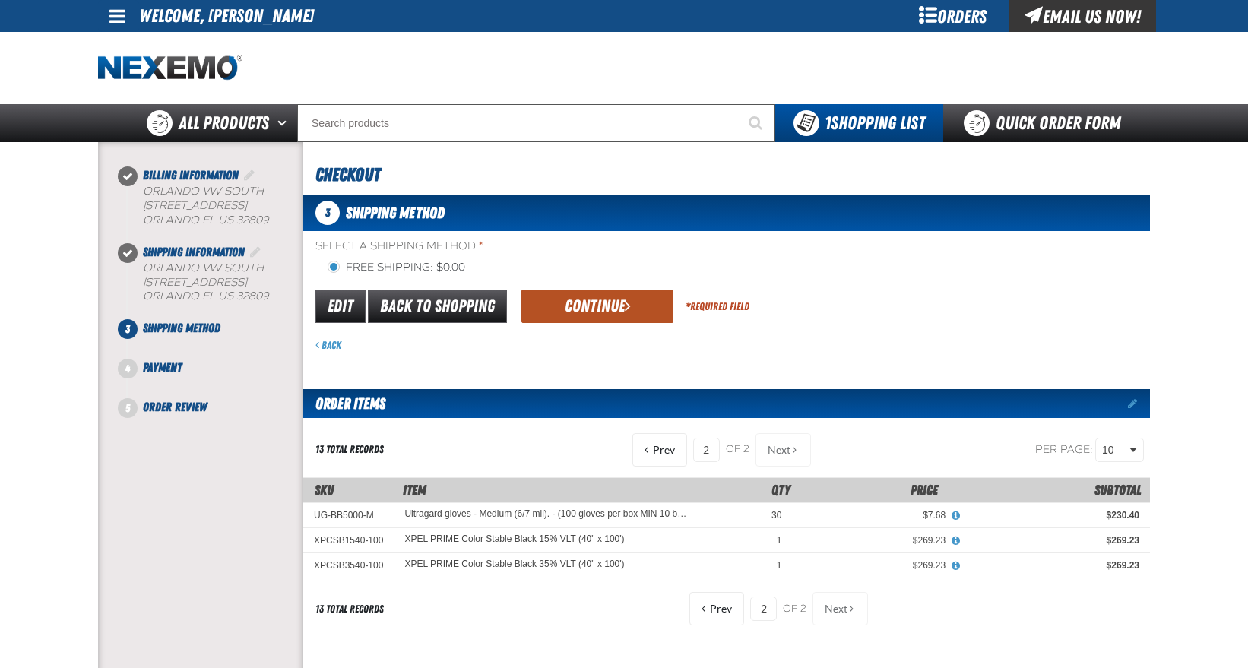
click at [626, 304] on span "submit" at bounding box center [628, 305] width 6 height 17
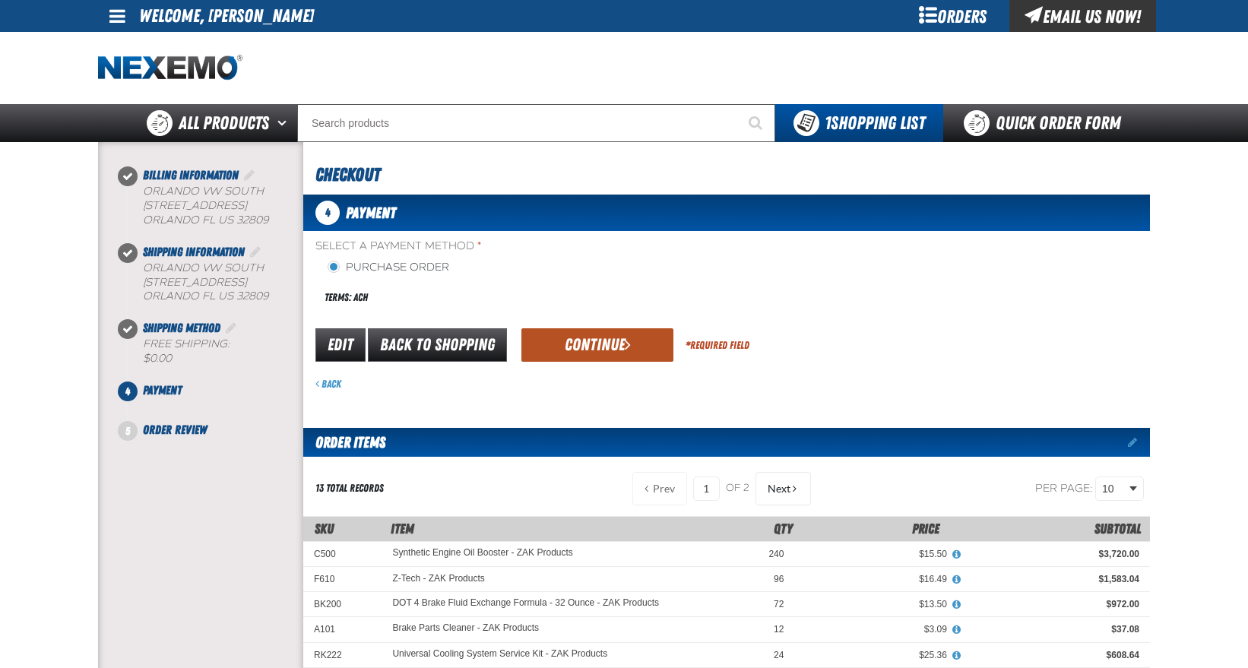
click at [582, 340] on button "Continue" at bounding box center [598, 344] width 152 height 33
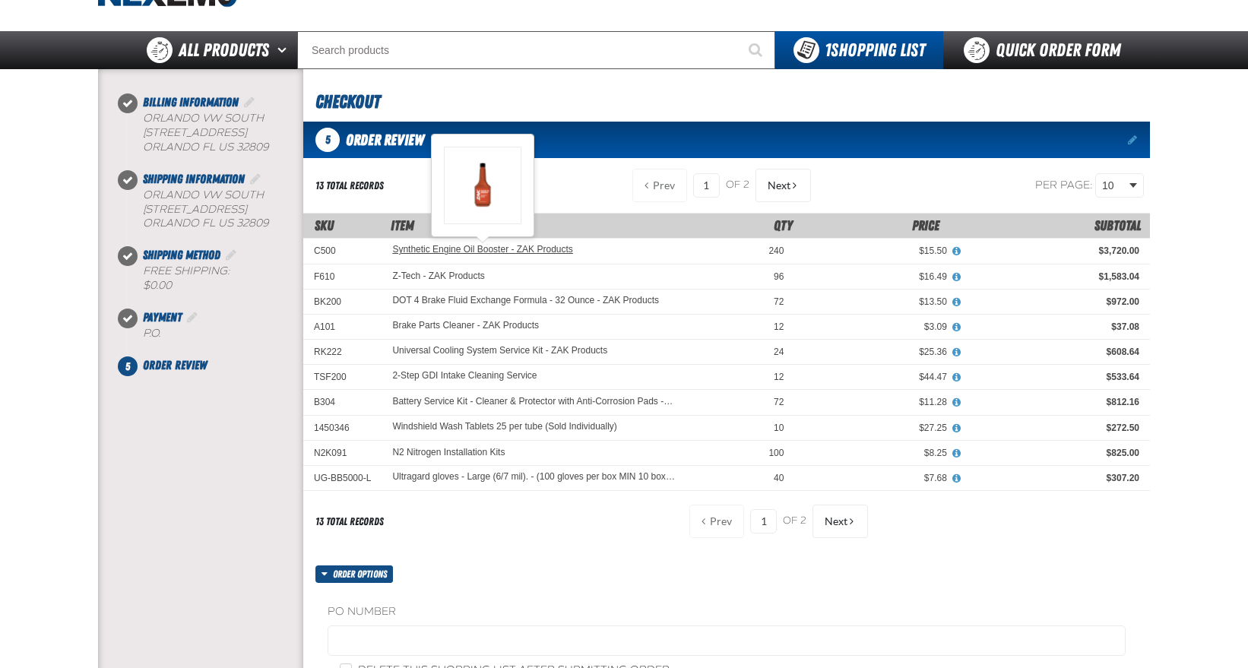
scroll to position [152, 0]
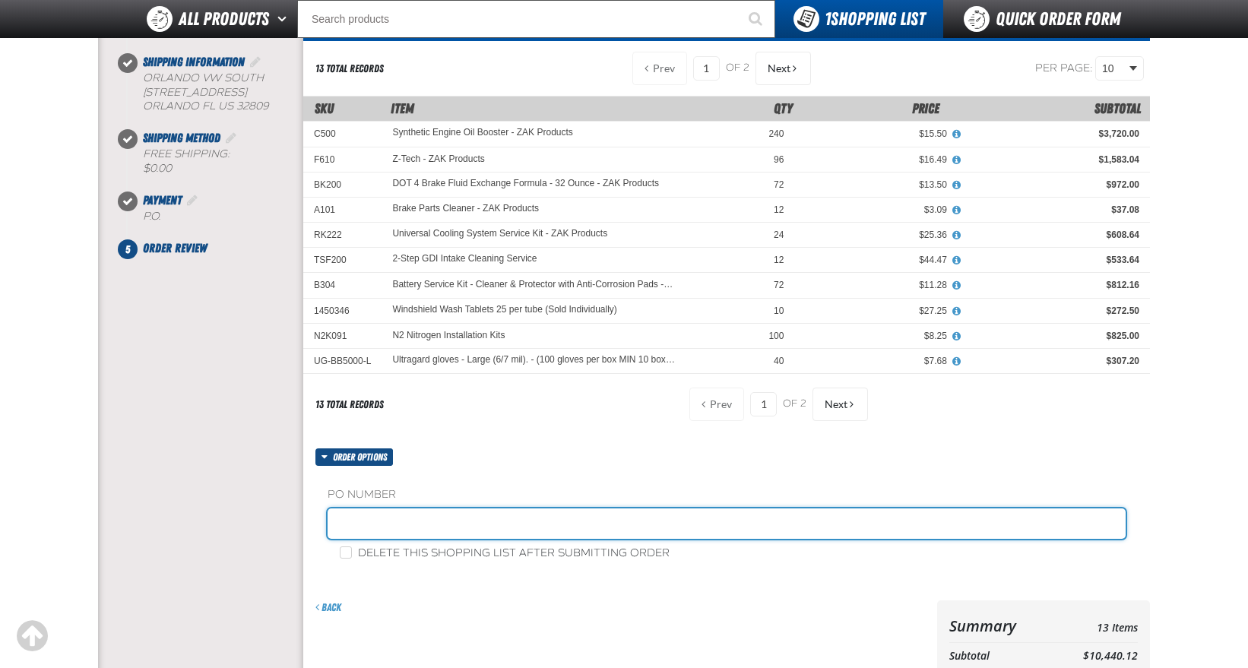
click at [430, 522] on input "text" at bounding box center [727, 524] width 798 height 30
type input "370353"
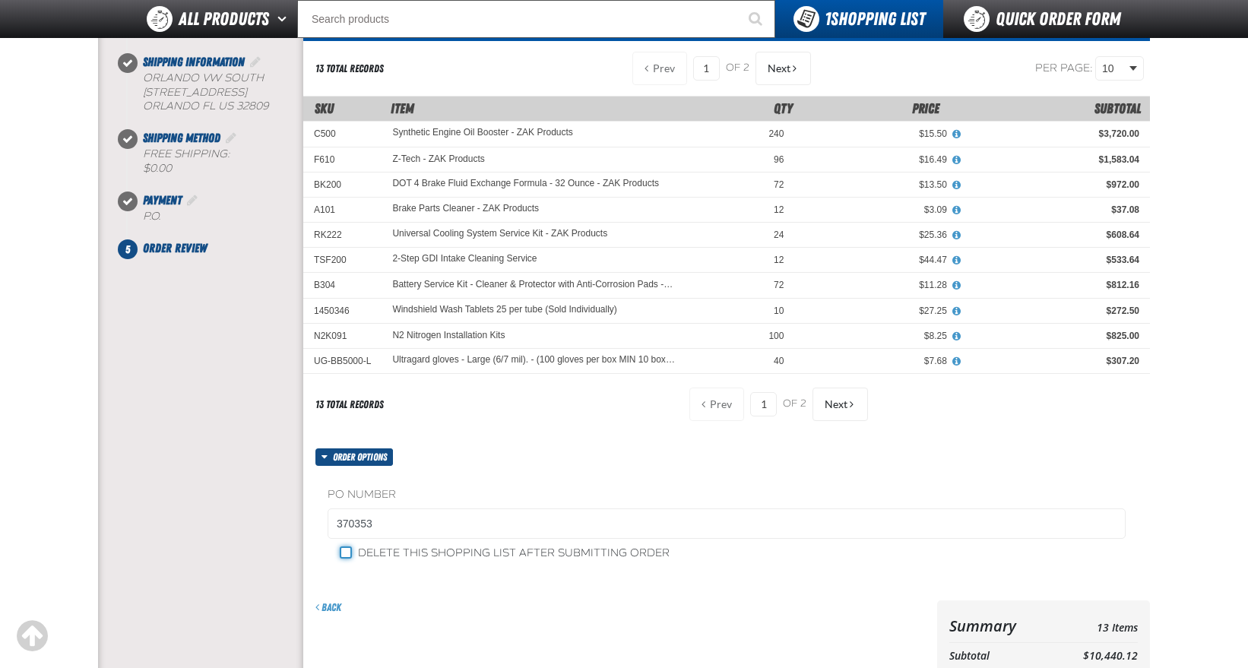
click at [349, 552] on input "Delete this shopping list after submitting order" at bounding box center [346, 553] width 12 height 12
checkbox input "true"
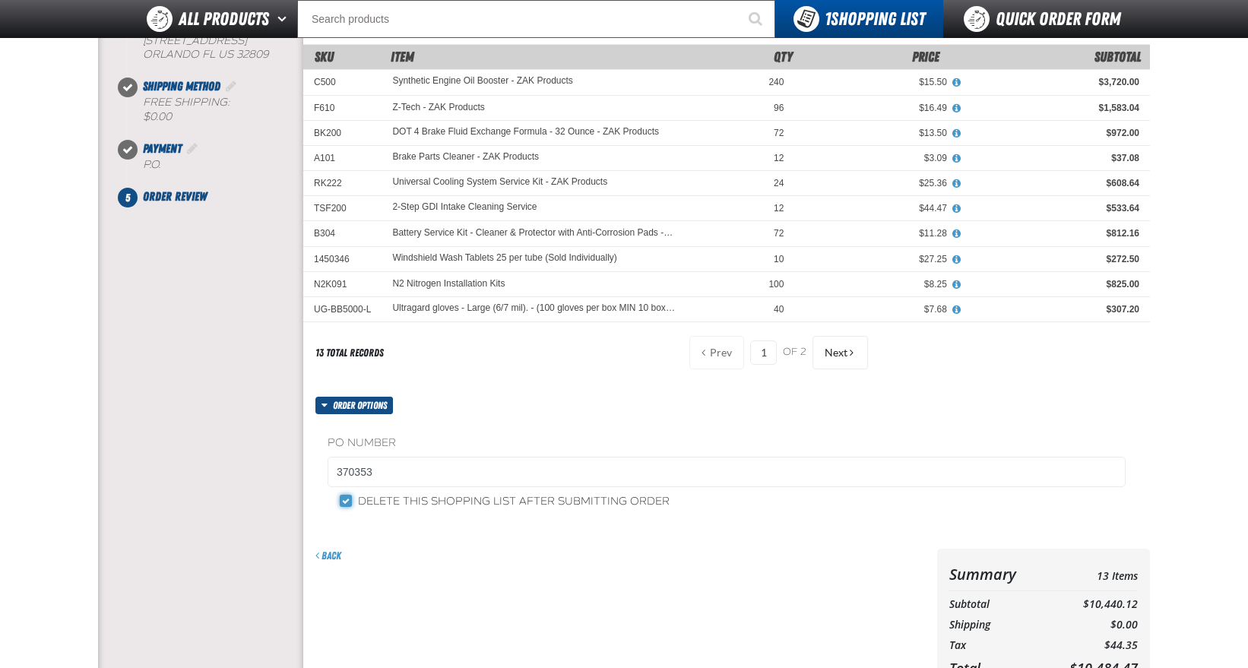
scroll to position [304, 0]
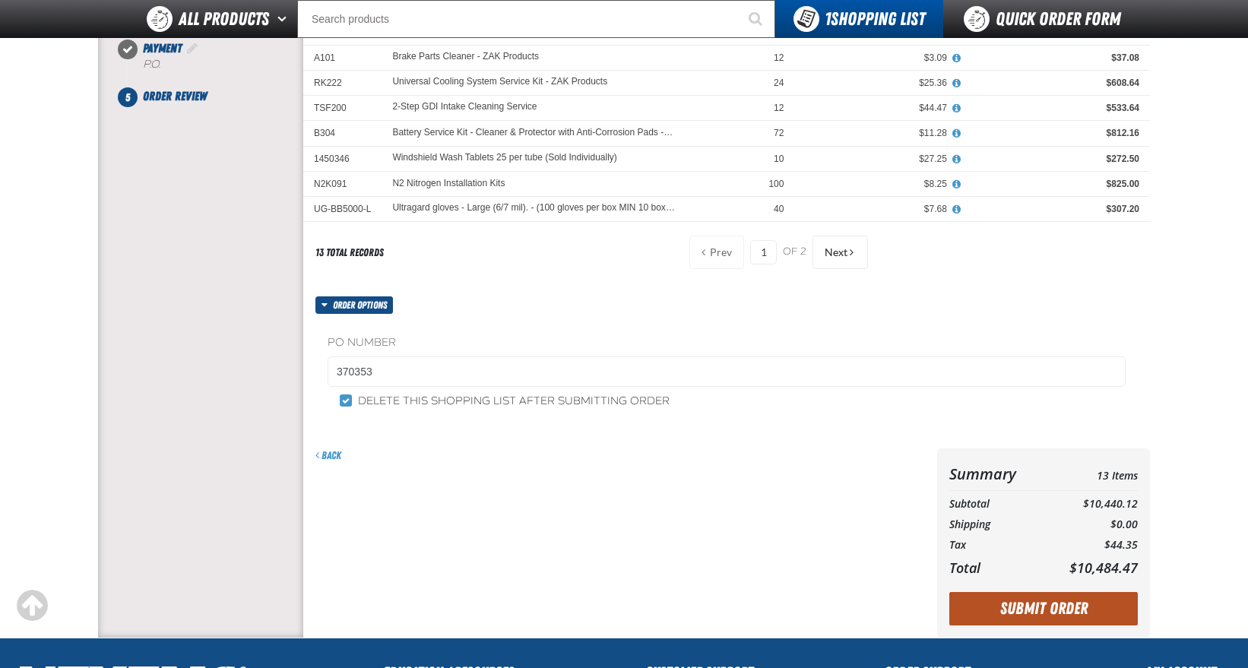
click at [1075, 611] on button "Submit Order" at bounding box center [1044, 608] width 189 height 33
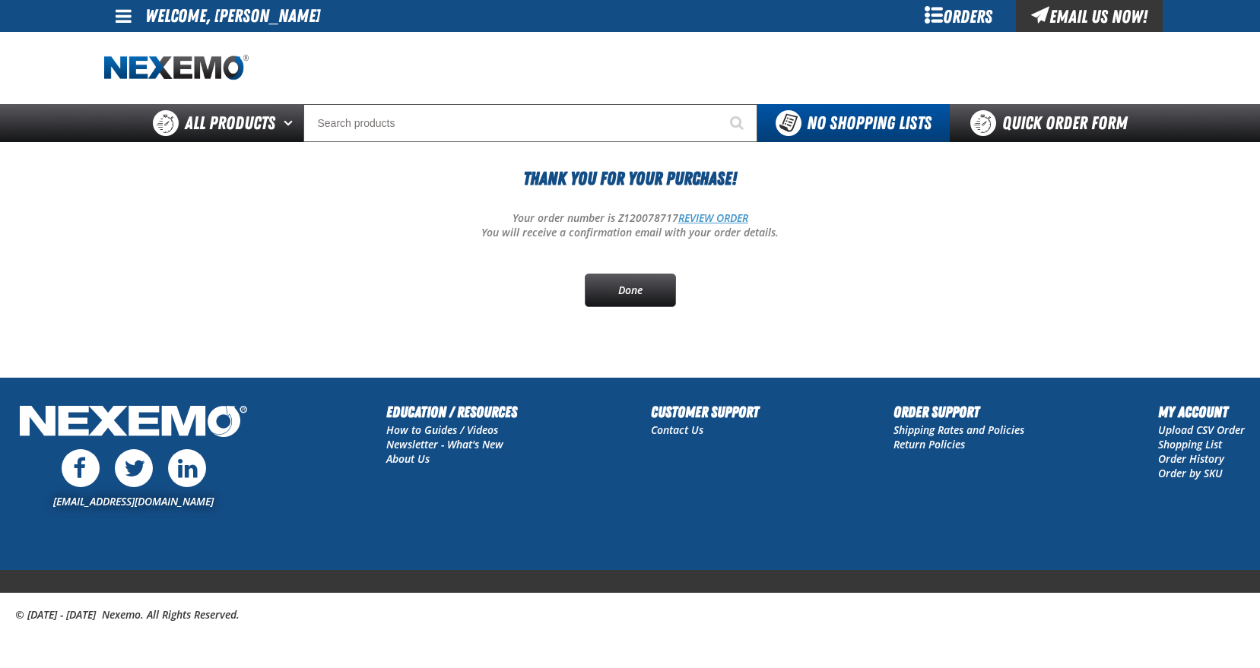
click at [738, 218] on link "REVIEW ORDER" at bounding box center [713, 218] width 70 height 14
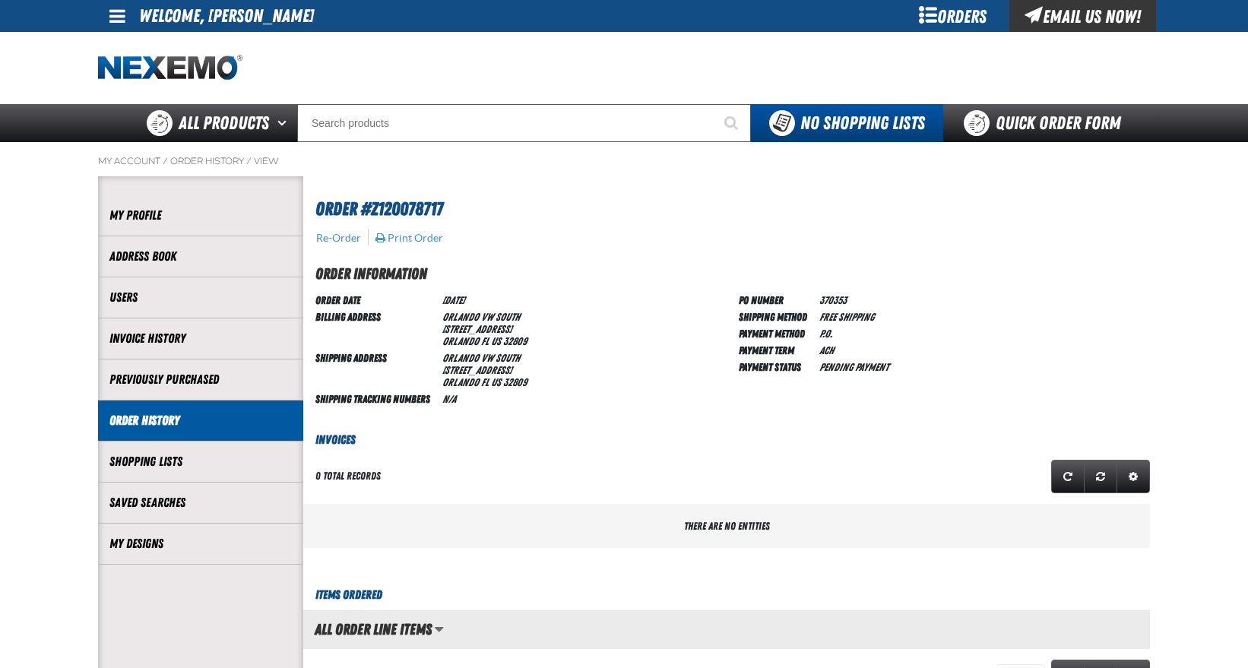
click at [1074, 22] on div "Email Us Now!" at bounding box center [1083, 16] width 147 height 32
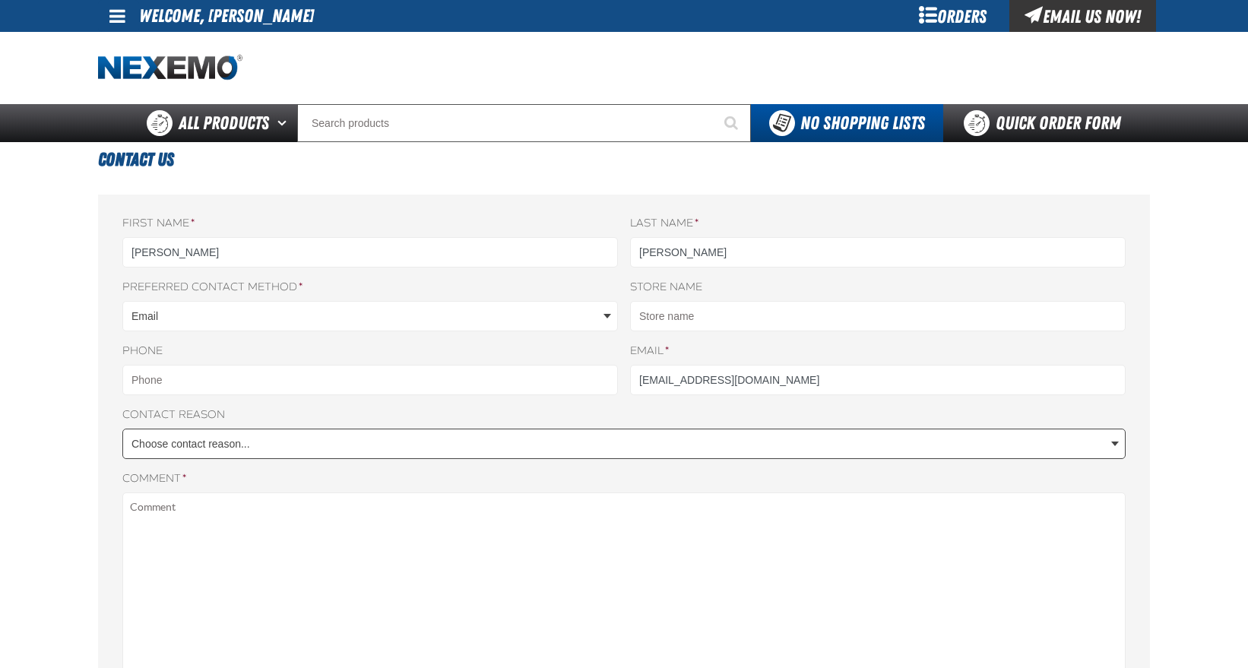
click at [351, 439] on body "Skip to Main Content Staging Site 5.1 Upgrade Site My Account My Account Suppor…" at bounding box center [624, 642] width 1248 height 1284
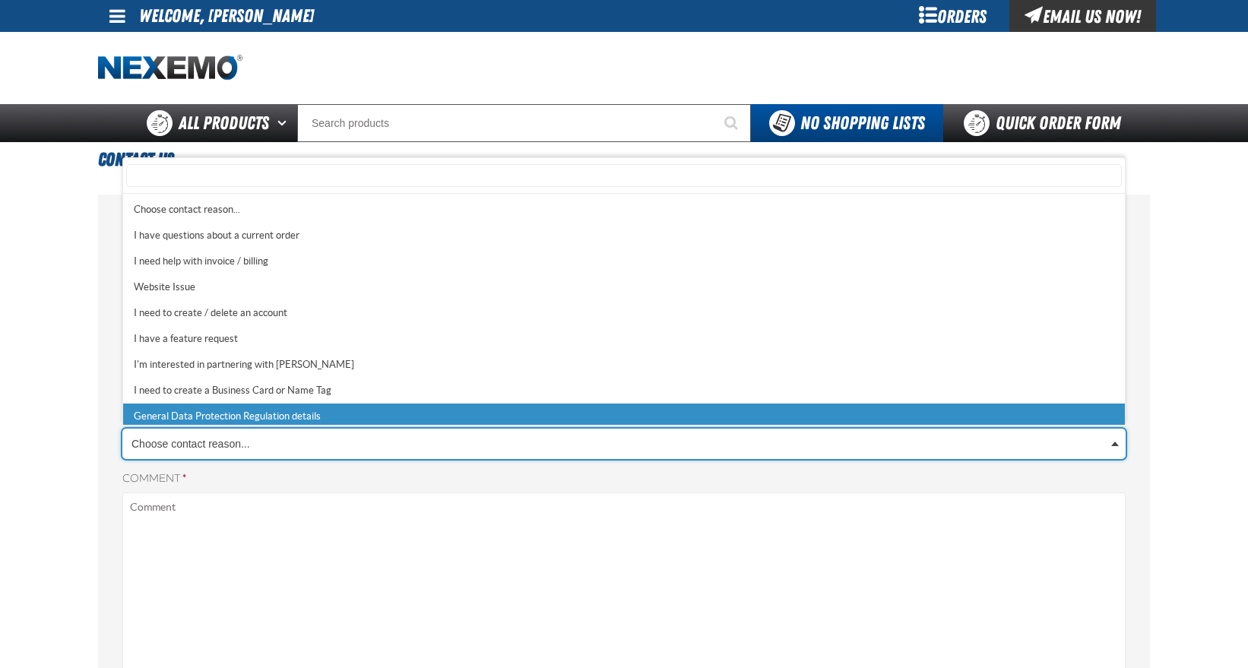
scroll to position [5, 0]
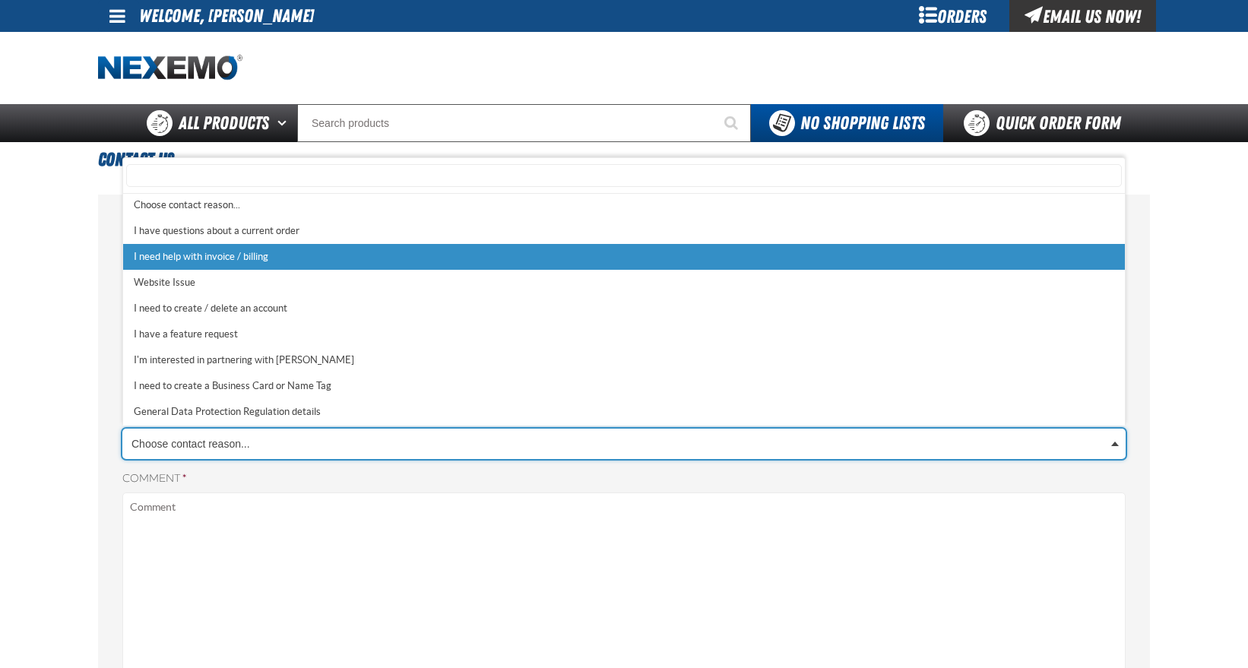
select select "2"
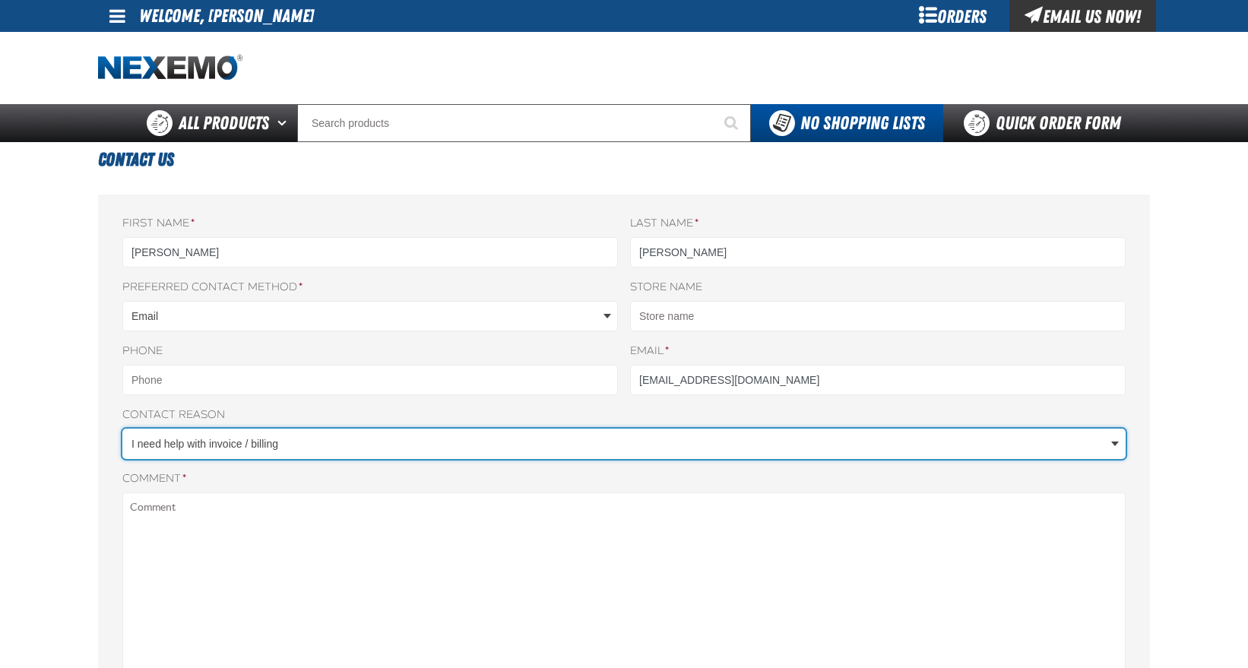
click at [974, 14] on div "Orders" at bounding box center [953, 16] width 114 height 32
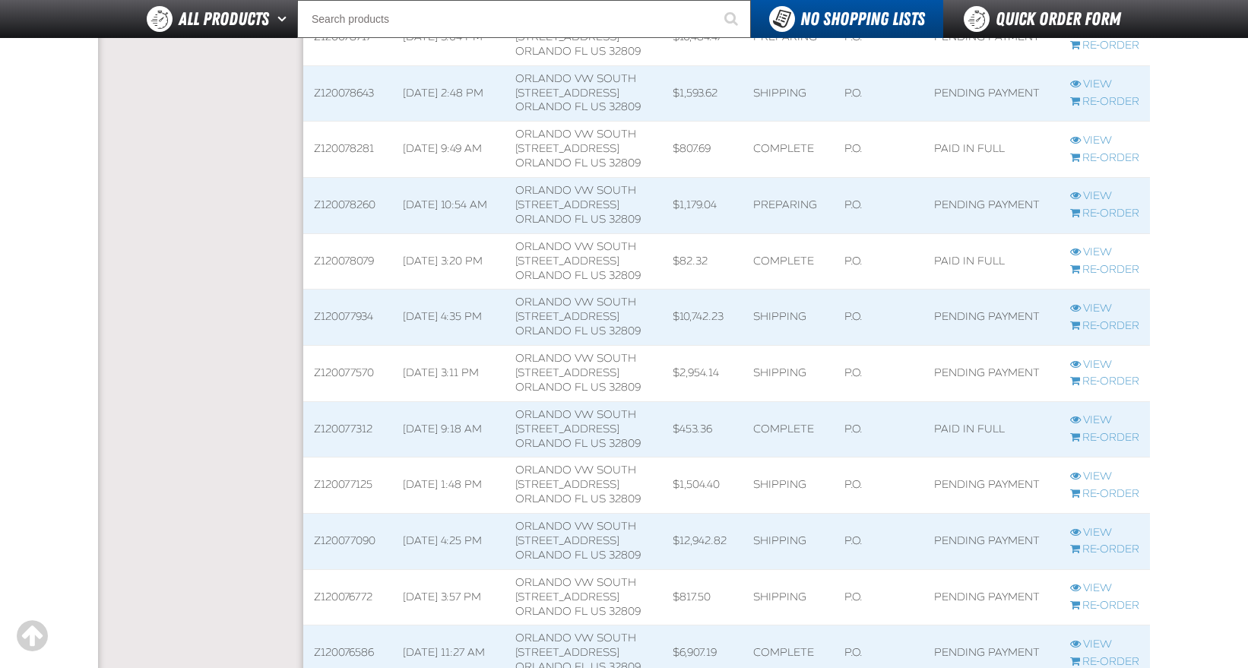
scroll to position [532, 0]
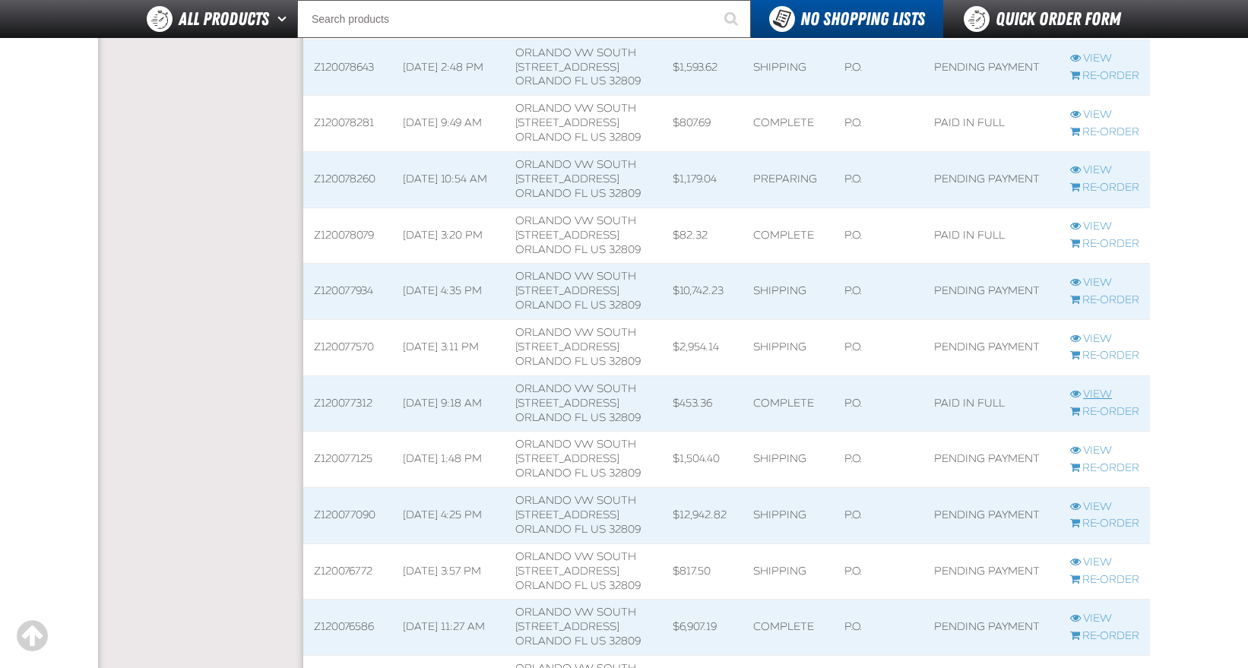
click at [1102, 392] on link "View" at bounding box center [1105, 395] width 69 height 14
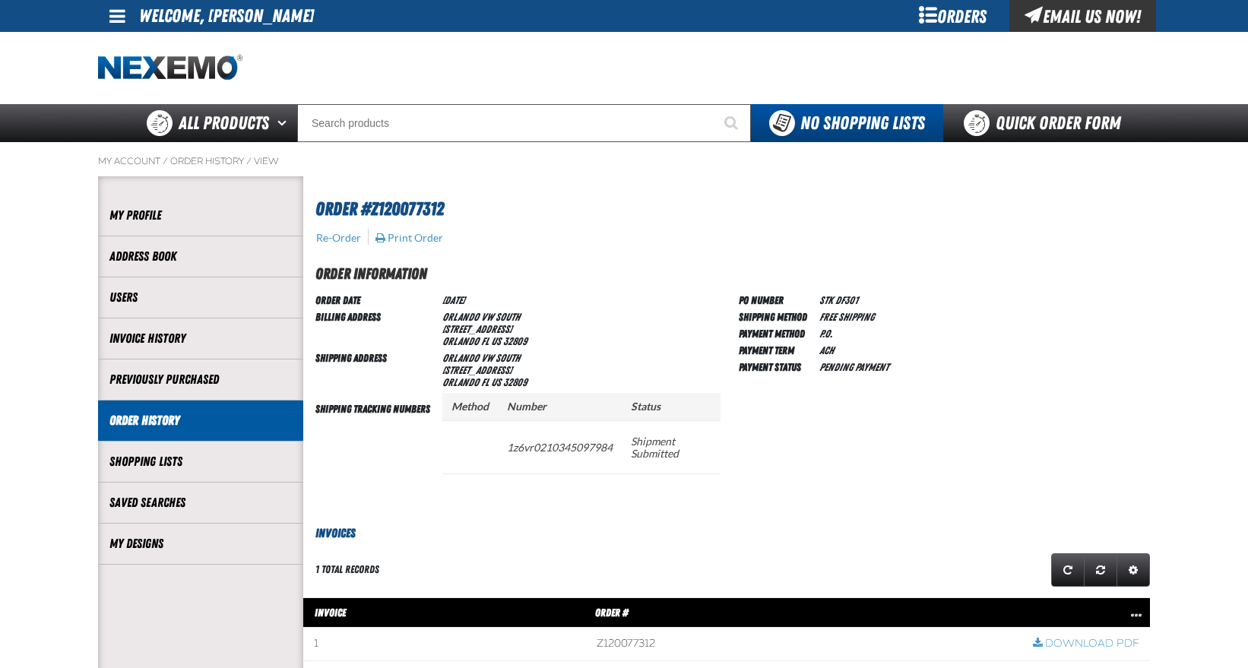
click at [152, 421] on link "Order History" at bounding box center [200, 420] width 182 height 17
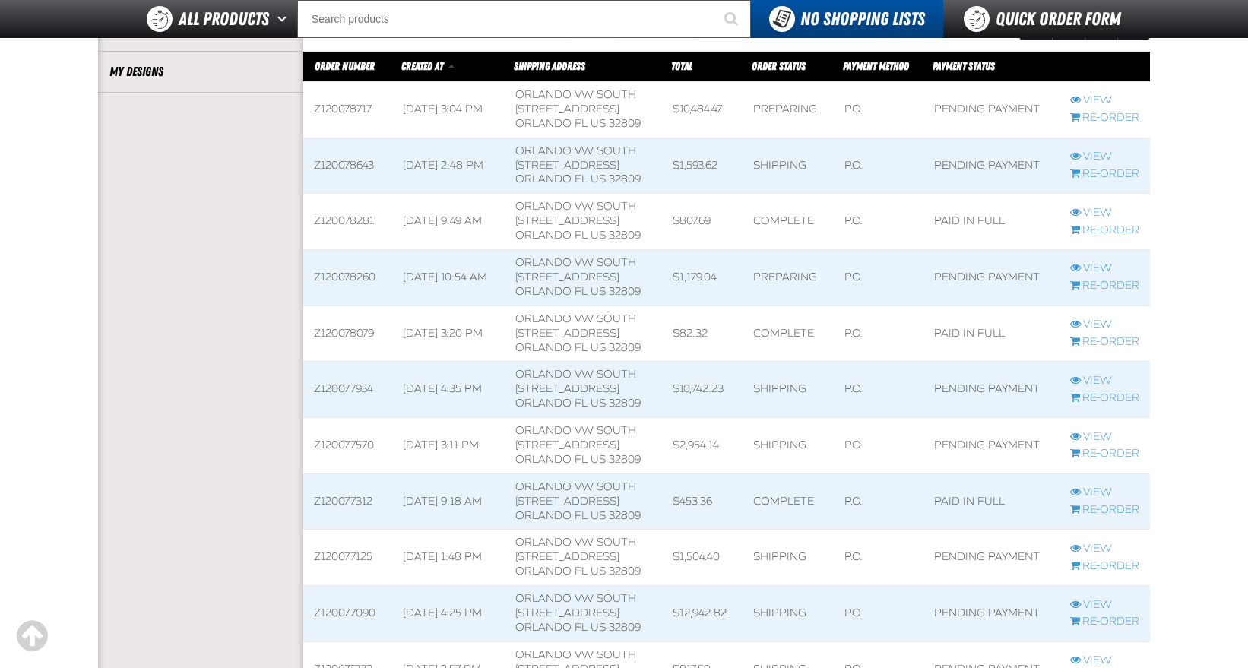
scroll to position [456, 0]
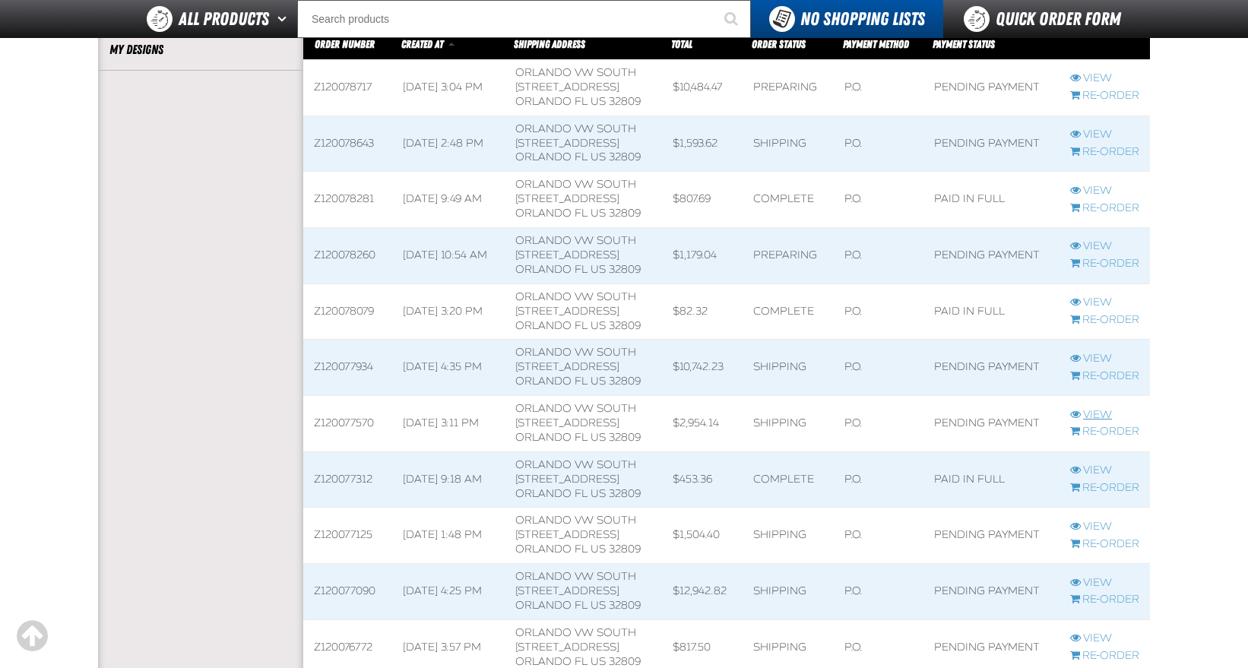
click at [1106, 412] on link "View" at bounding box center [1105, 415] width 69 height 14
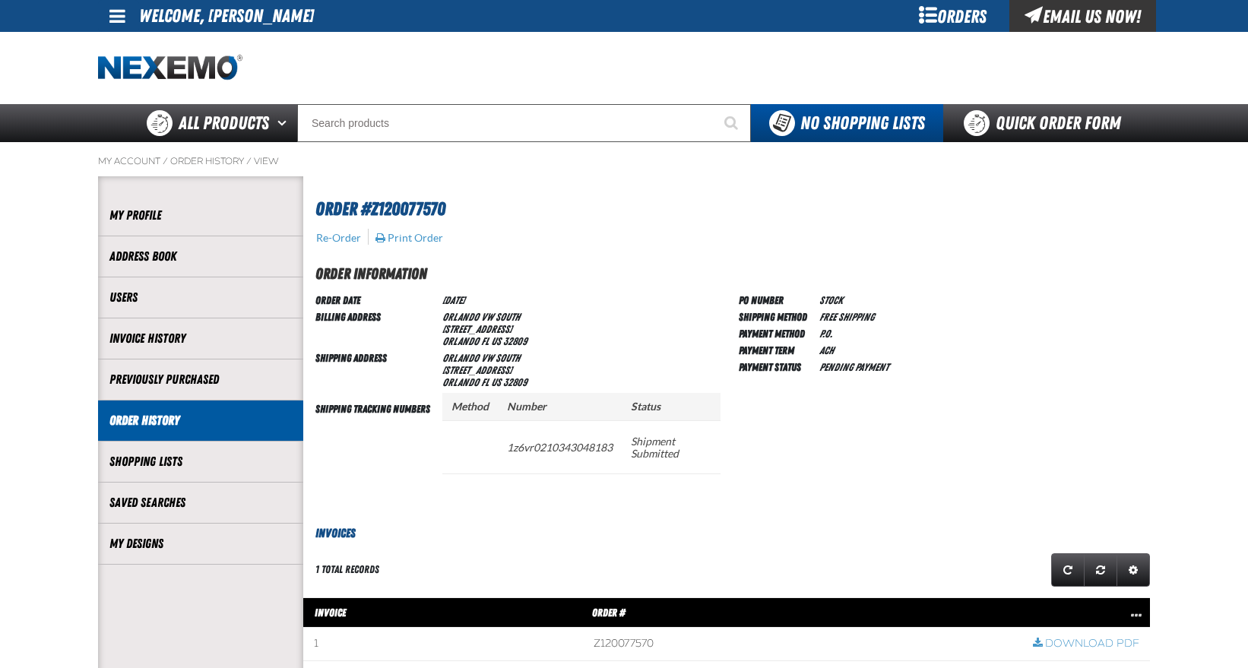
click at [412, 209] on span "Order #Z120077570" at bounding box center [381, 208] width 130 height 21
copy span "Z120077570"
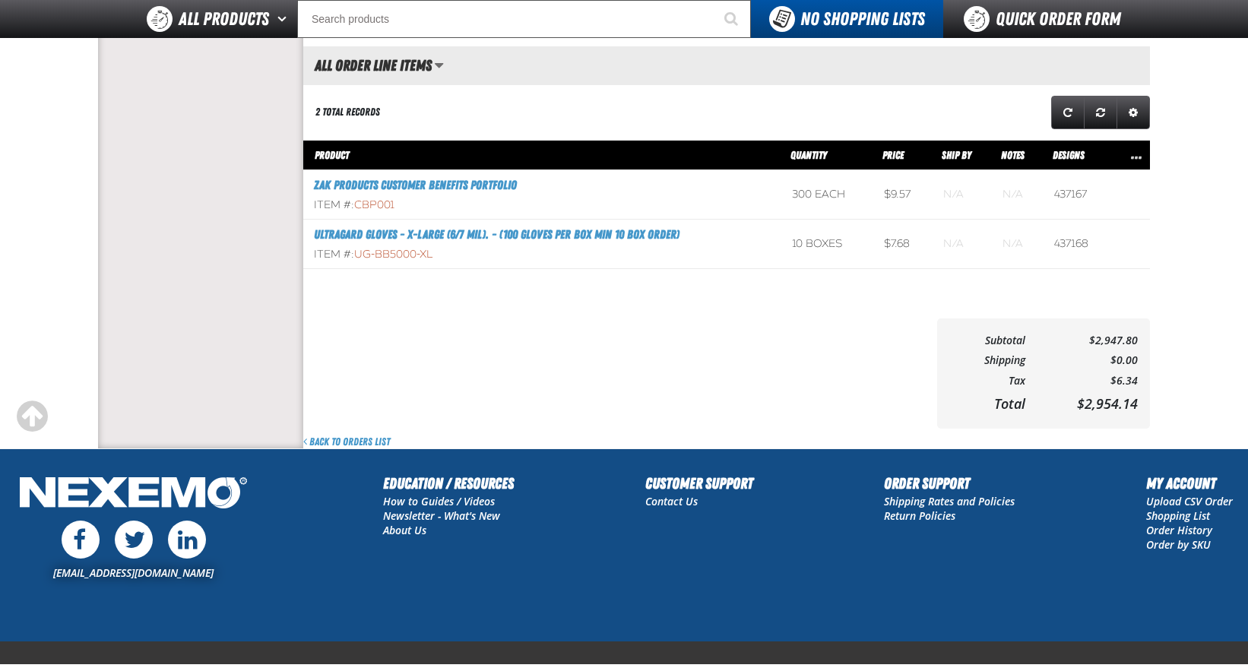
scroll to position [722, 0]
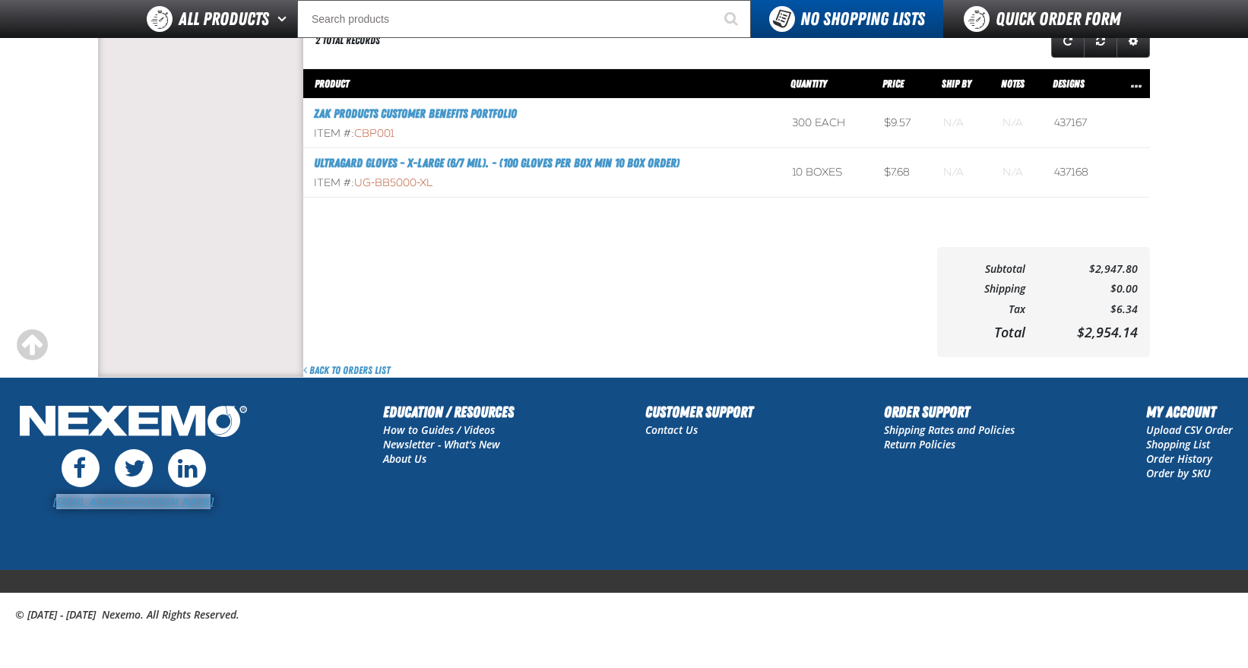
drag, startPoint x: 210, startPoint y: 503, endPoint x: 59, endPoint y: 503, distance: 150.5
click at [59, 503] on div "[EMAIL_ADDRESS][DOMAIN_NAME]" at bounding box center [133, 502] width 236 height 14
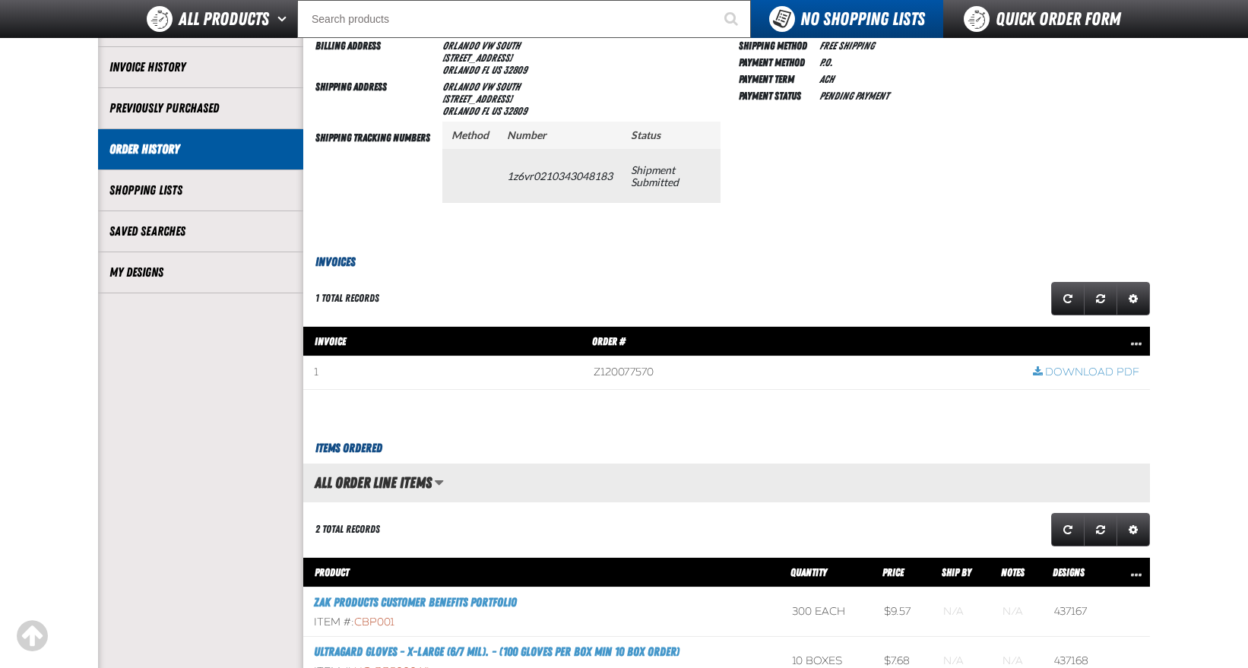
scroll to position [0, 0]
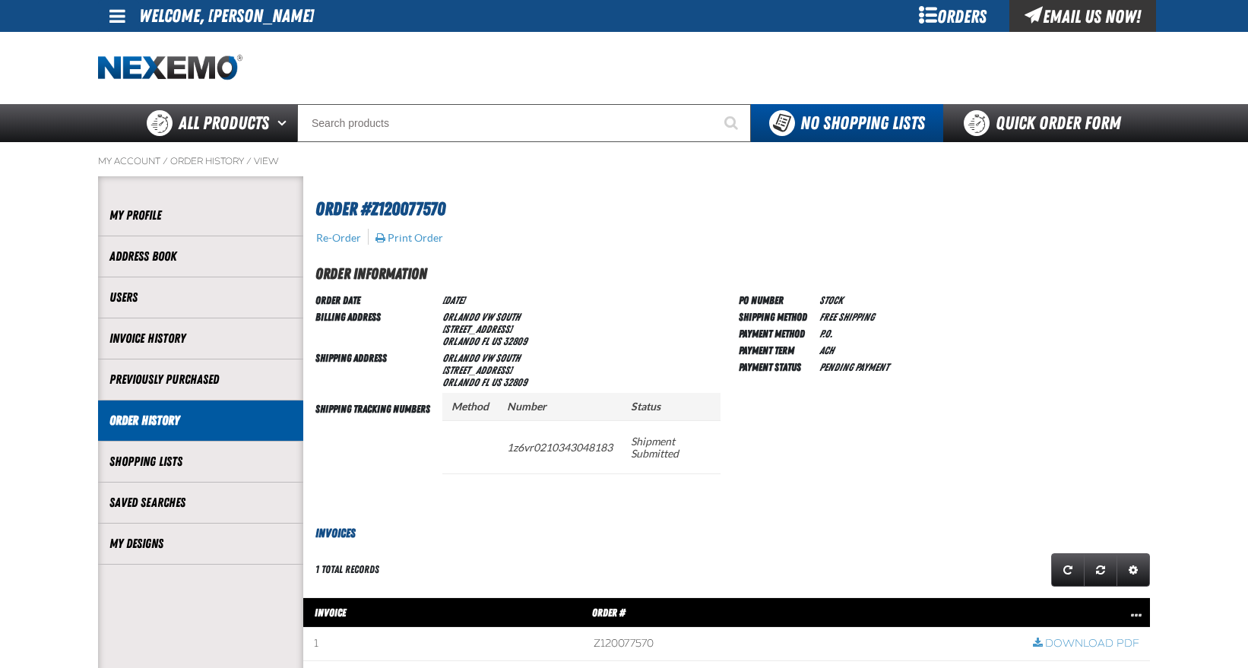
click at [404, 207] on span "Order #Z120077570" at bounding box center [381, 208] width 130 height 21
copy span "Z120077570"
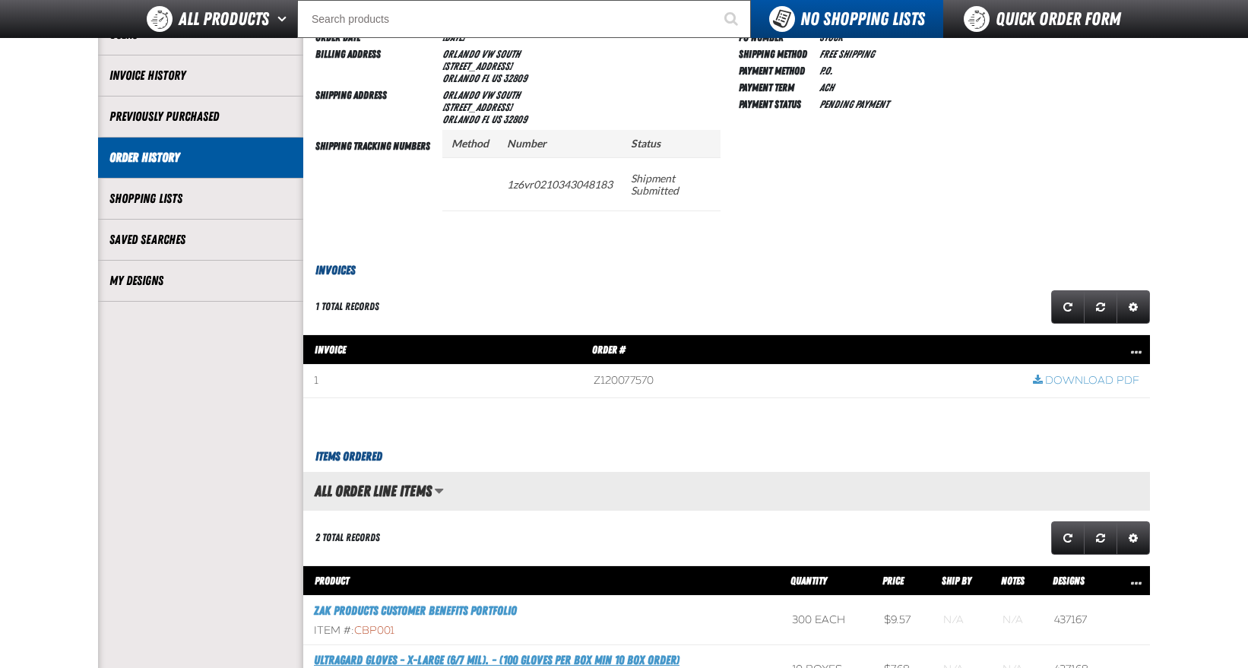
scroll to position [532, 0]
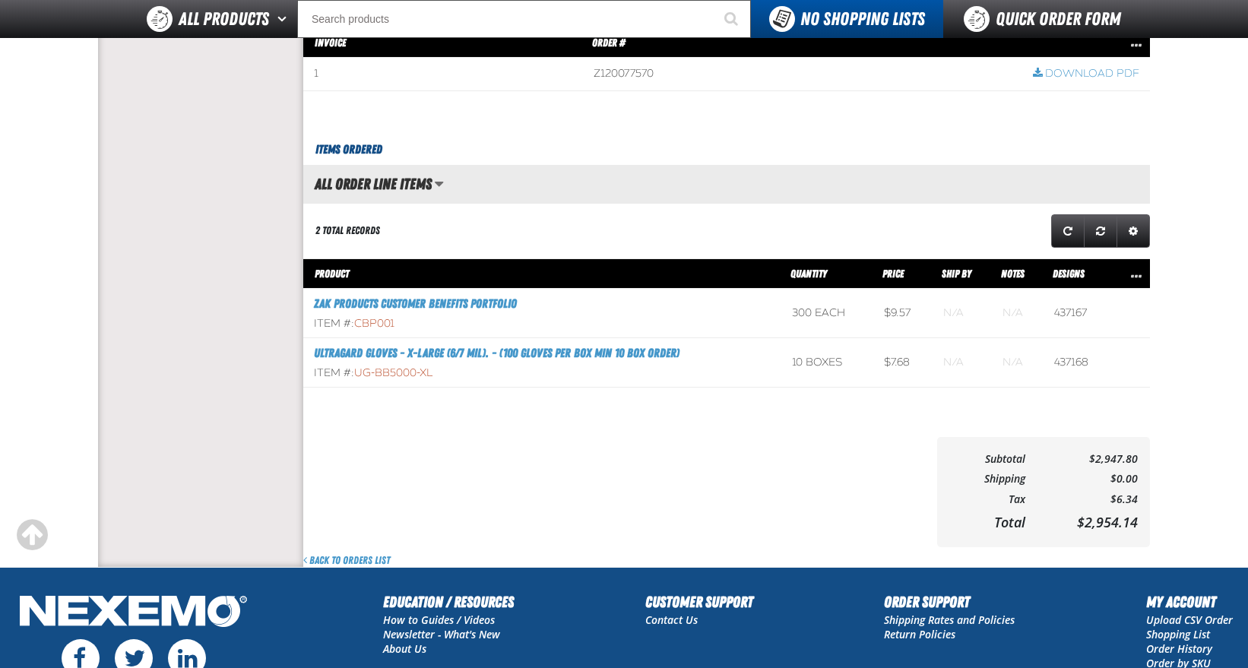
click at [379, 323] on span "CBP001" at bounding box center [374, 323] width 40 height 13
copy span "CBP001"
click at [420, 24] on input "Search" at bounding box center [524, 19] width 454 height 38
paste input "CBP001"
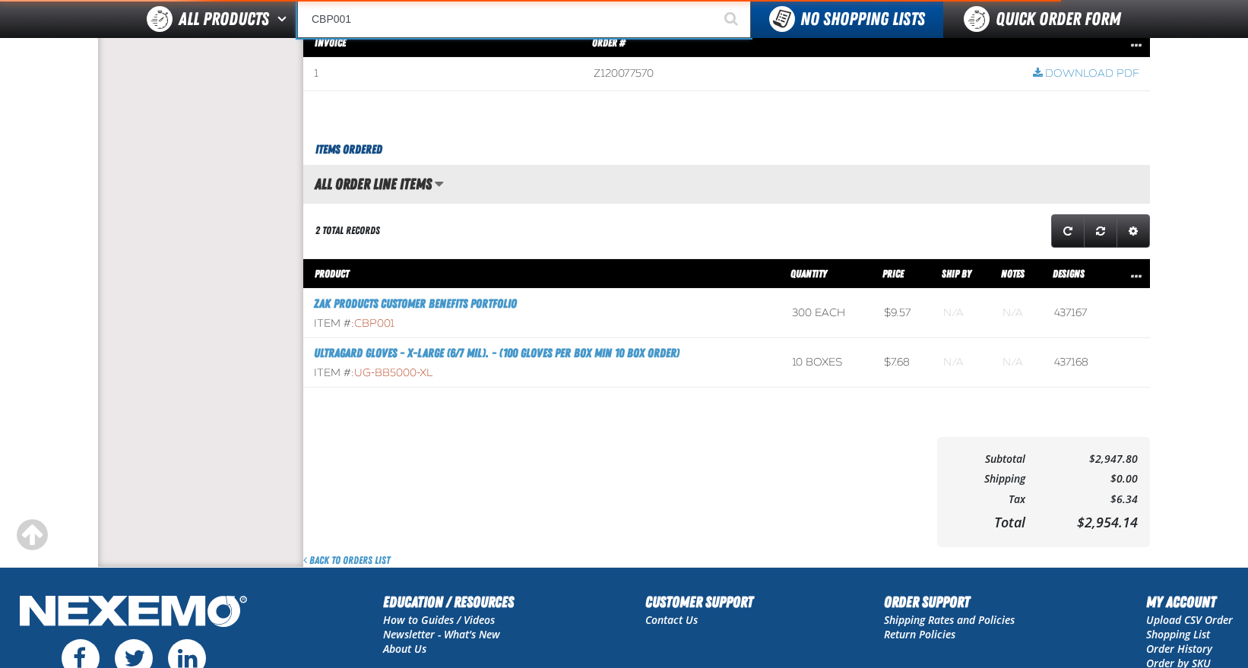
type input "CBP001"
click at [713, 0] on button "Start Searching" at bounding box center [732, 19] width 38 height 38
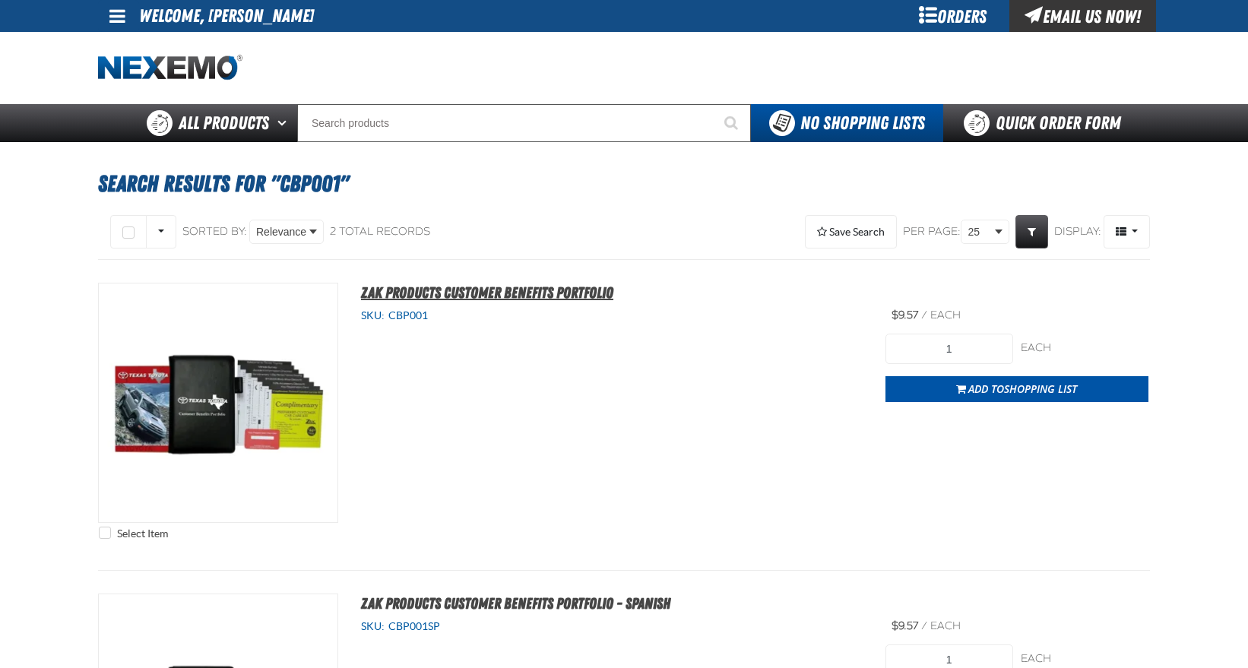
click at [528, 293] on span "ZAK Products Customer Benefits Portfolio" at bounding box center [487, 293] width 252 height 18
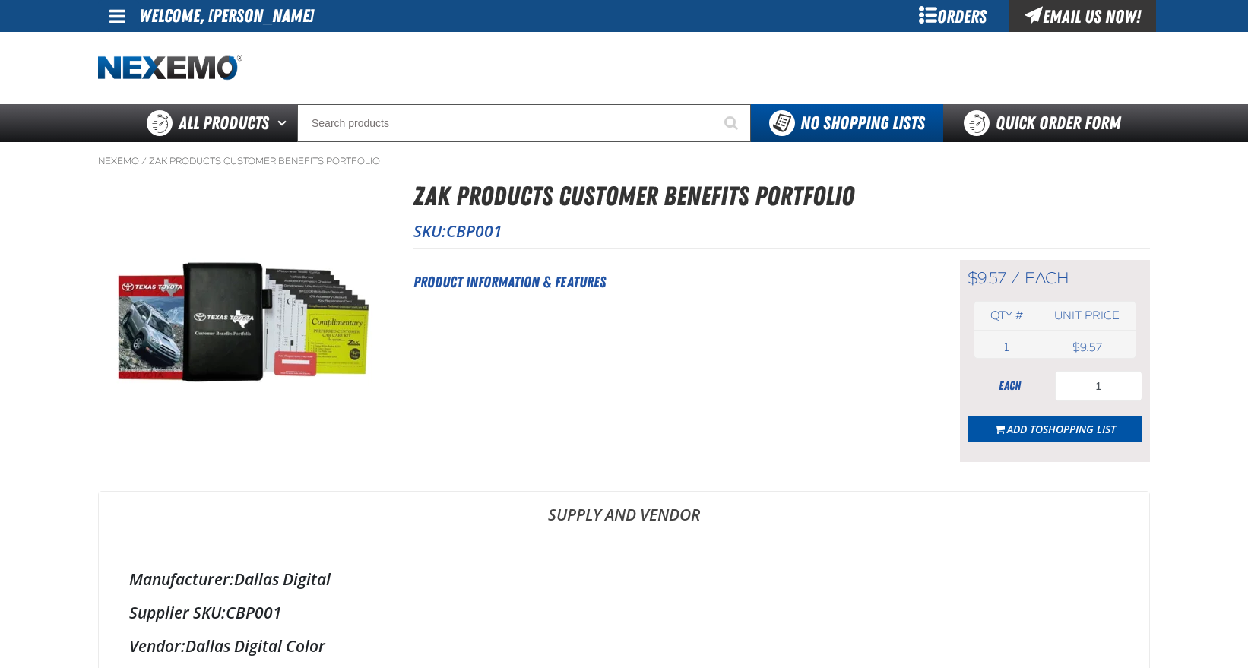
click at [969, 17] on div "Orders" at bounding box center [953, 16] width 114 height 32
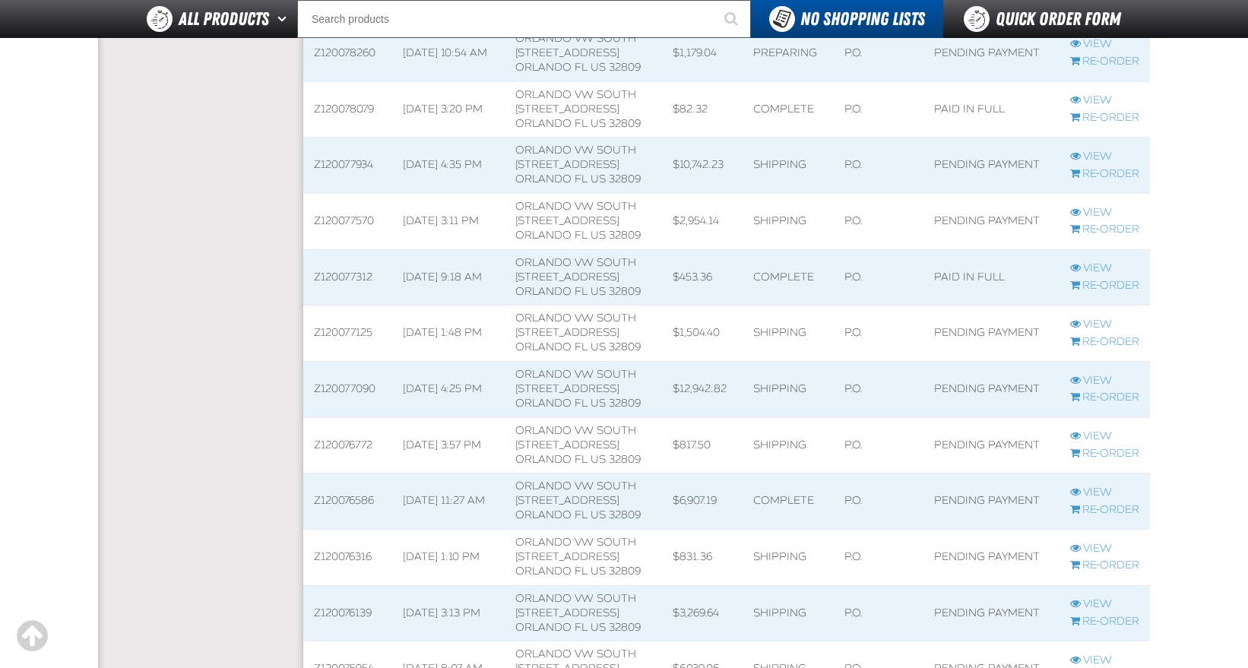
scroll to position [684, 0]
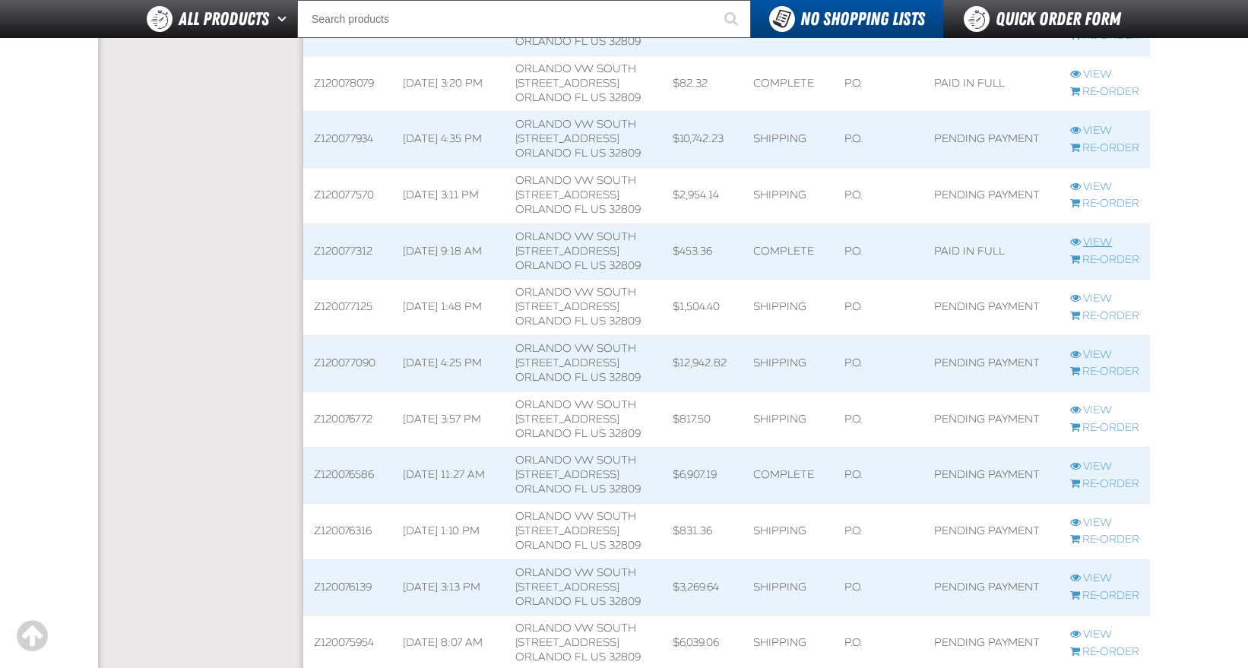
click at [1103, 242] on link "View" at bounding box center [1105, 243] width 69 height 14
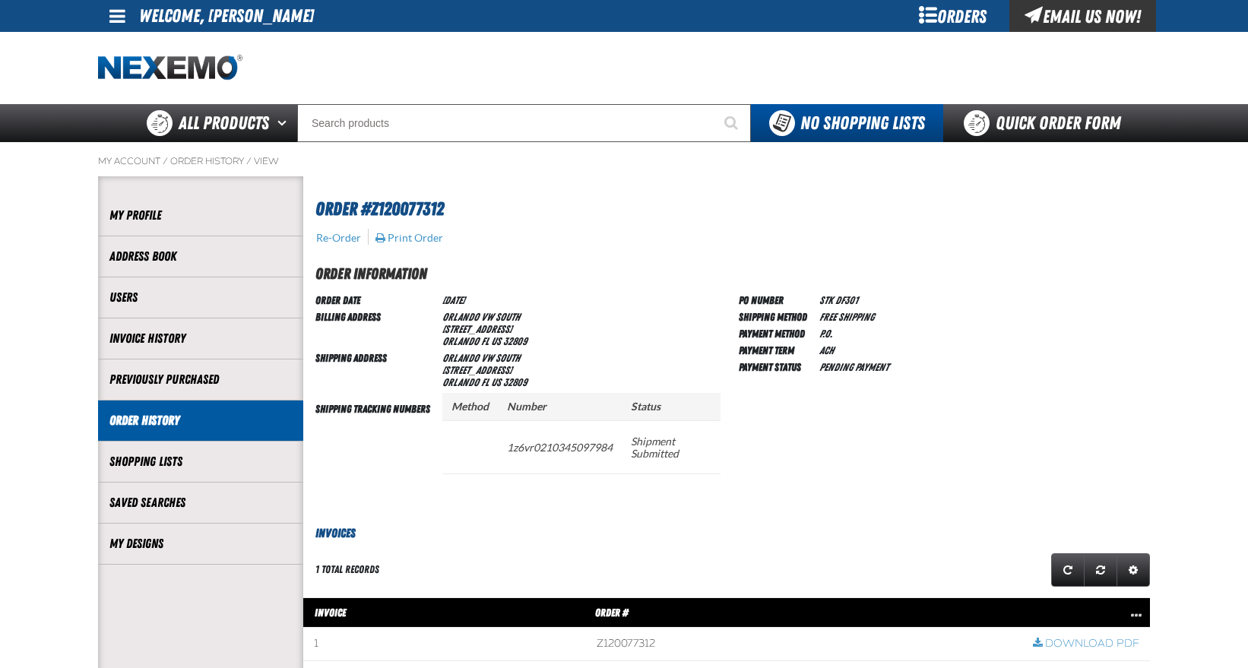
click at [165, 414] on link "Order History" at bounding box center [200, 420] width 182 height 17
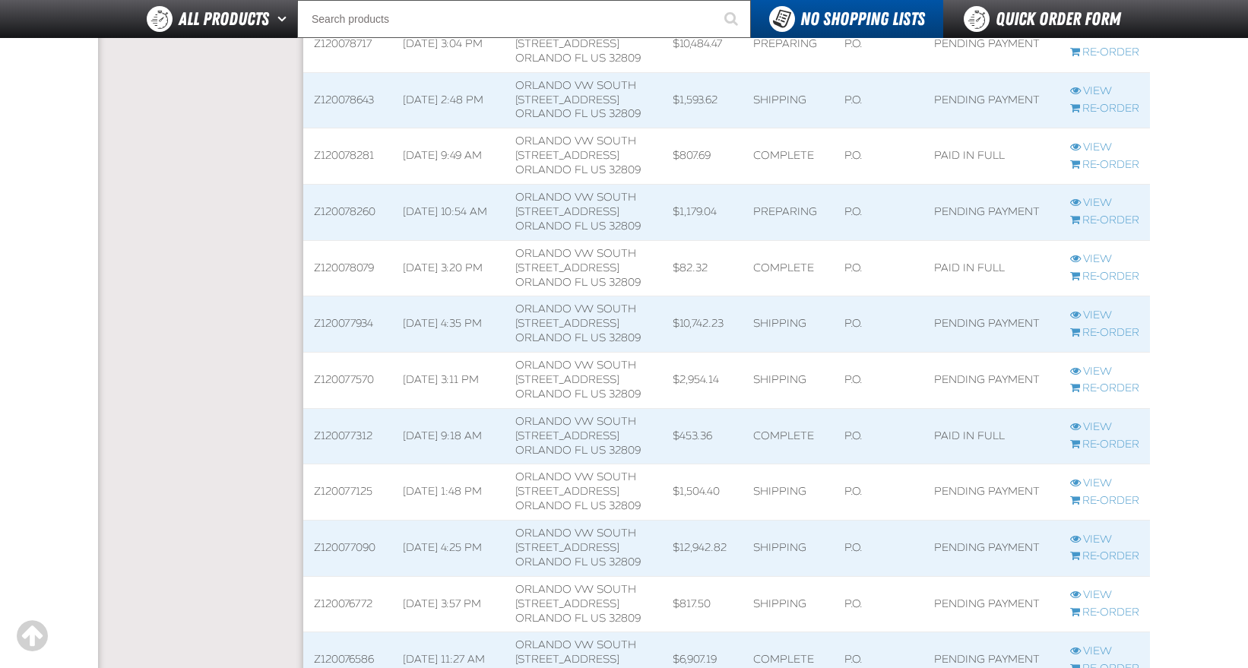
scroll to position [684, 0]
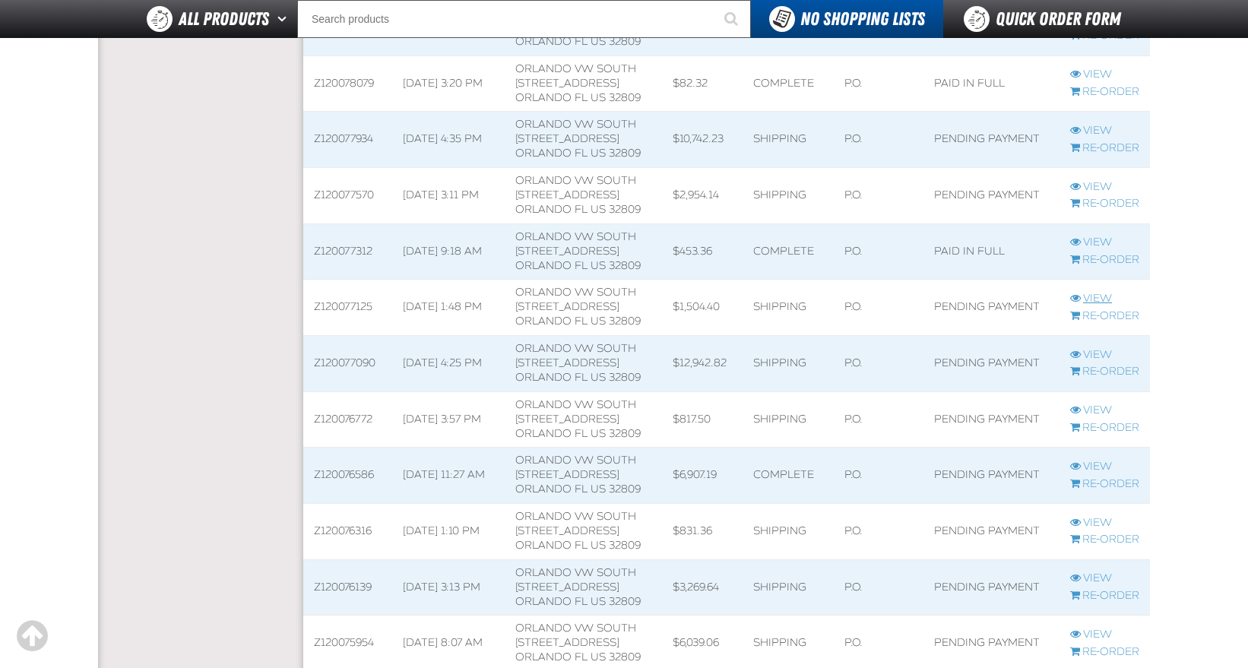
click at [1099, 297] on link "View" at bounding box center [1105, 299] width 69 height 14
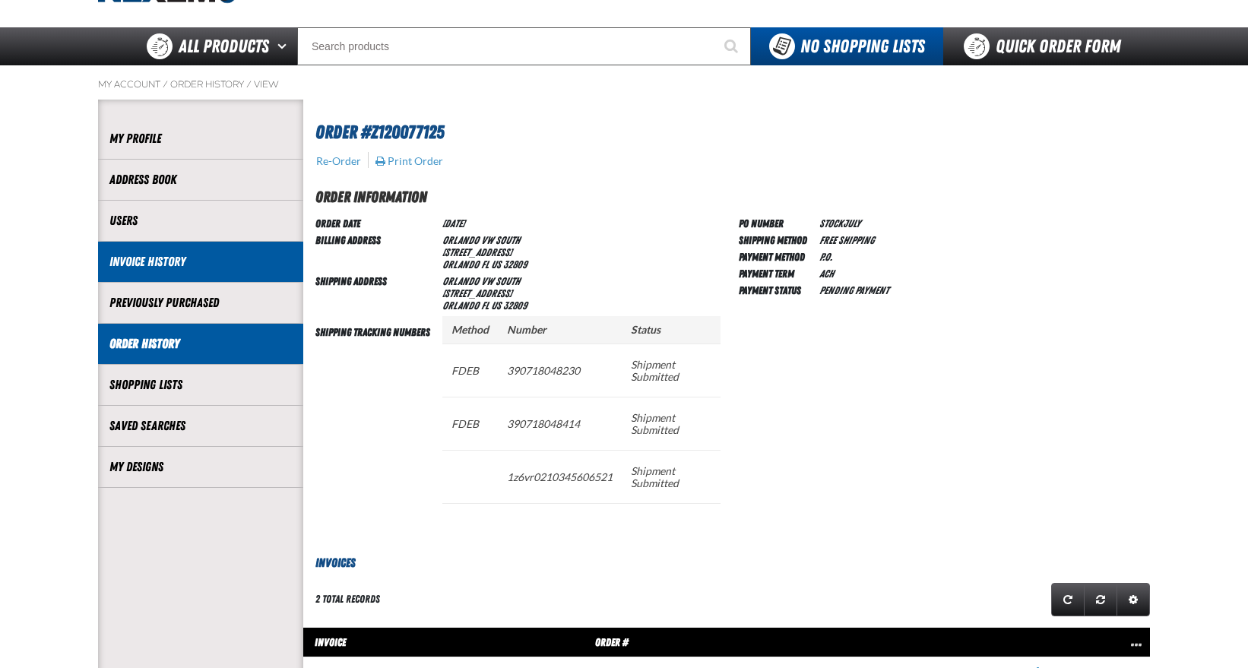
scroll to position [76, 0]
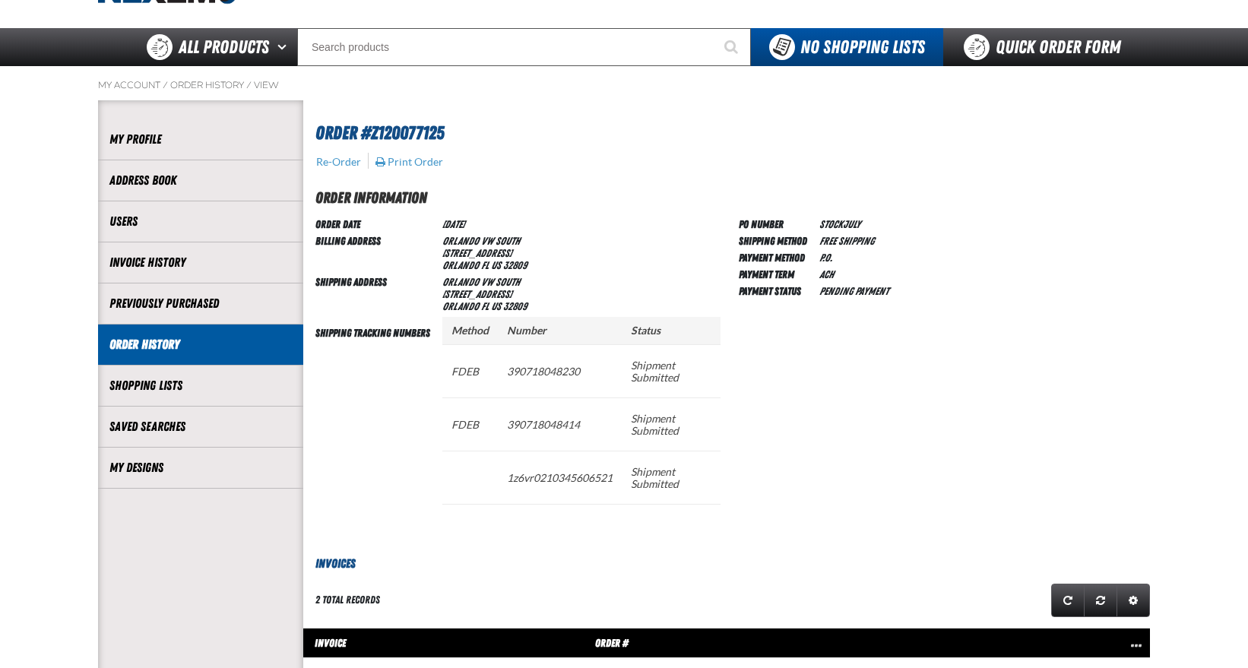
click at [154, 347] on link "Order History" at bounding box center [200, 344] width 182 height 17
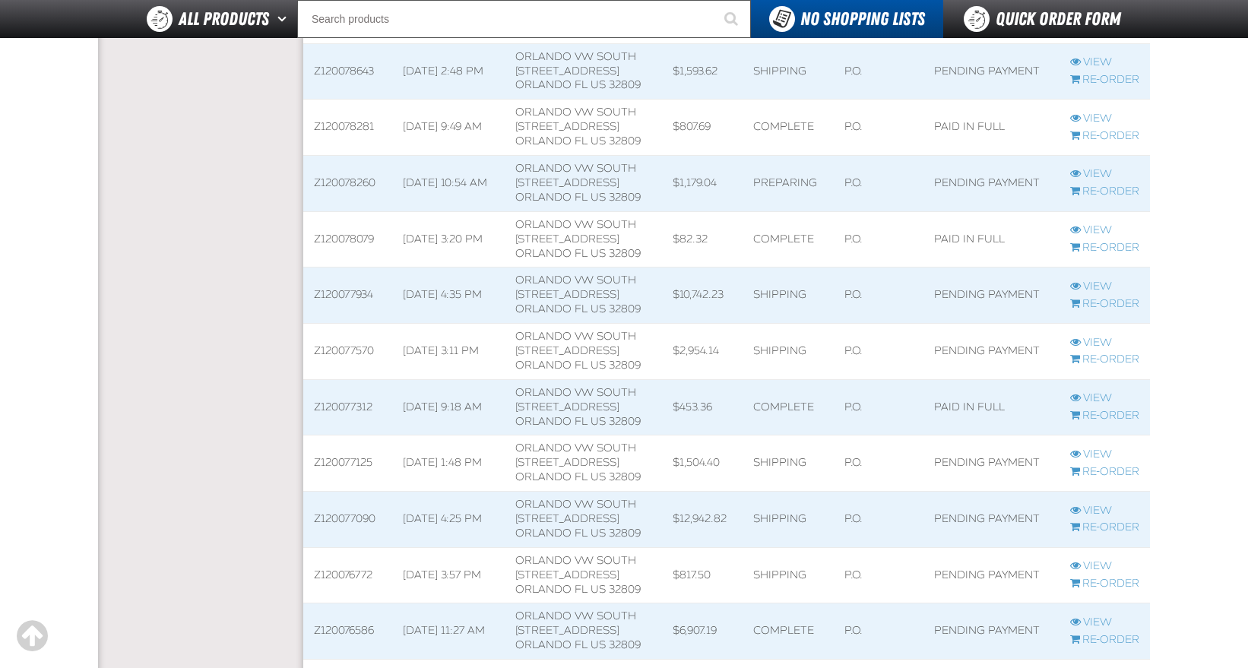
scroll to position [608, 0]
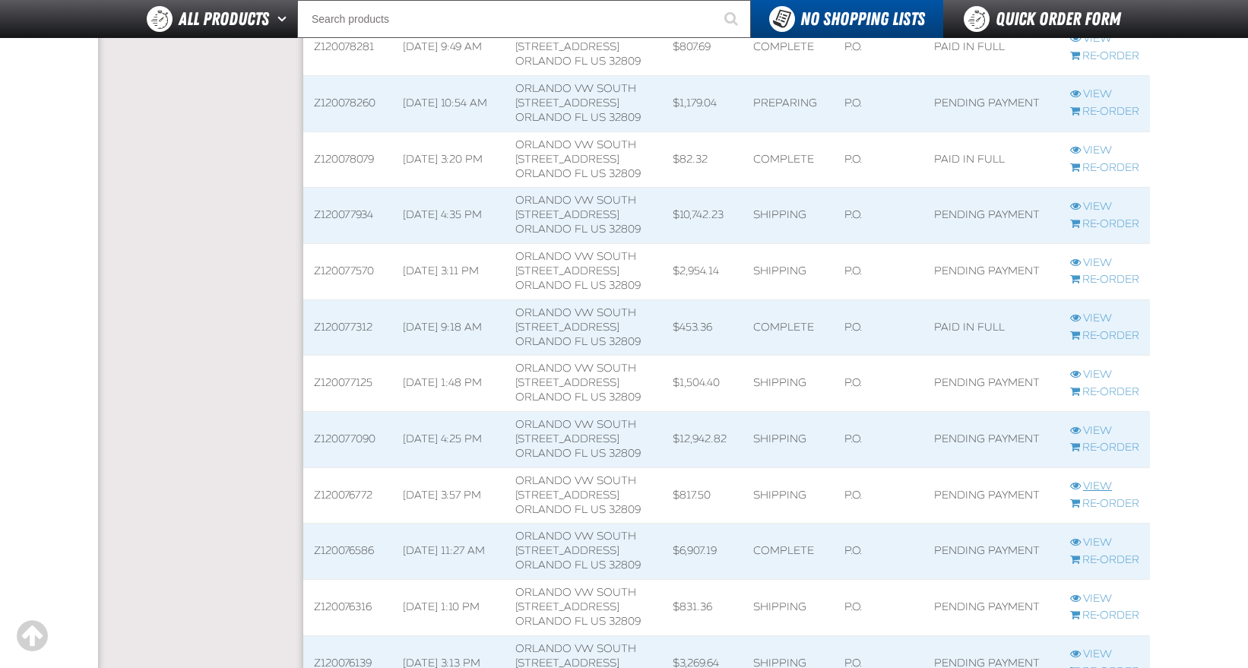
click at [1097, 483] on link "View" at bounding box center [1105, 487] width 69 height 14
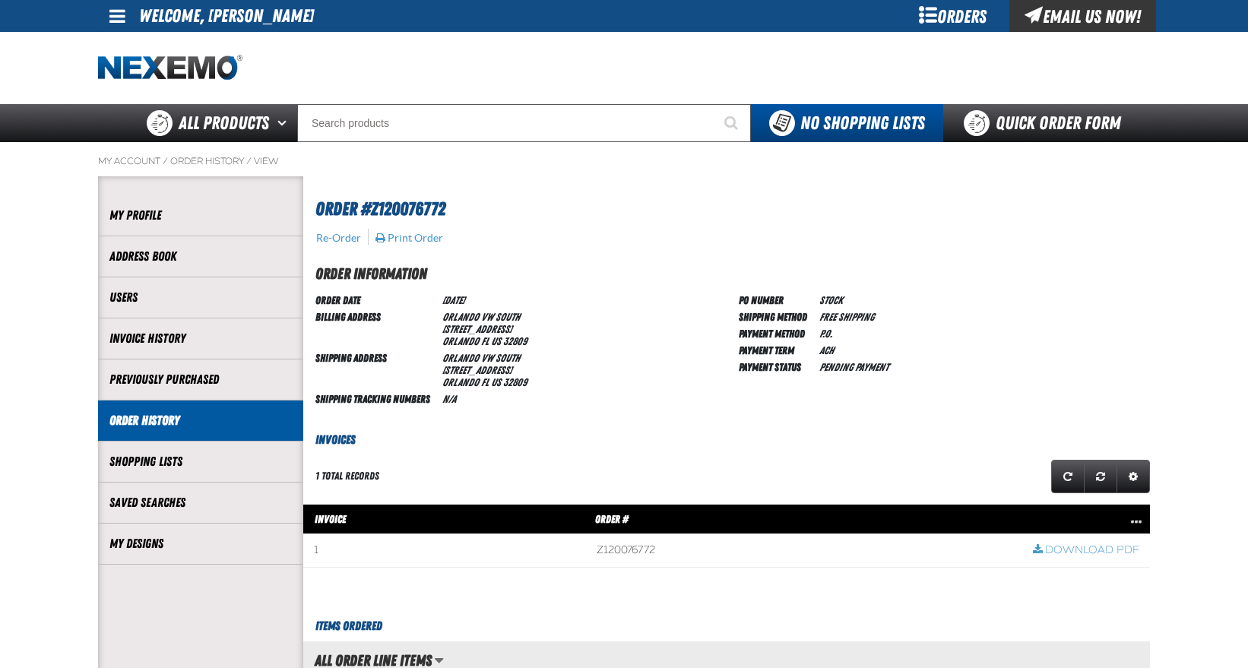
click at [163, 418] on link "Order History" at bounding box center [200, 420] width 182 height 17
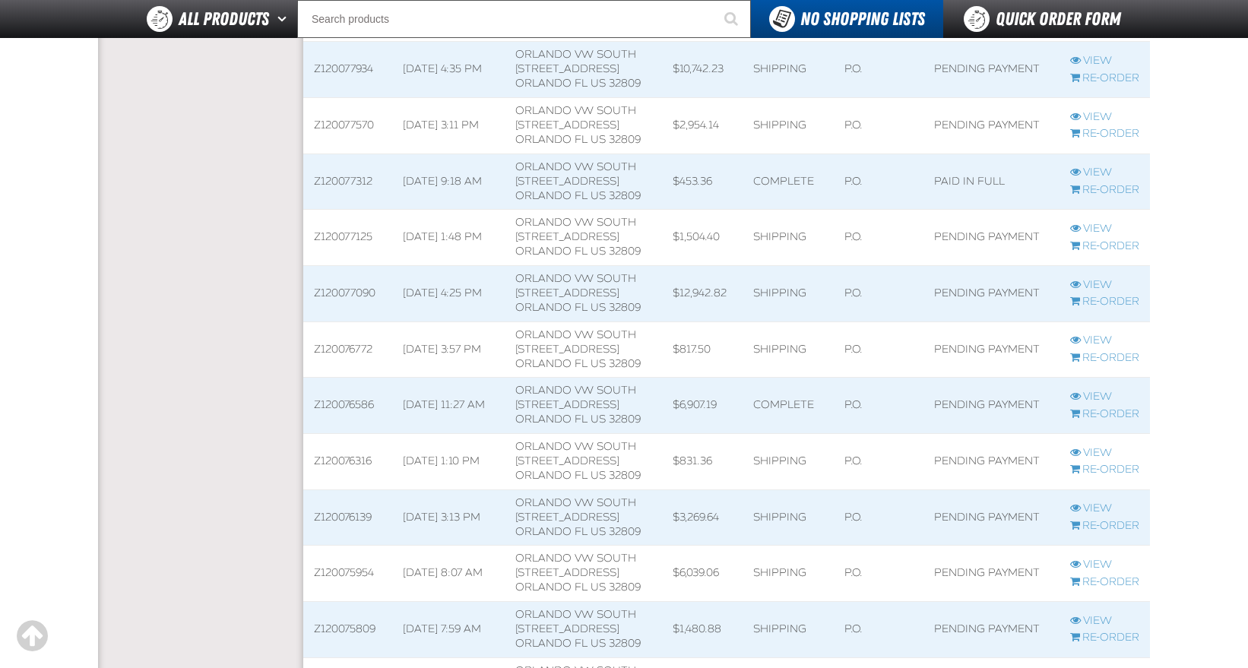
scroll to position [760, 0]
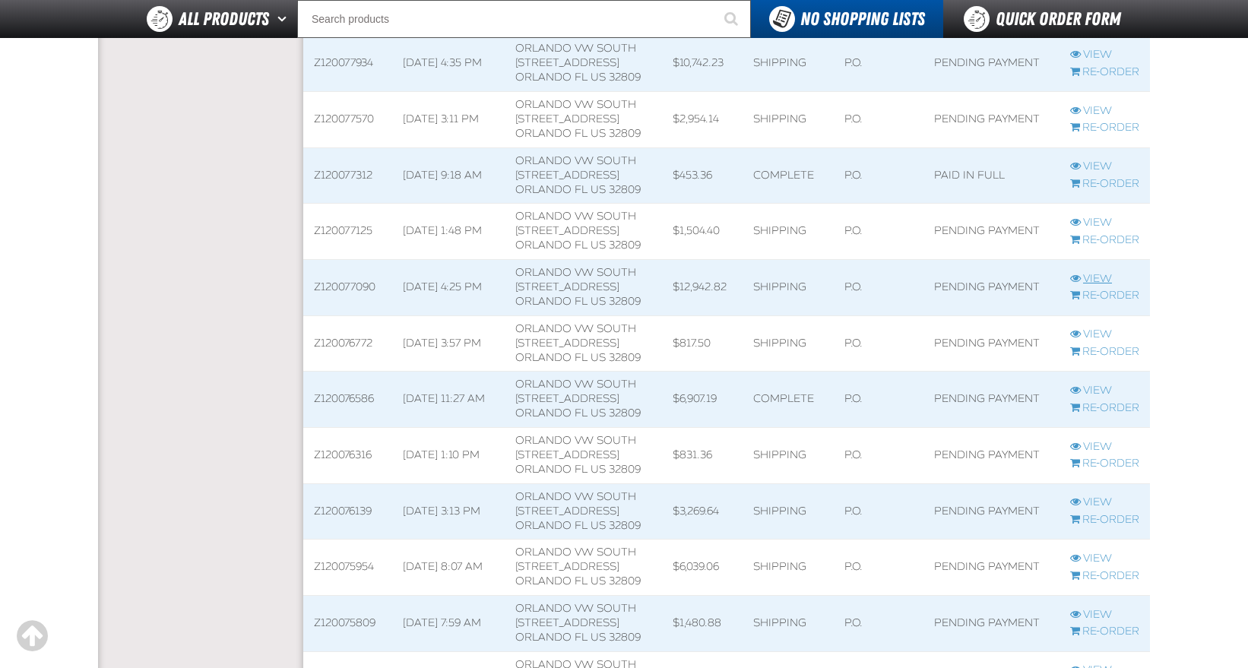
click at [1103, 277] on link "View" at bounding box center [1105, 279] width 69 height 14
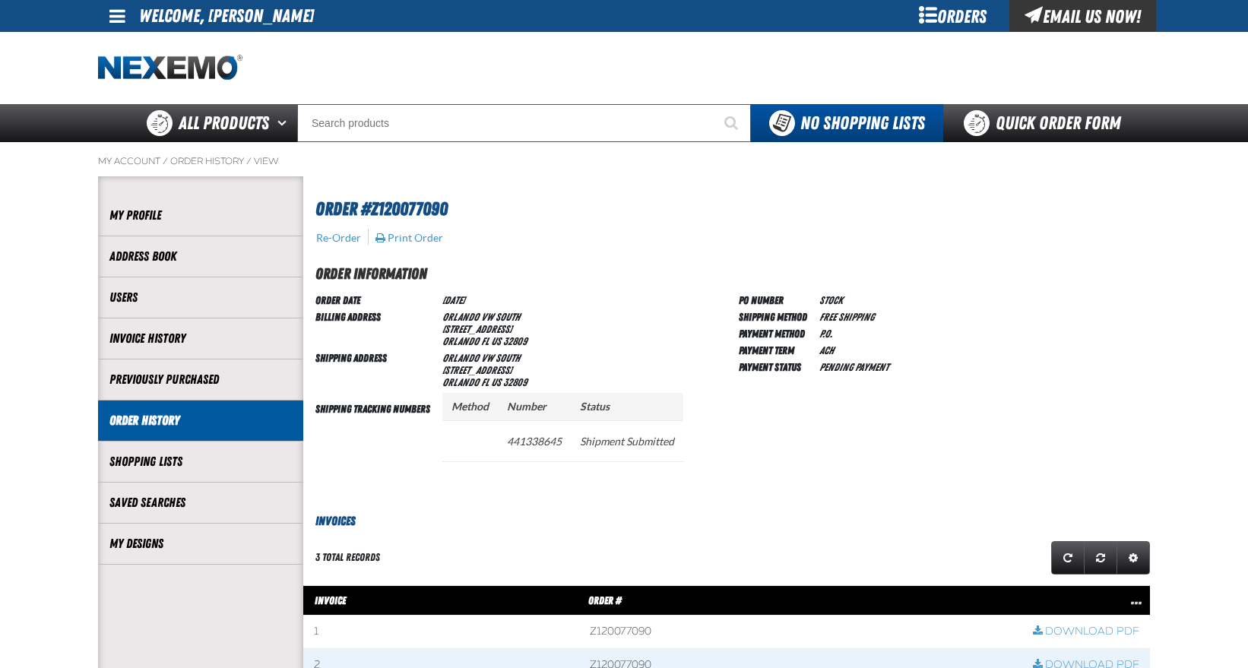
click at [421, 206] on span "Order #Z120077090" at bounding box center [382, 208] width 132 height 21
copy span "Z120077090"
